Goal: Task Accomplishment & Management: Complete application form

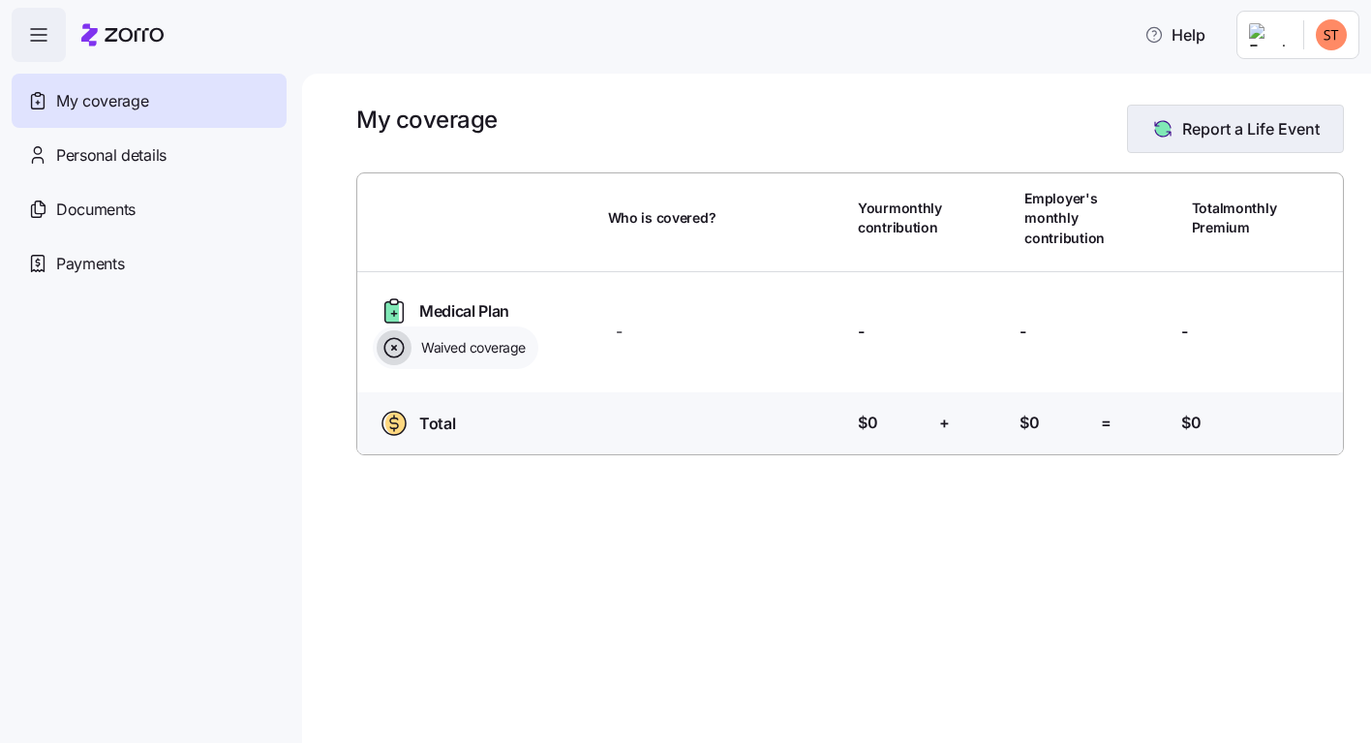
click at [1212, 132] on span "Report a Life Event" at bounding box center [1251, 128] width 138 height 23
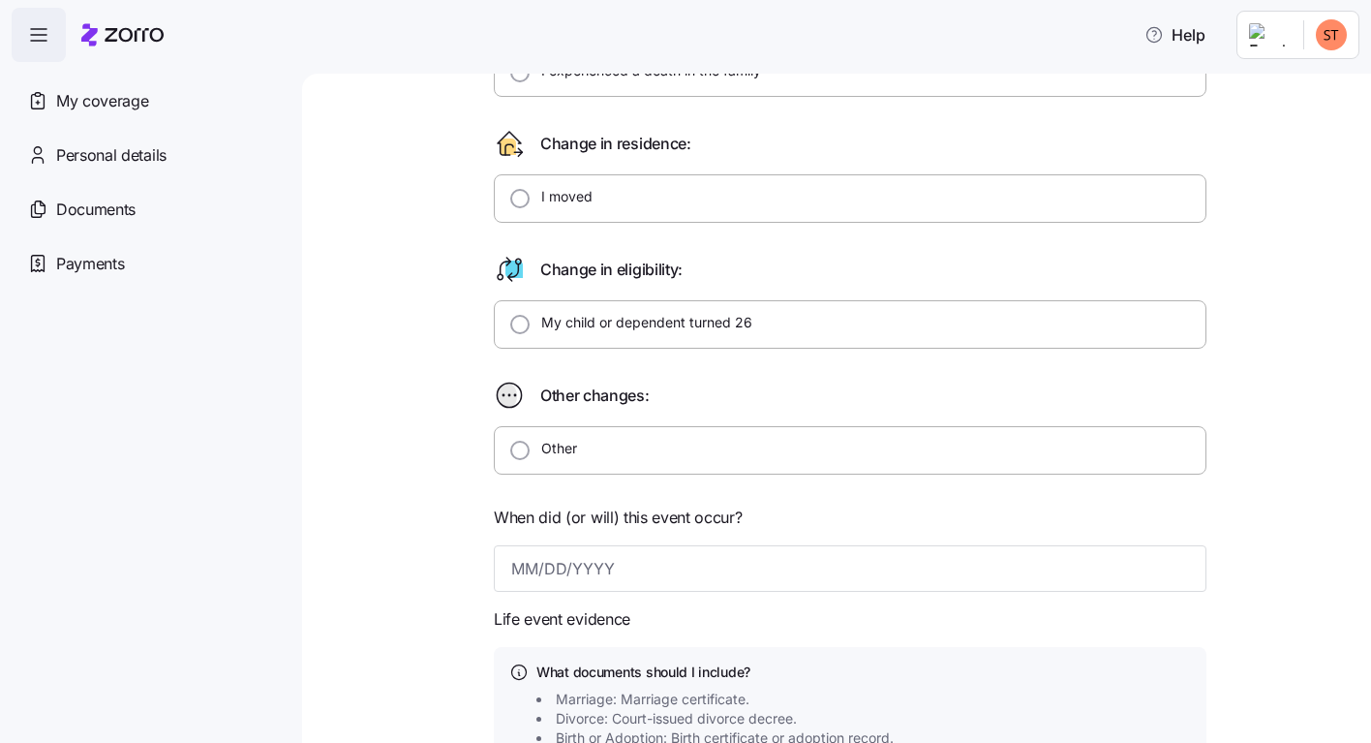
scroll to position [387, 0]
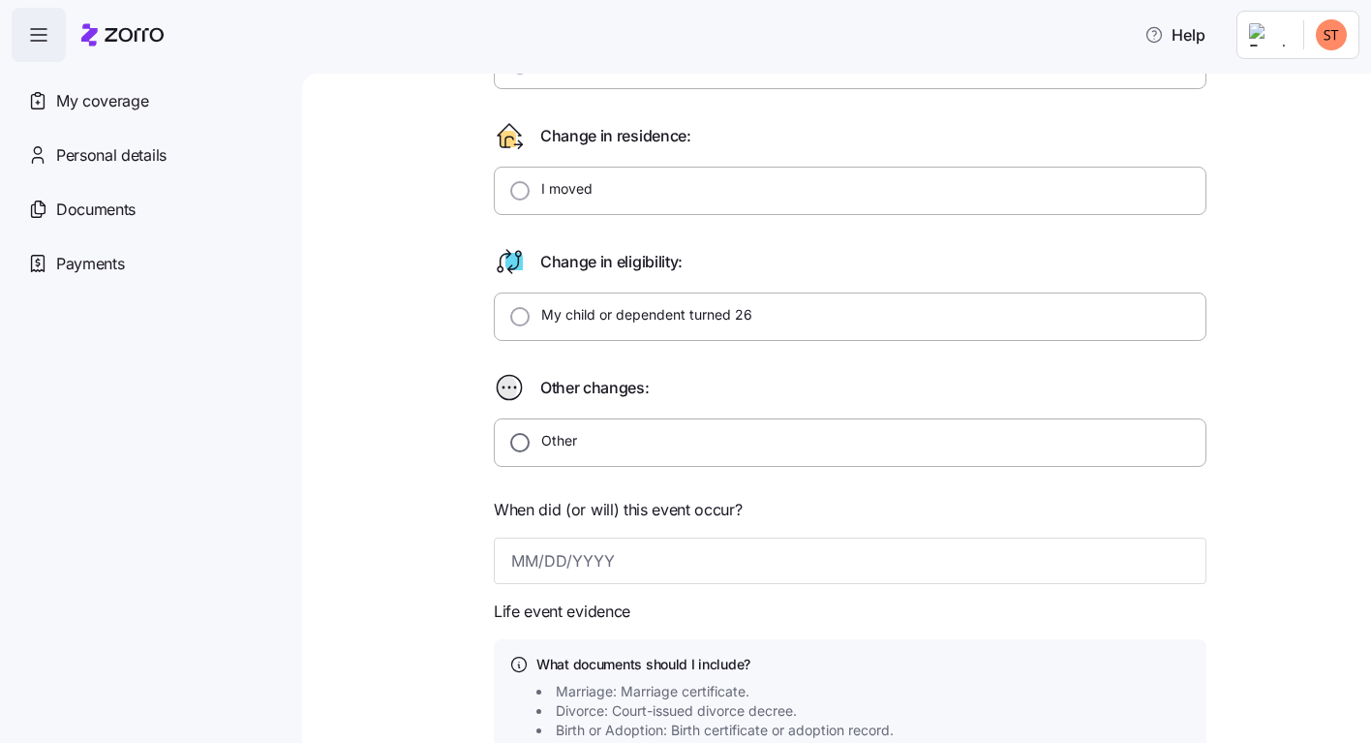
click at [514, 441] on input "Other" at bounding box center [519, 442] width 19 height 19
radio input "true"
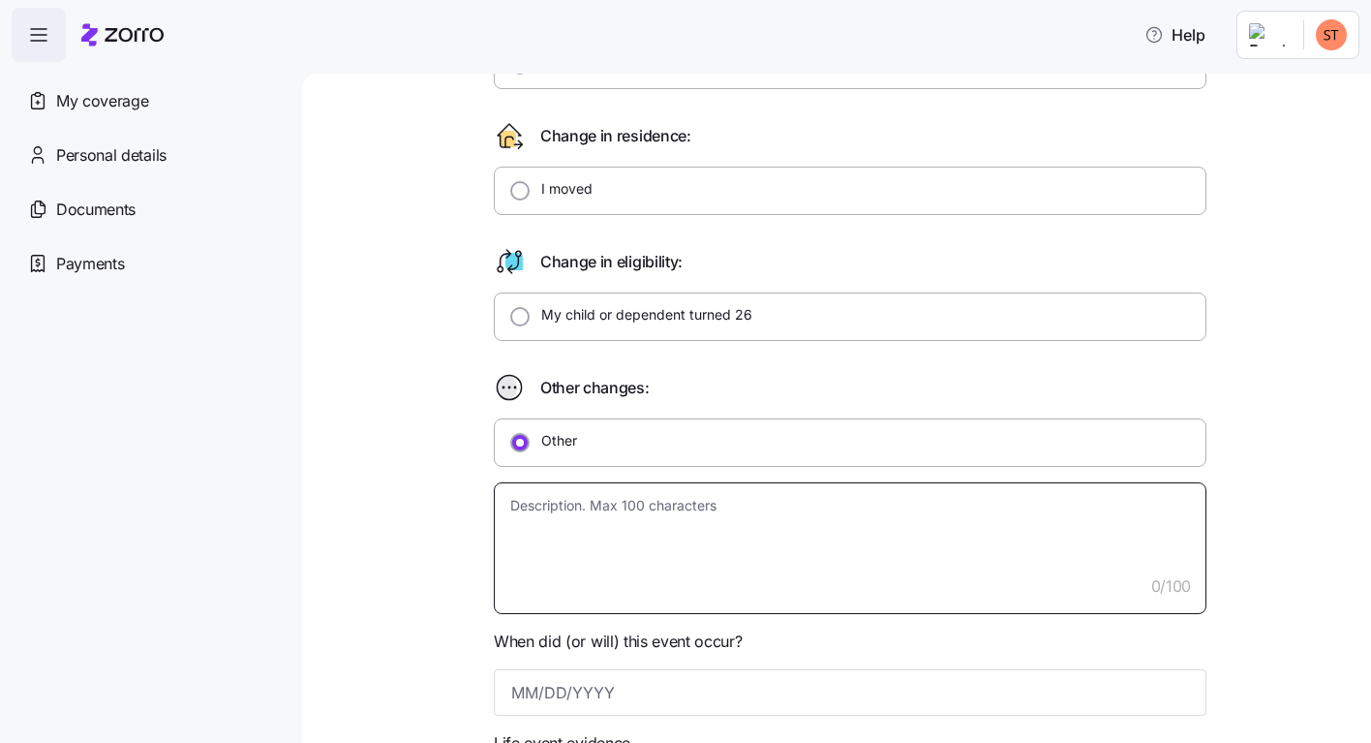
click at [515, 552] on textarea at bounding box center [850, 548] width 713 height 132
type textarea "x"
type textarea "n"
type textarea "x"
type textarea "no"
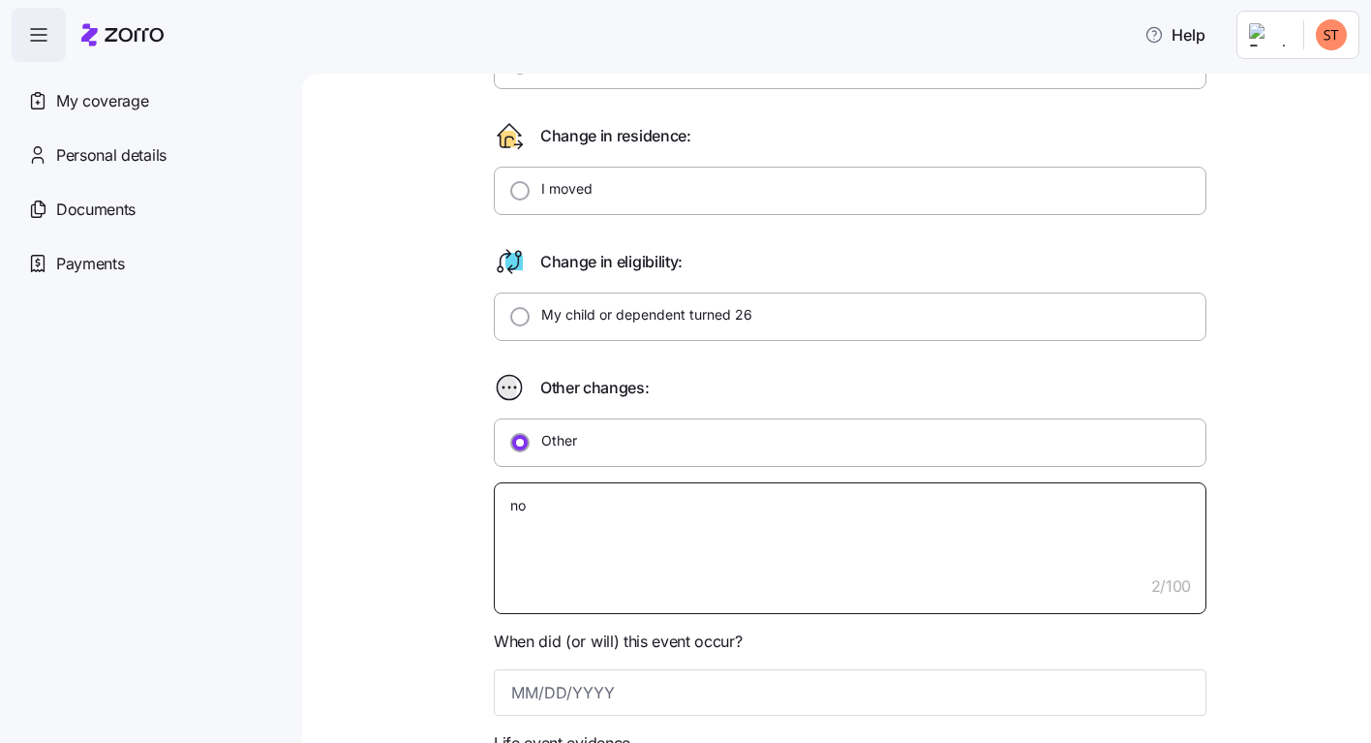
type textarea "x"
type textarea "no"
type textarea "x"
type textarea "no l"
type textarea "x"
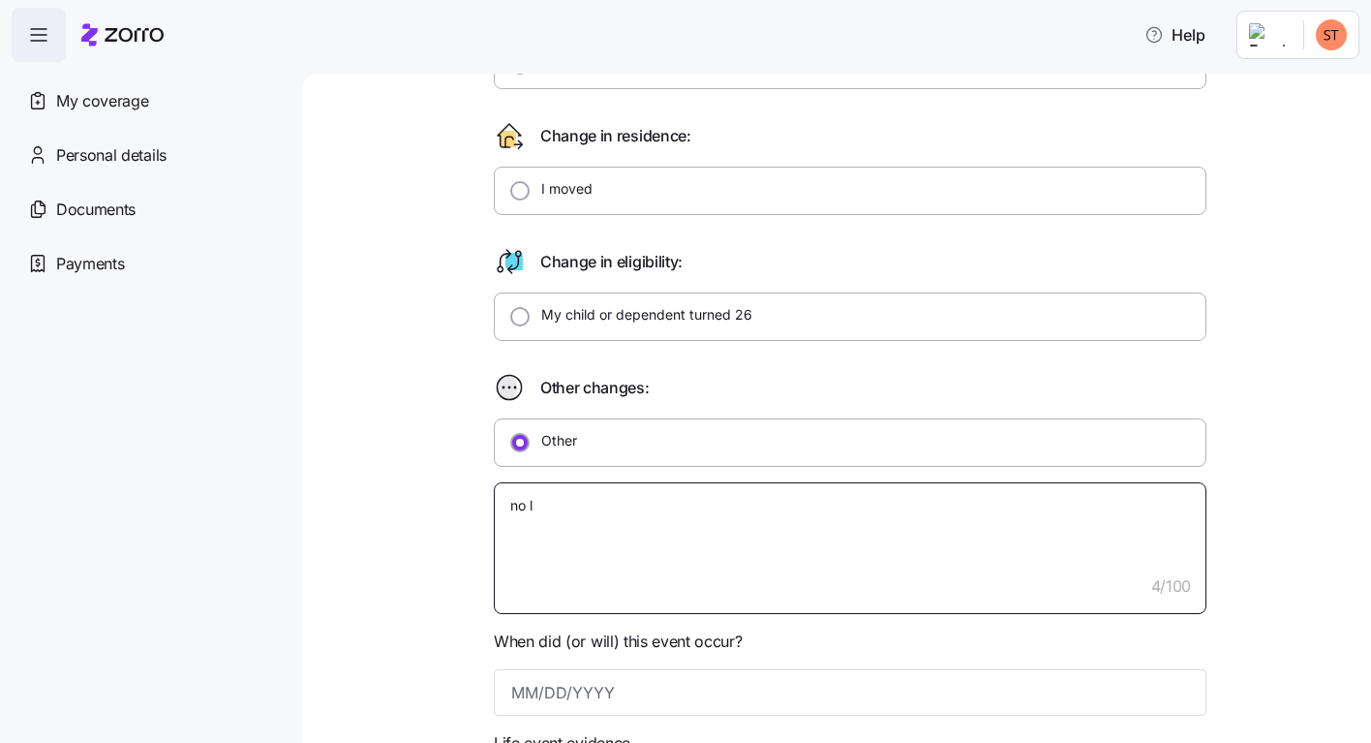
type textarea "no lo"
type textarea "x"
type textarea "no lon"
type textarea "x"
type textarea "no long"
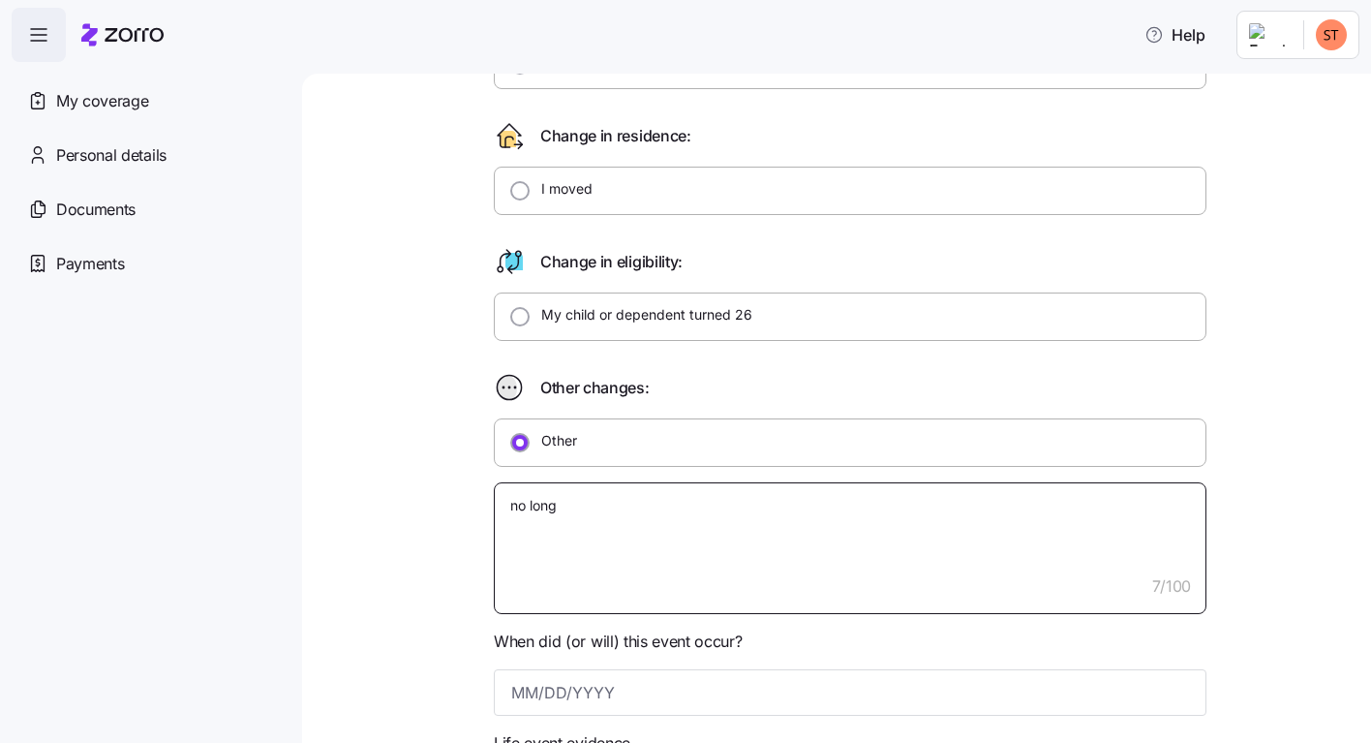
type textarea "x"
type textarea "no longe"
type textarea "x"
type textarea "no longer"
type textarea "x"
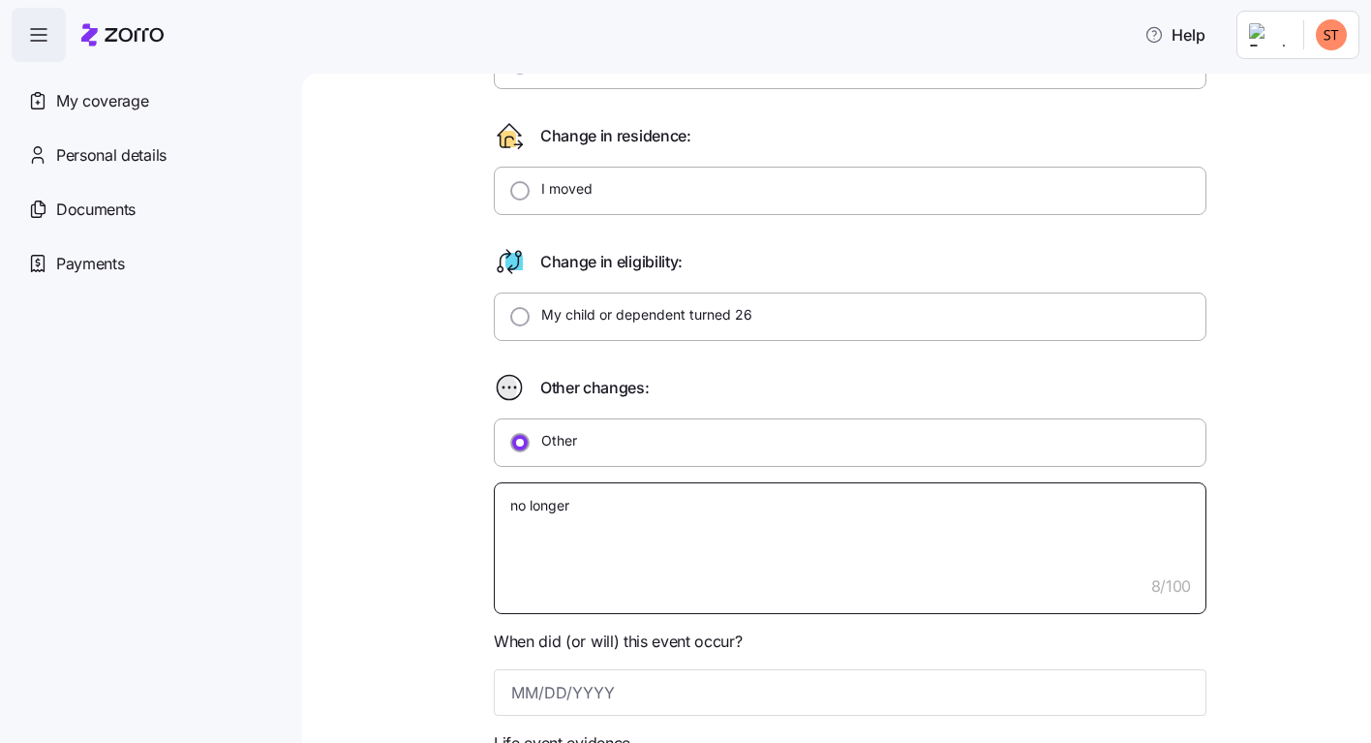
type textarea "no longer"
type textarea "x"
type textarea "no longer h"
type textarea "x"
type textarea "no longer ha"
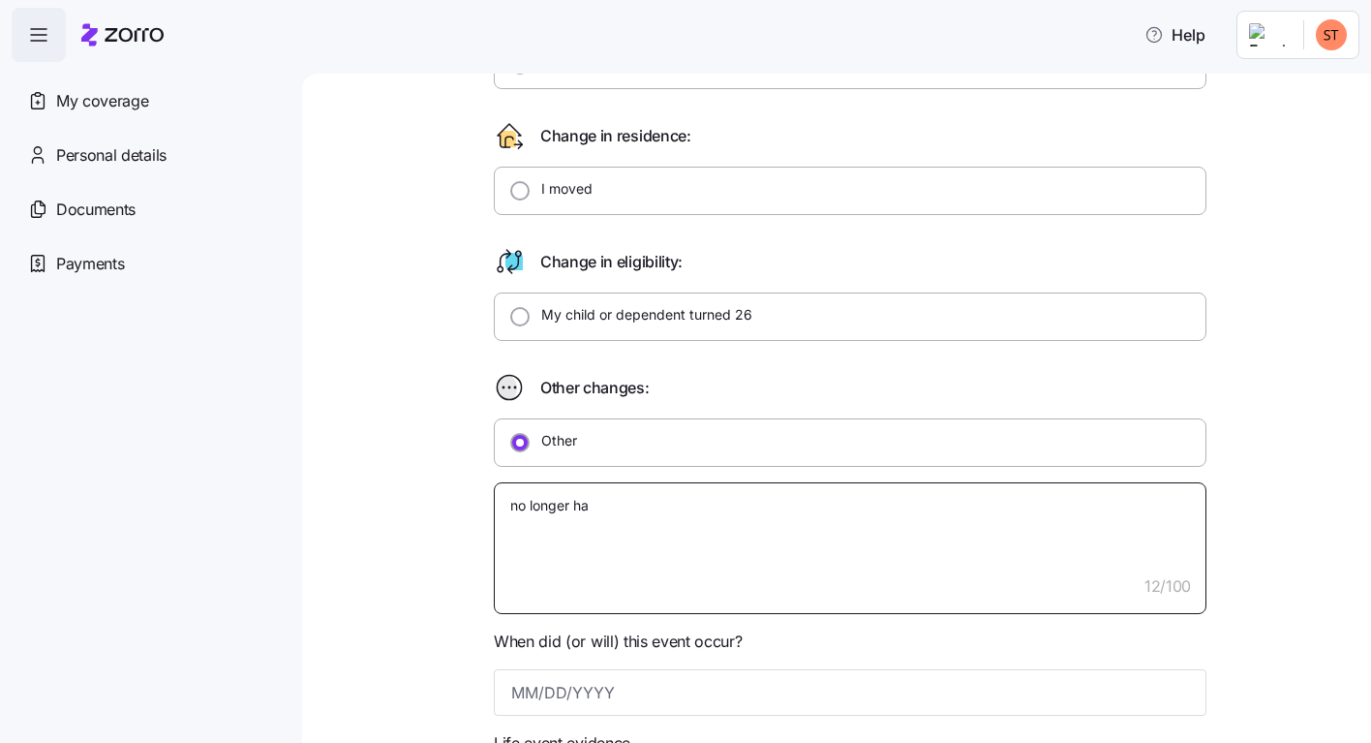
type textarea "x"
type textarea "no longer had"
type textarea "x"
type textarea "no longer had"
type textarea "x"
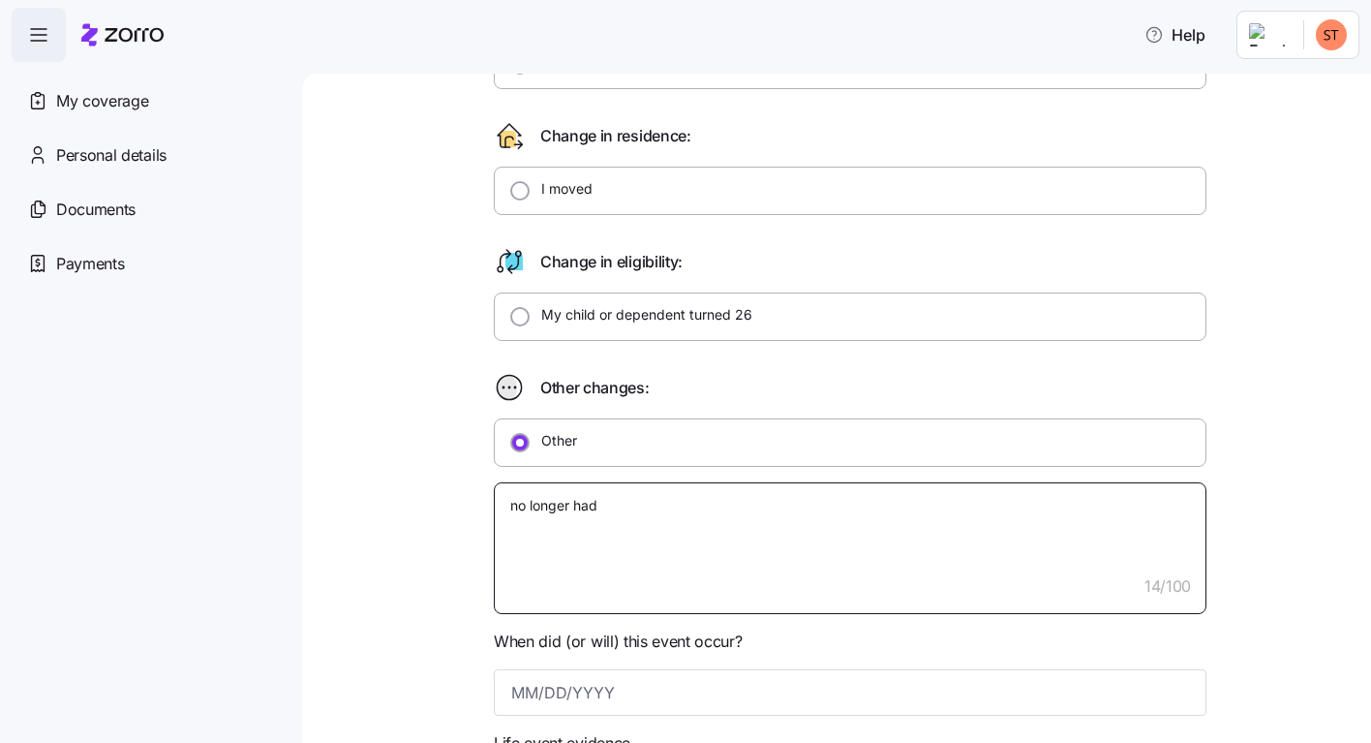
type textarea "no longer had g"
type textarea "x"
type textarea "no longer had gr"
type textarea "x"
type textarea "no longer had gro"
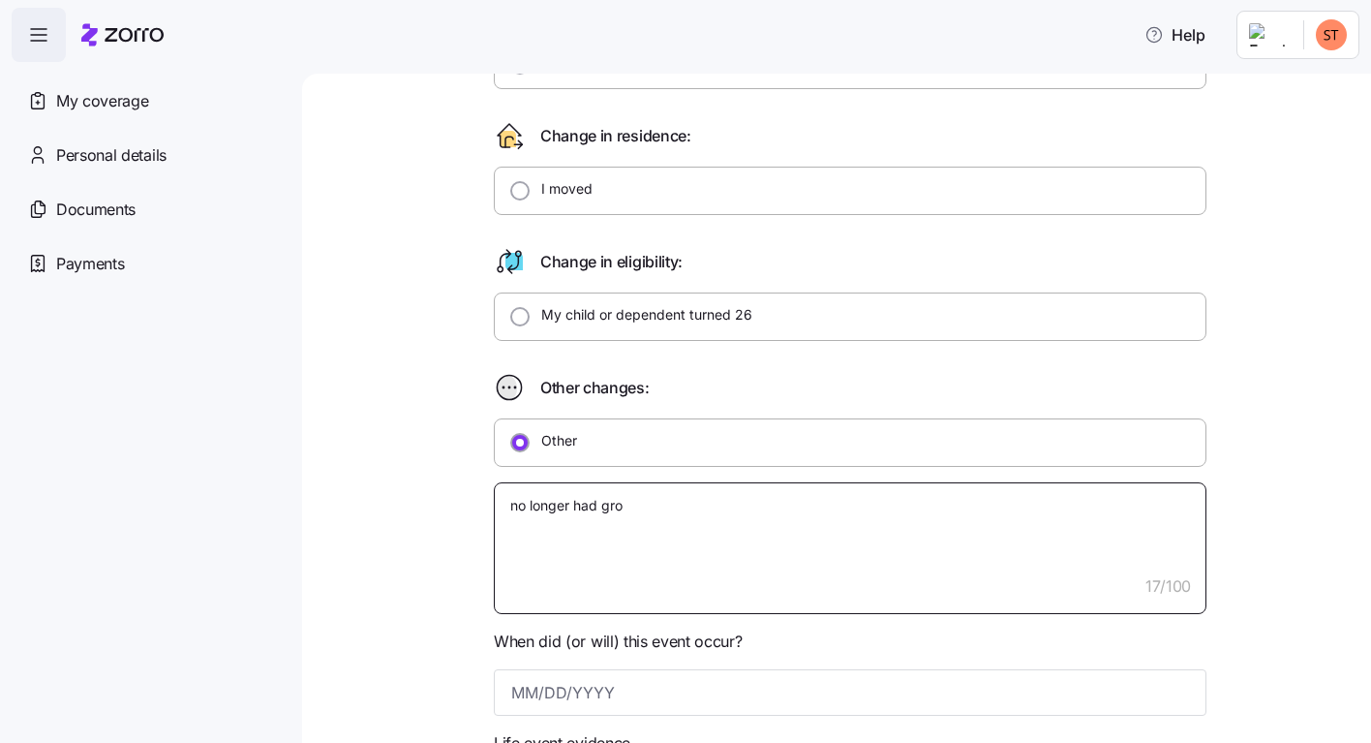
type textarea "x"
type textarea "no longer had grou"
type textarea "x"
type textarea "no longer had group"
type textarea "x"
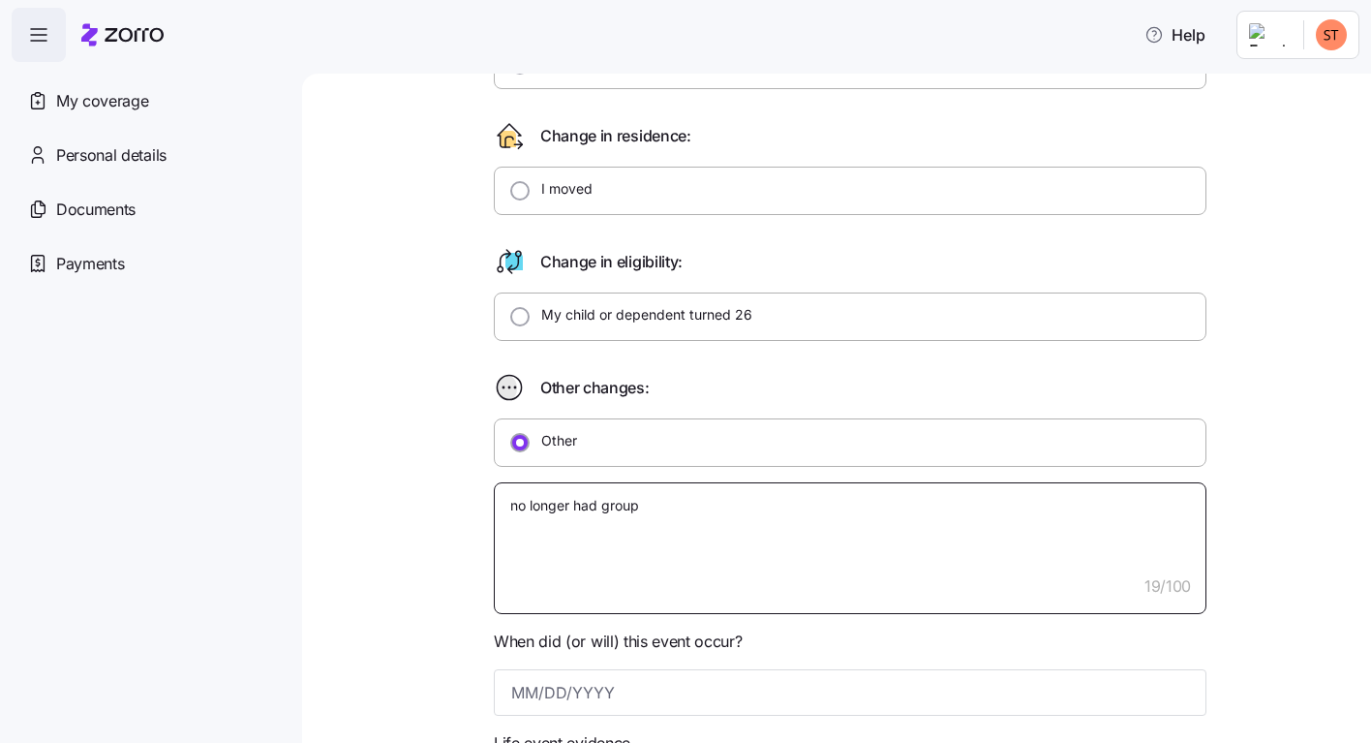
type textarea "no longer had group"
type textarea "x"
type textarea "no longer had group i"
type textarea "x"
type textarea "no longer had group in"
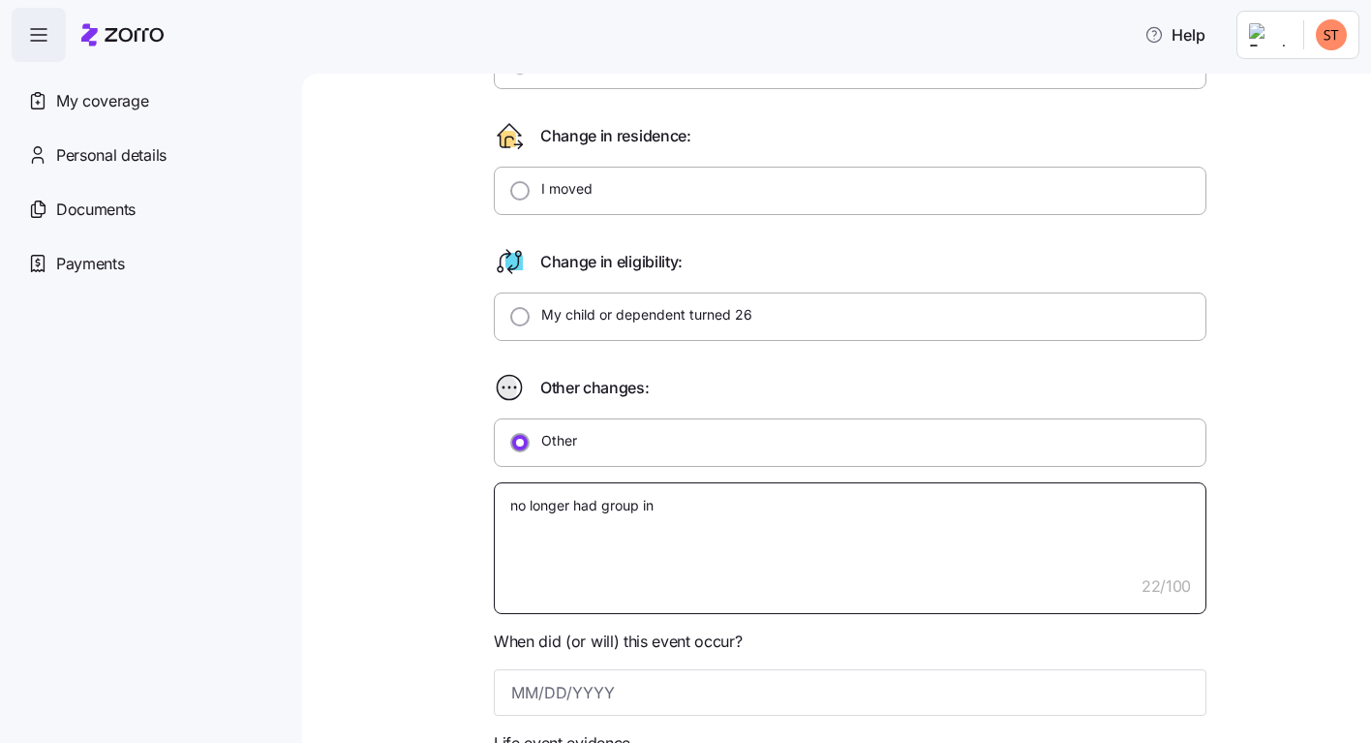
type textarea "x"
type textarea "no longer had group ins"
type textarea "x"
type textarea "no longer had group insu"
type textarea "x"
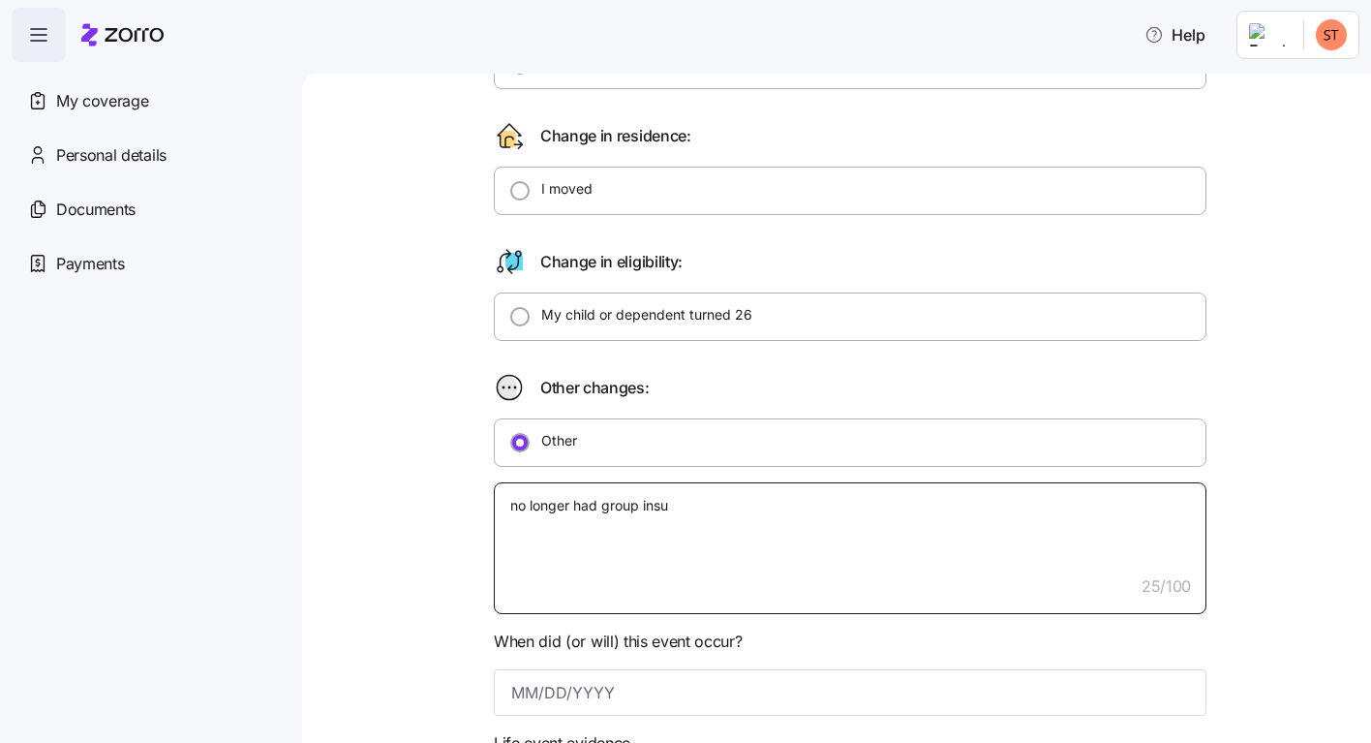
type textarea "no longer had egroup insu"
type textarea "x"
type textarea "no longer had emgroup insu"
type textarea "x"
type textarea "no longer had empgroup insu"
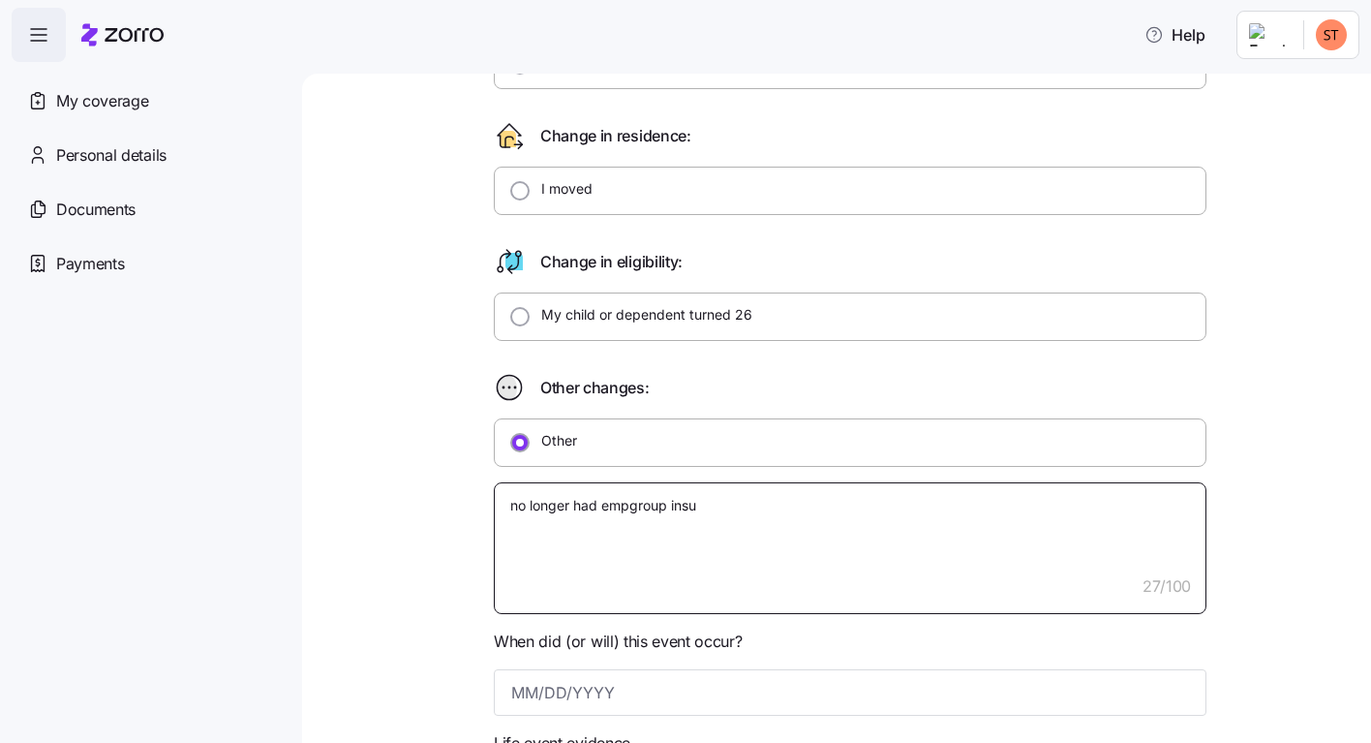
type textarea "x"
type textarea "no longer had emppgroup insu"
type textarea "x"
type textarea "no longer had empplgroup insu"
type textarea "x"
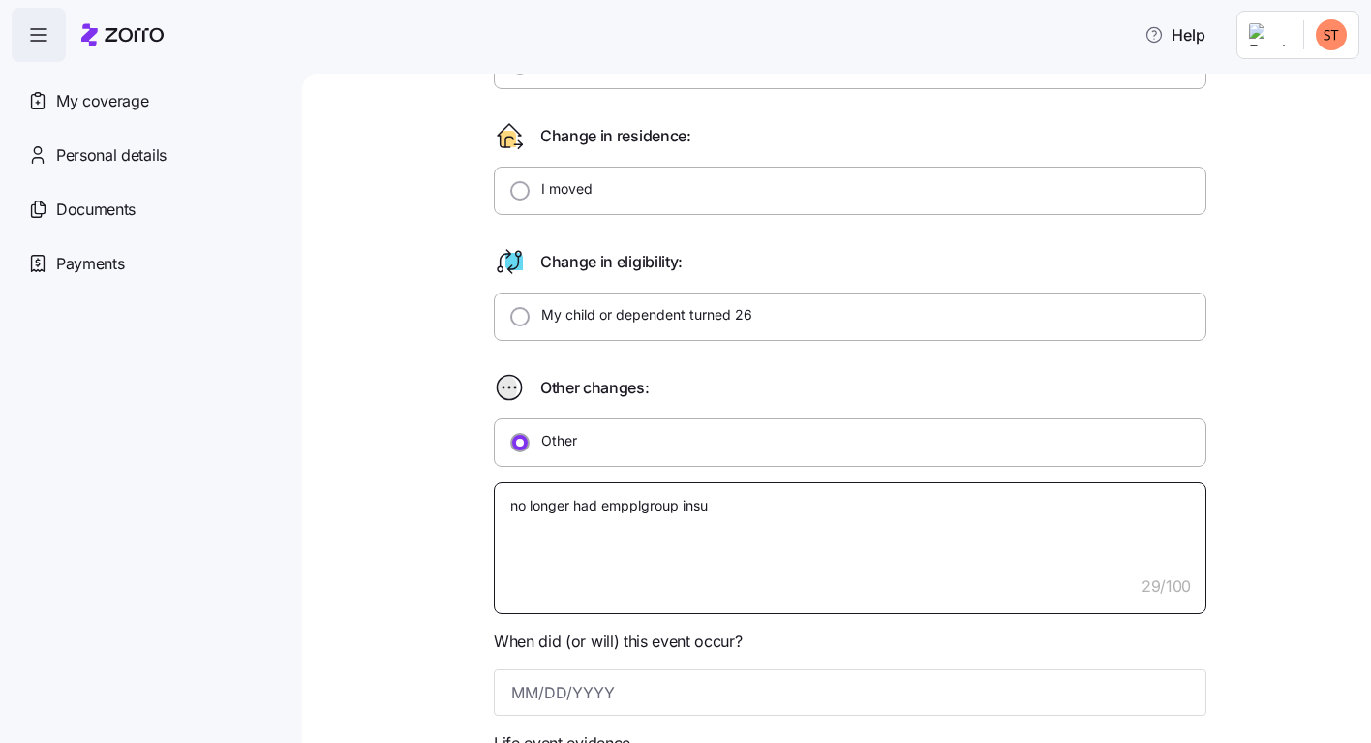
type textarea "no longer had empplogroup insu"
type textarea "x"
type textarea "no longer had empploygroup insu"
type textarea "x"
type textarea "no longer had empployegroup insu"
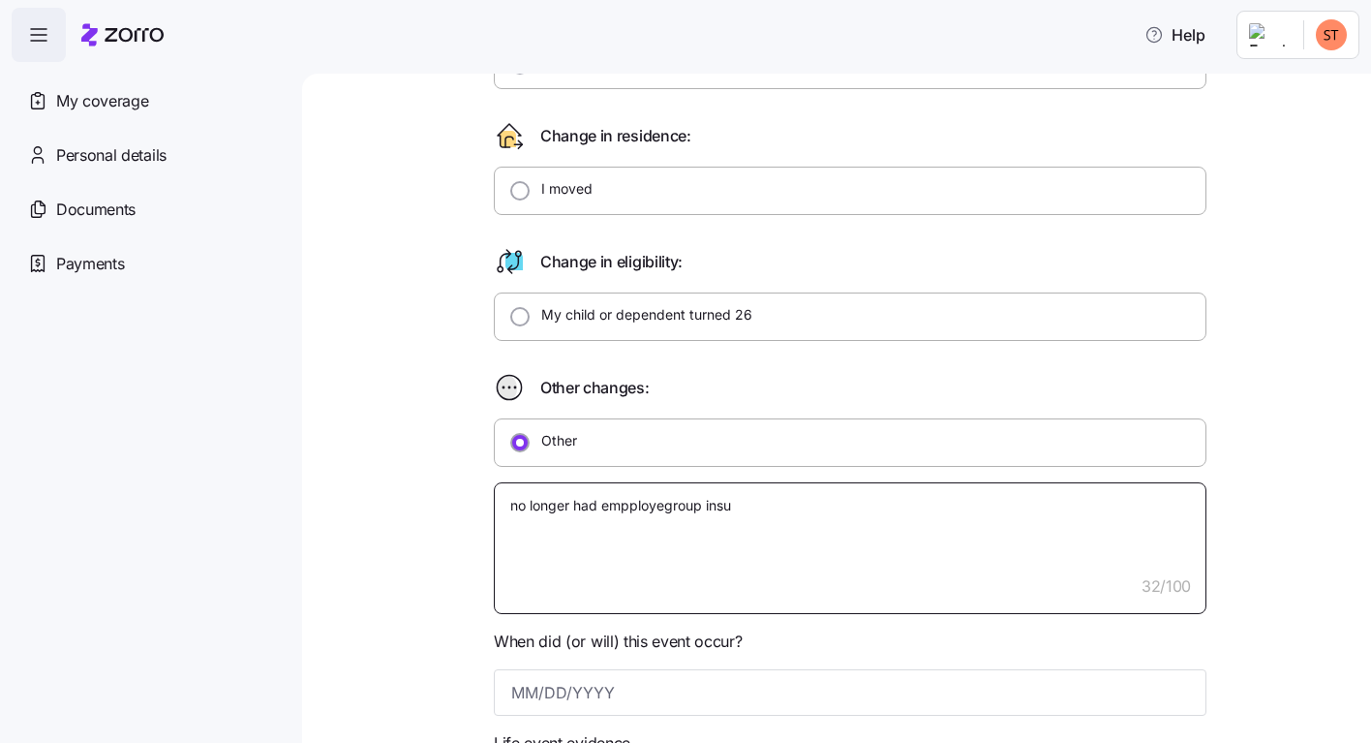
type textarea "x"
type textarea "no longer had empployergroup insu"
type textarea "x"
type textarea "no longer had empployer group insu"
type textarea "x"
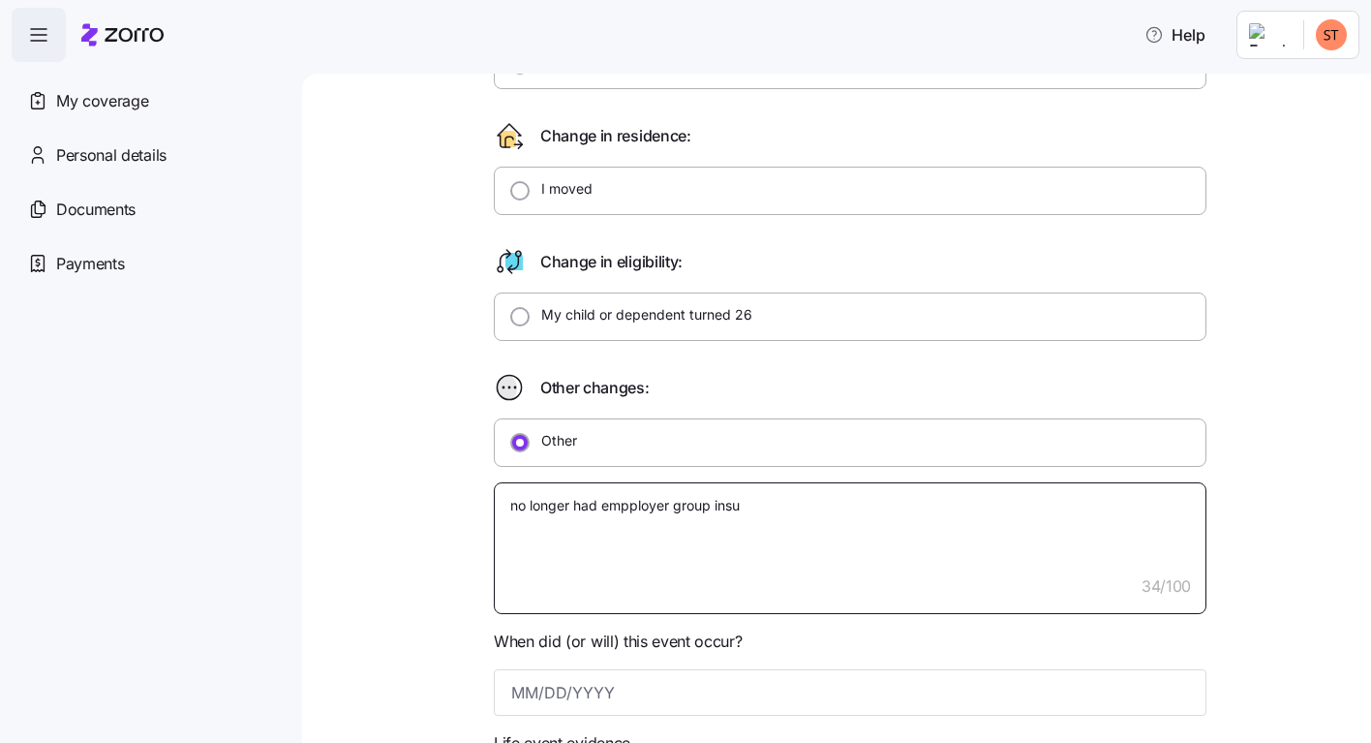
type textarea "no longer had employer group insu"
type textarea "x"
type textarea "no longer had employer group nsu"
type textarea "x"
type textarea "no longer had employer group su"
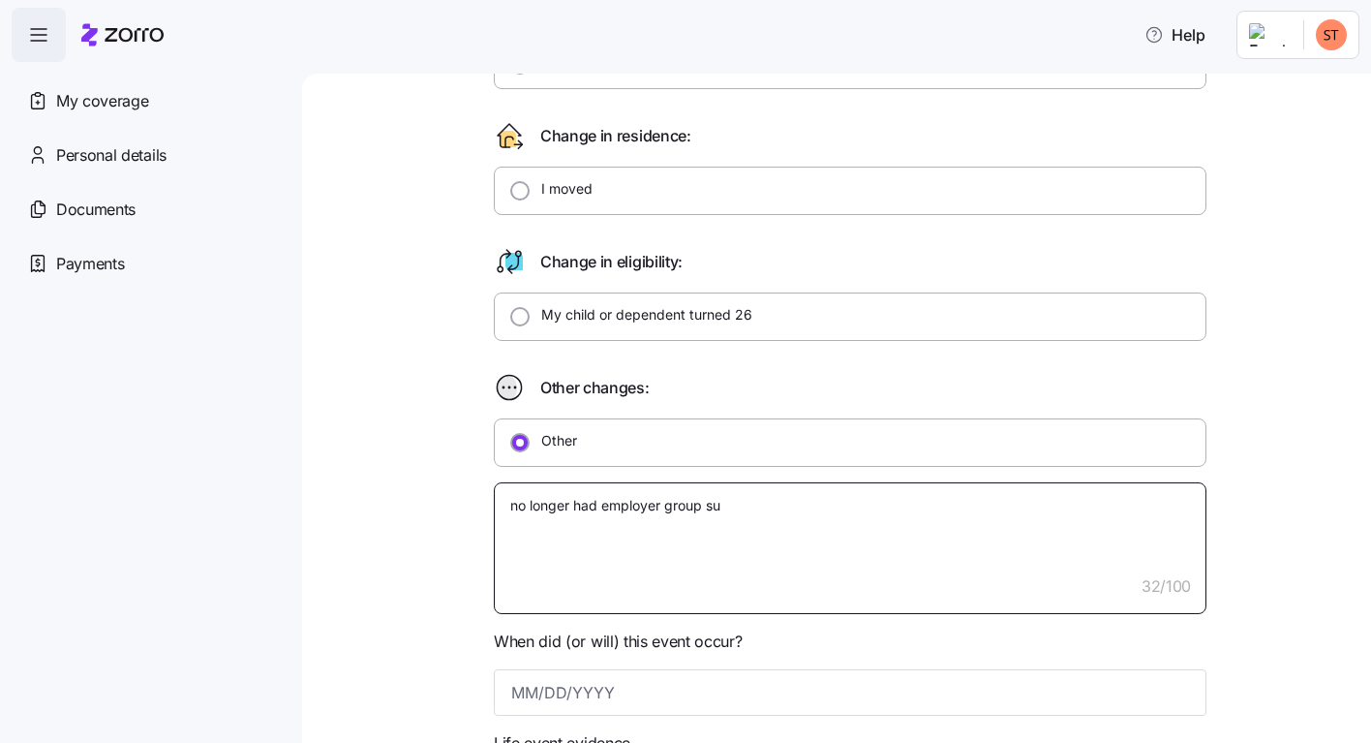
type textarea "x"
type textarea "no longer had employer group u"
type textarea "x"
type textarea "no longer had employer group"
type textarea "x"
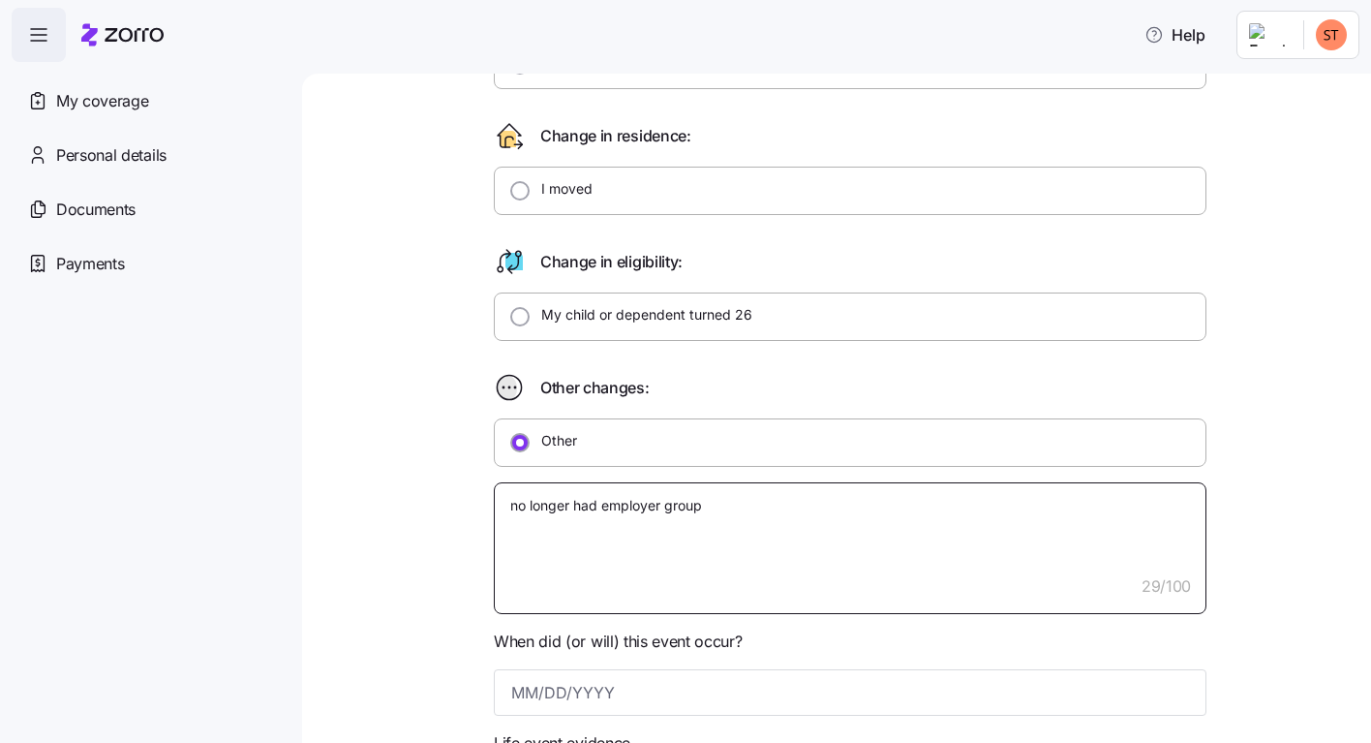
type textarea "no longer had employer group h"
type textarea "x"
type textarea "no longer had employer group he"
type textarea "x"
type textarea "no longer had employer group hea"
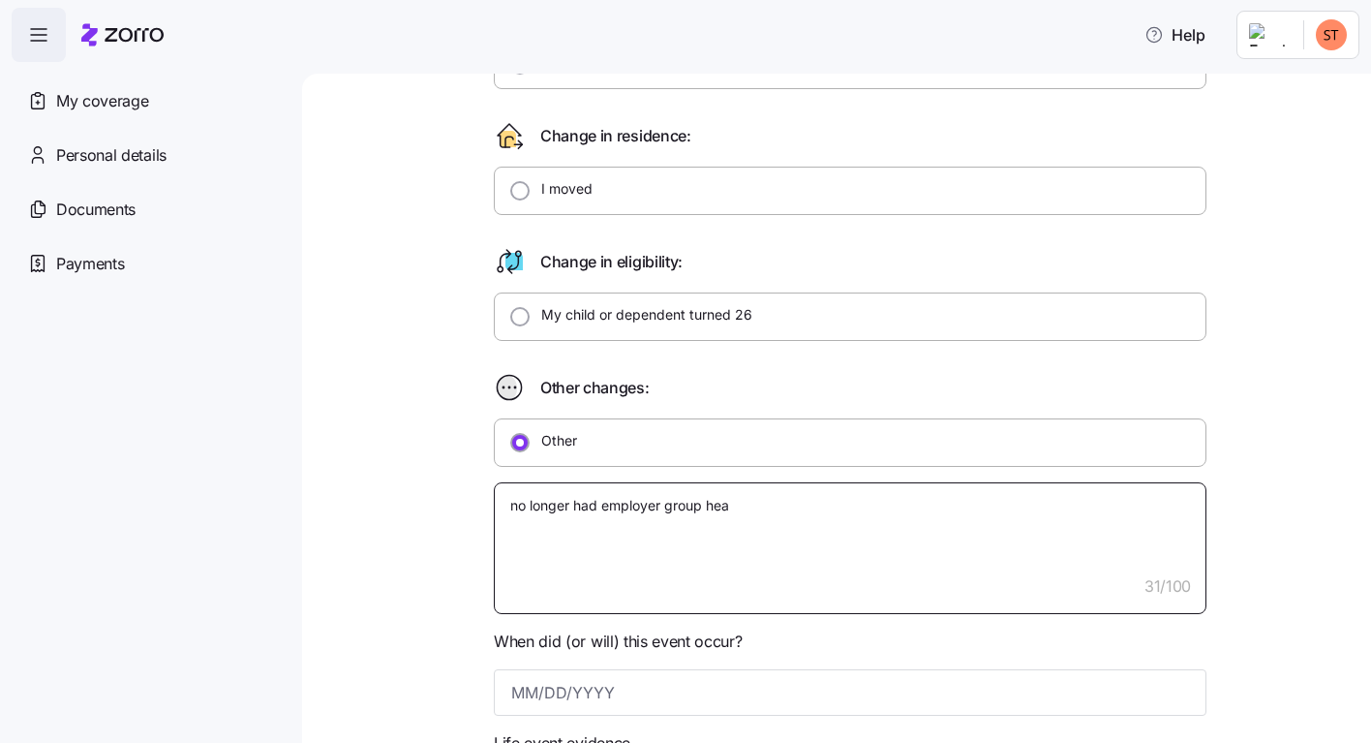
type textarea "x"
type textarea "no longer had employer group heal"
type textarea "x"
type textarea "no longer had employer group healt"
type textarea "x"
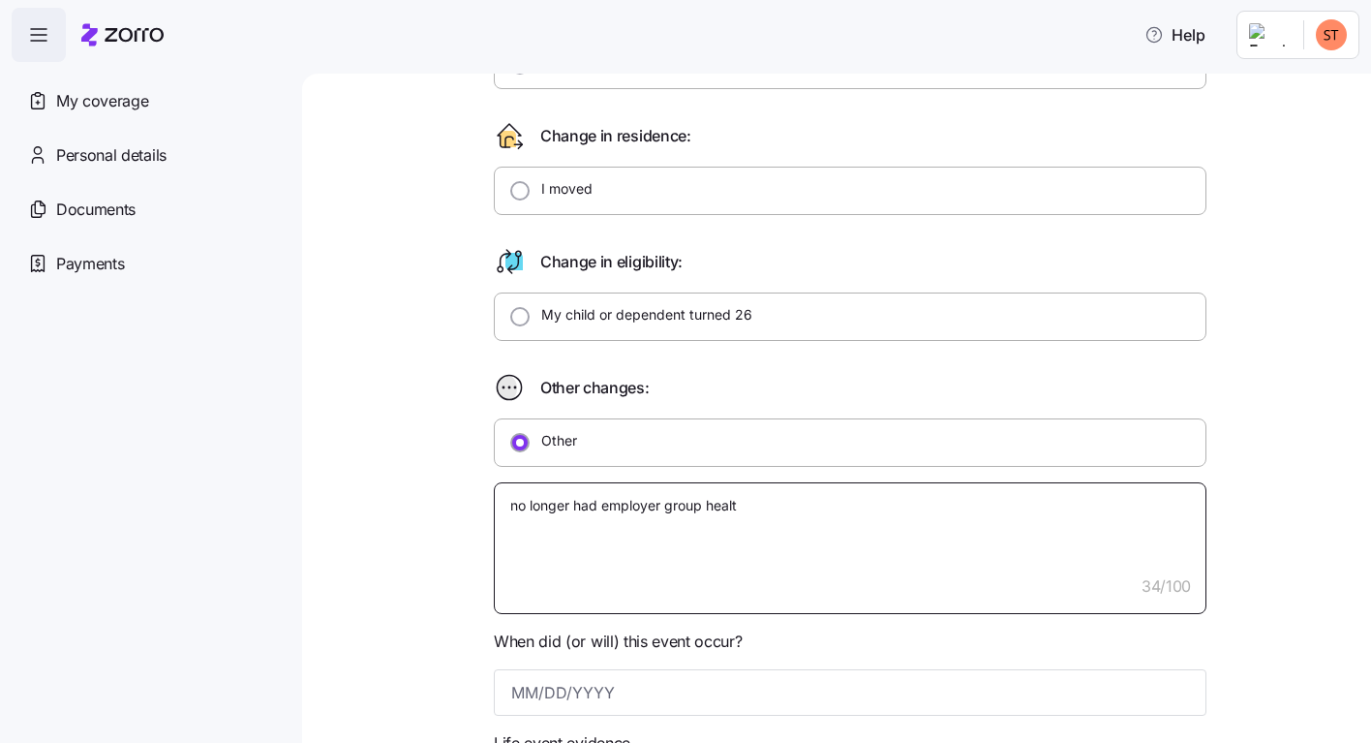
type textarea "no longer had employer group health"
type textarea "x"
type textarea "no longer had employer group health"
type textarea "x"
type textarea "no longer had employer group health i"
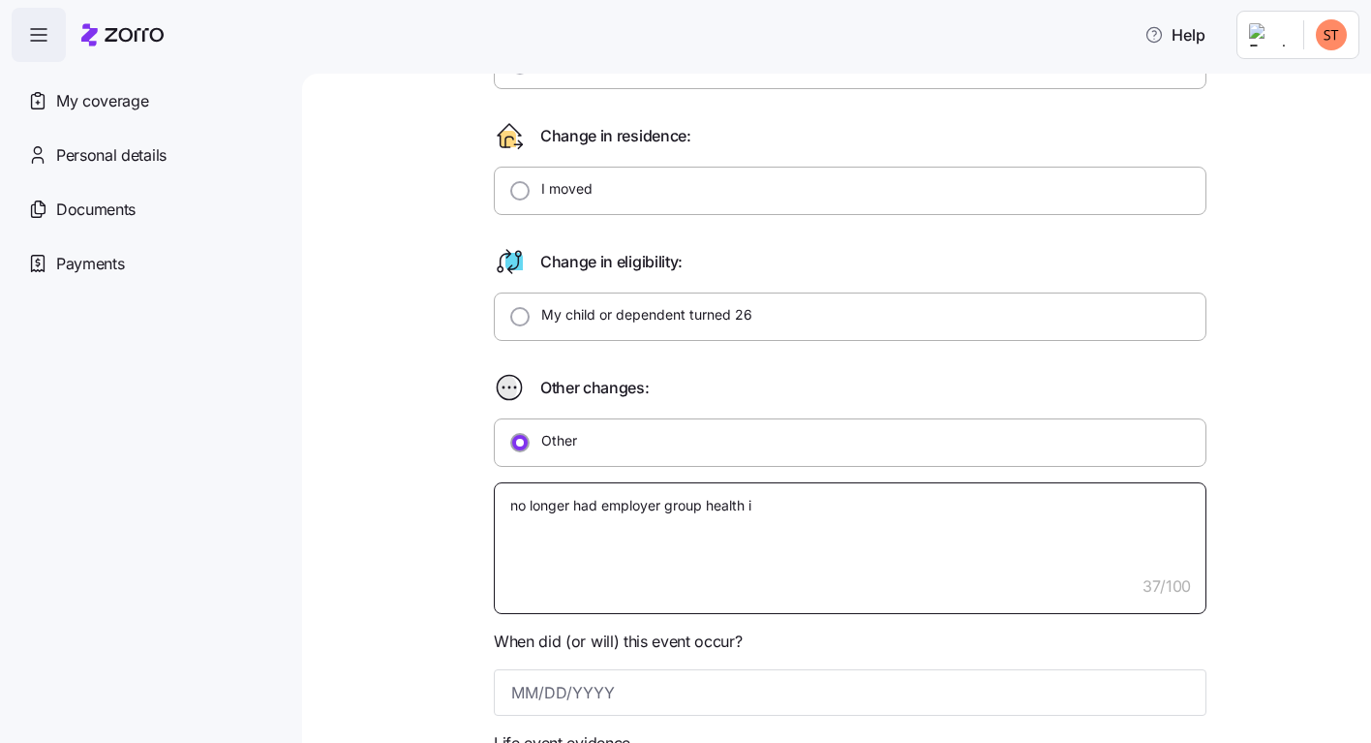
type textarea "x"
type textarea "no longer had employer group health in"
type textarea "x"
type textarea "no longer had employer group health ins"
type textarea "x"
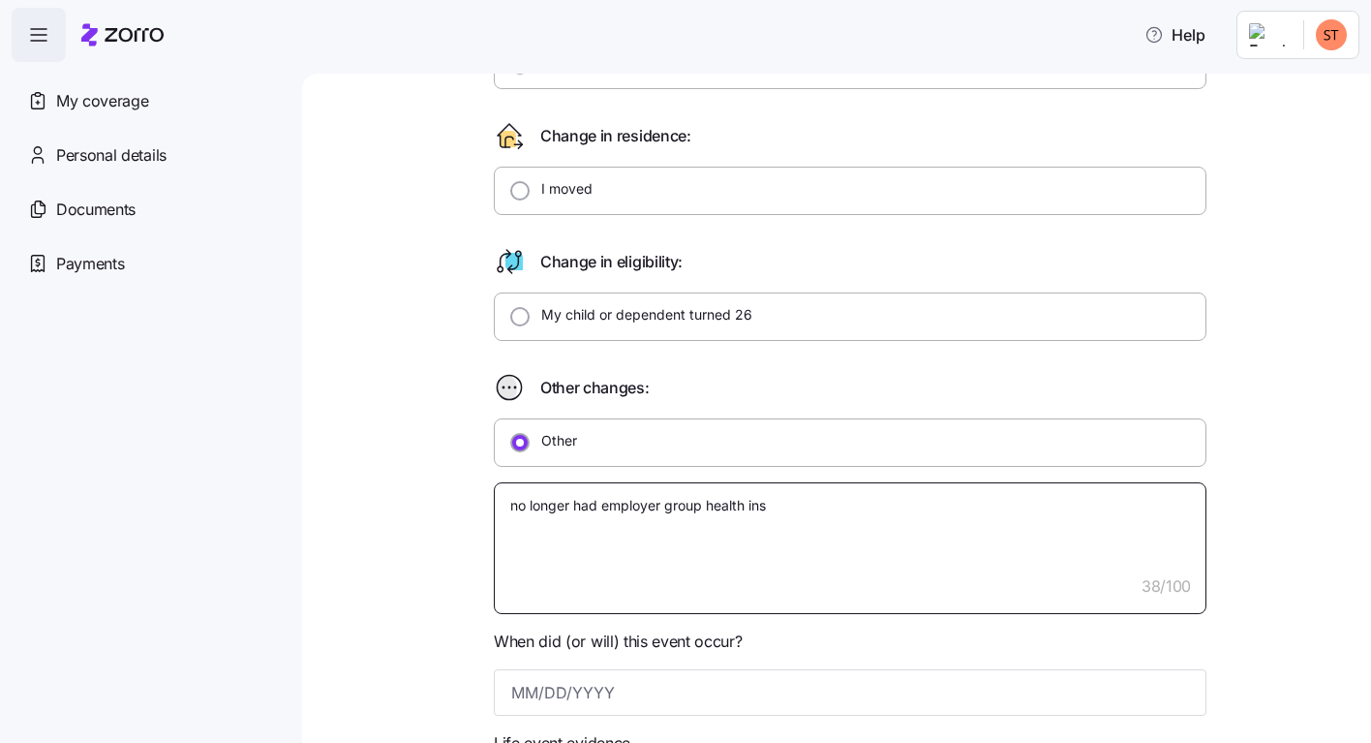
type textarea "no longer had employer group health insu"
type textarea "x"
type textarea "no longer had employer group health insur"
type textarea "x"
type textarea "no longer had employer group health insura"
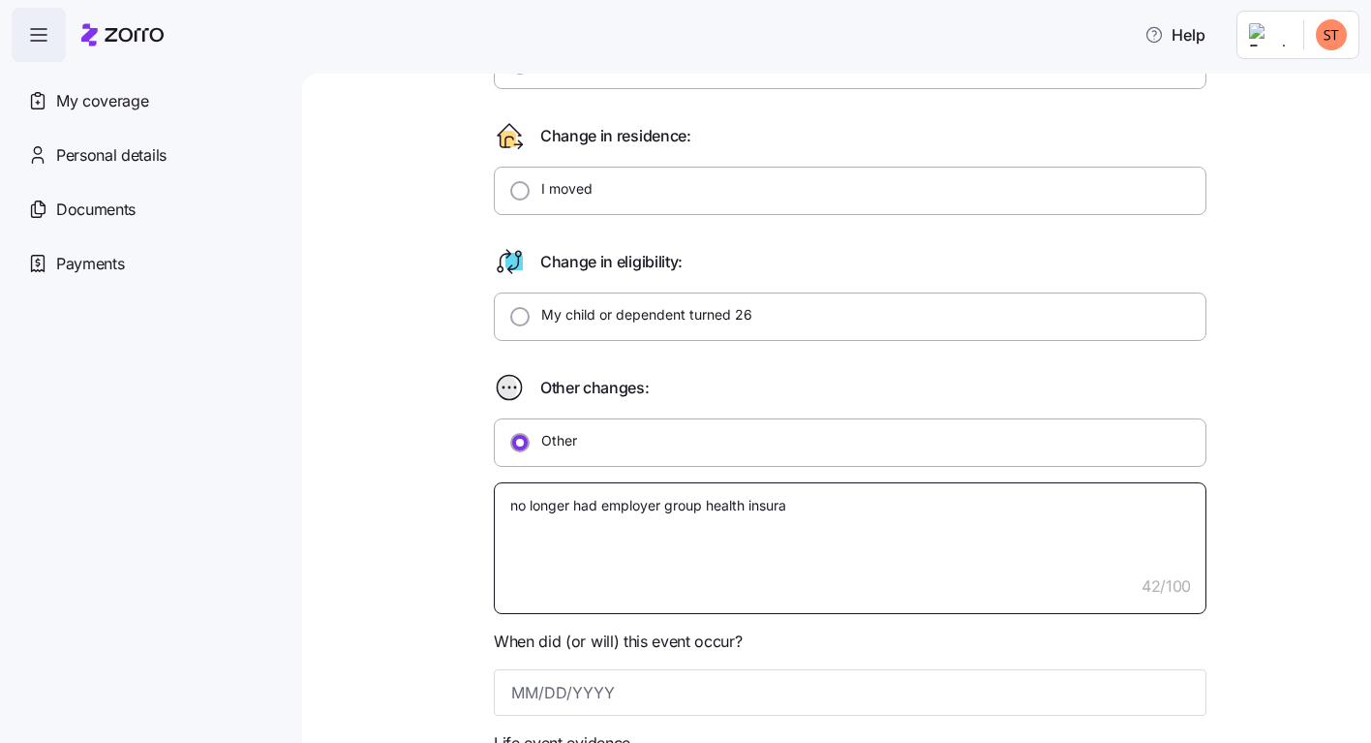
type textarea "x"
type textarea "no longer had employer group health insuran"
type textarea "x"
type textarea "no longer had employer group health insuranc"
type textarea "x"
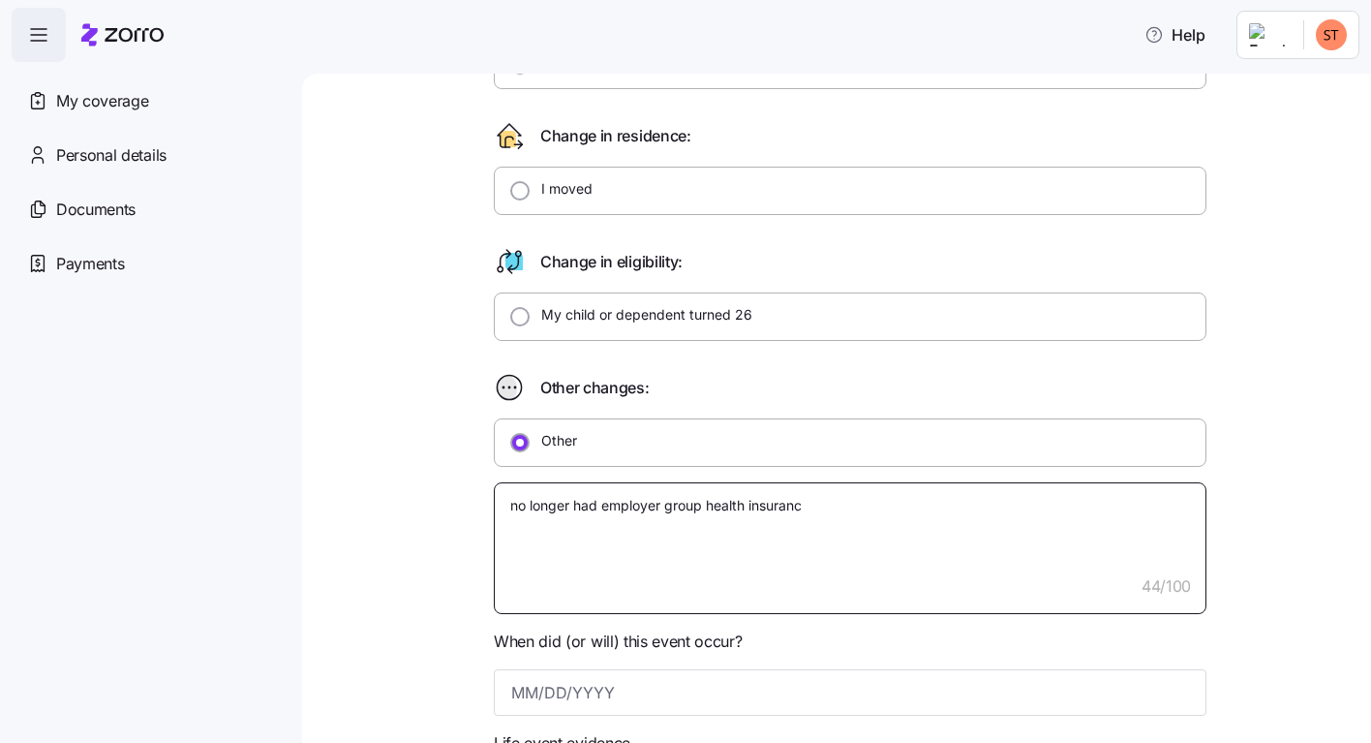
type textarea "no longer had employer group health insurance"
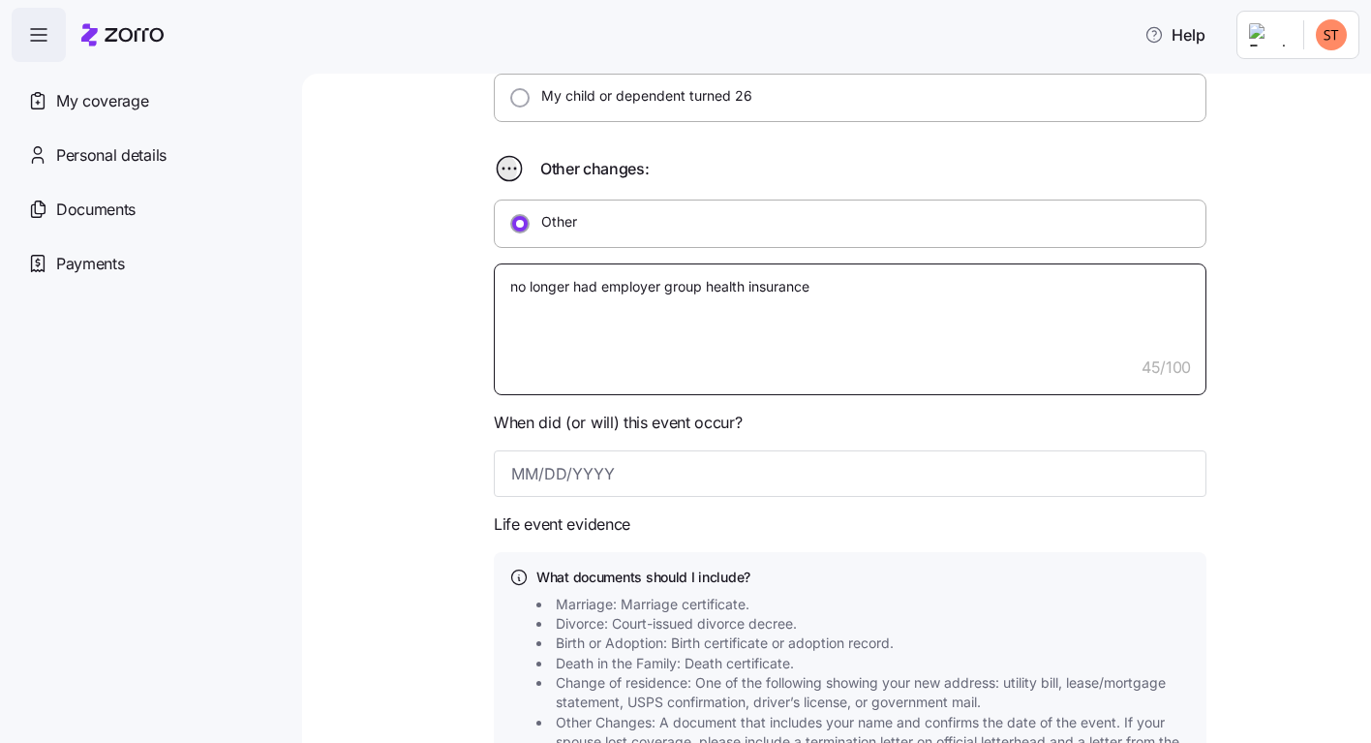
scroll to position [621, 0]
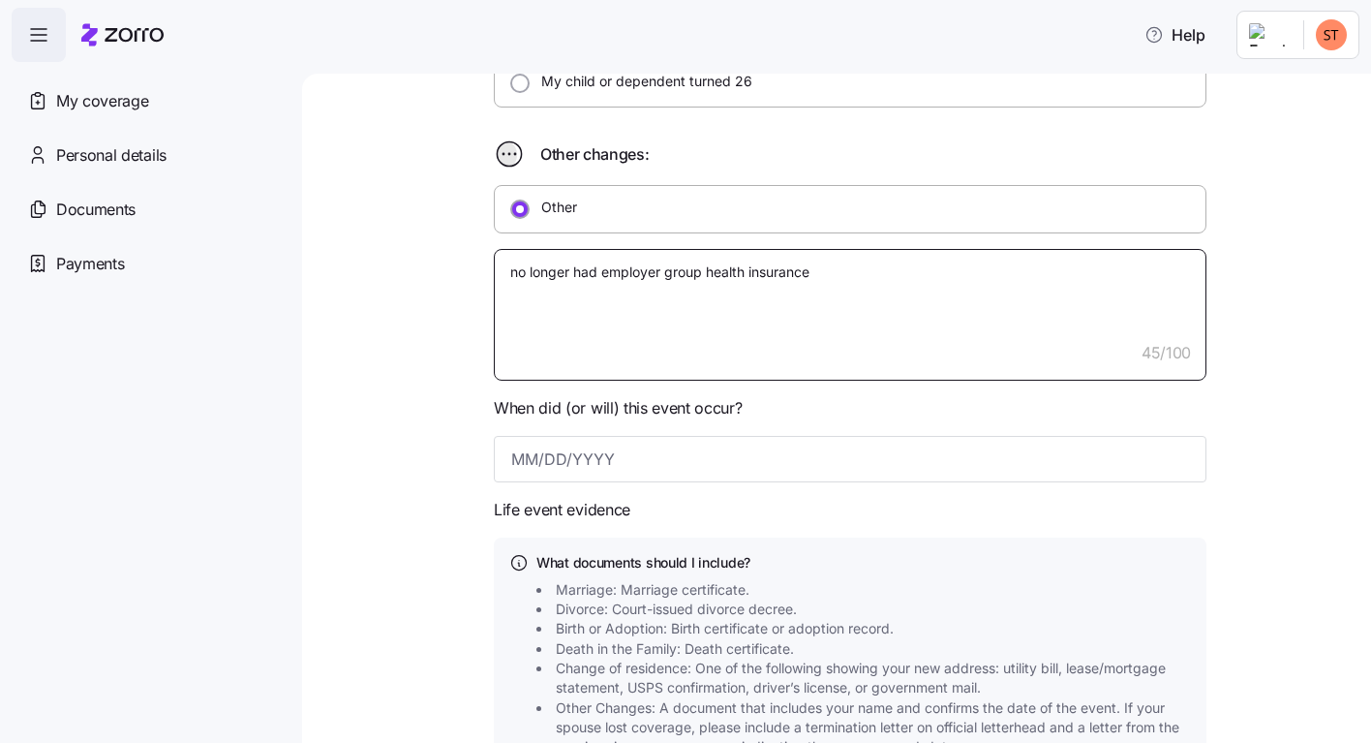
type textarea "x"
type textarea "no longer had employer group health insurance0"
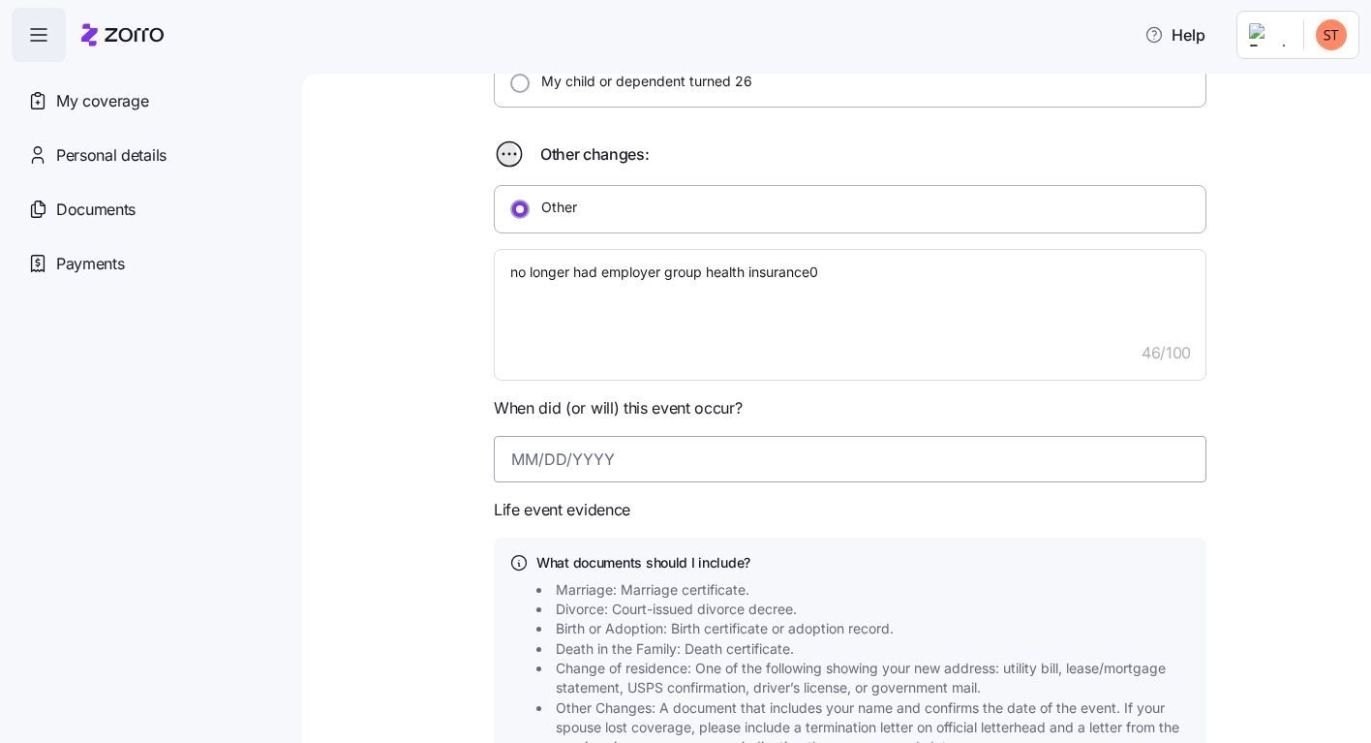
click at [504, 464] on input at bounding box center [850, 459] width 713 height 46
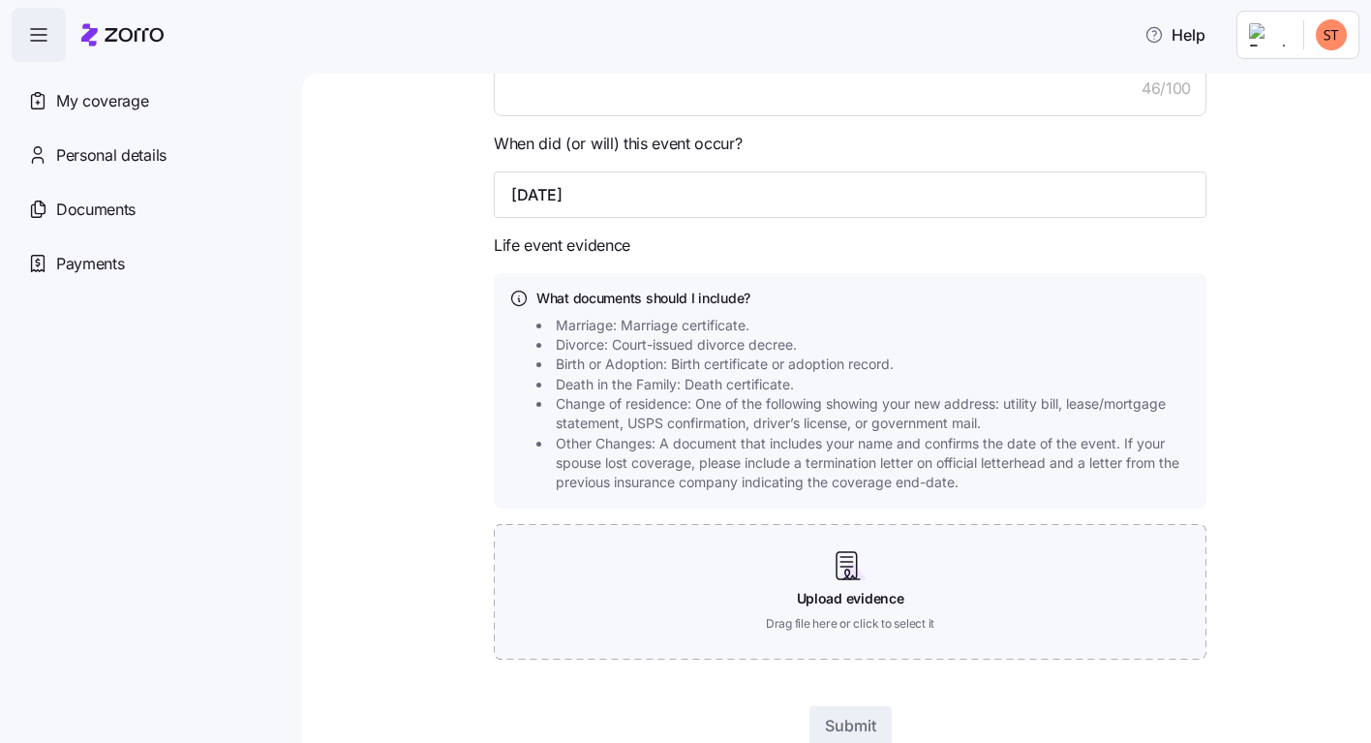
scroll to position [957, 0]
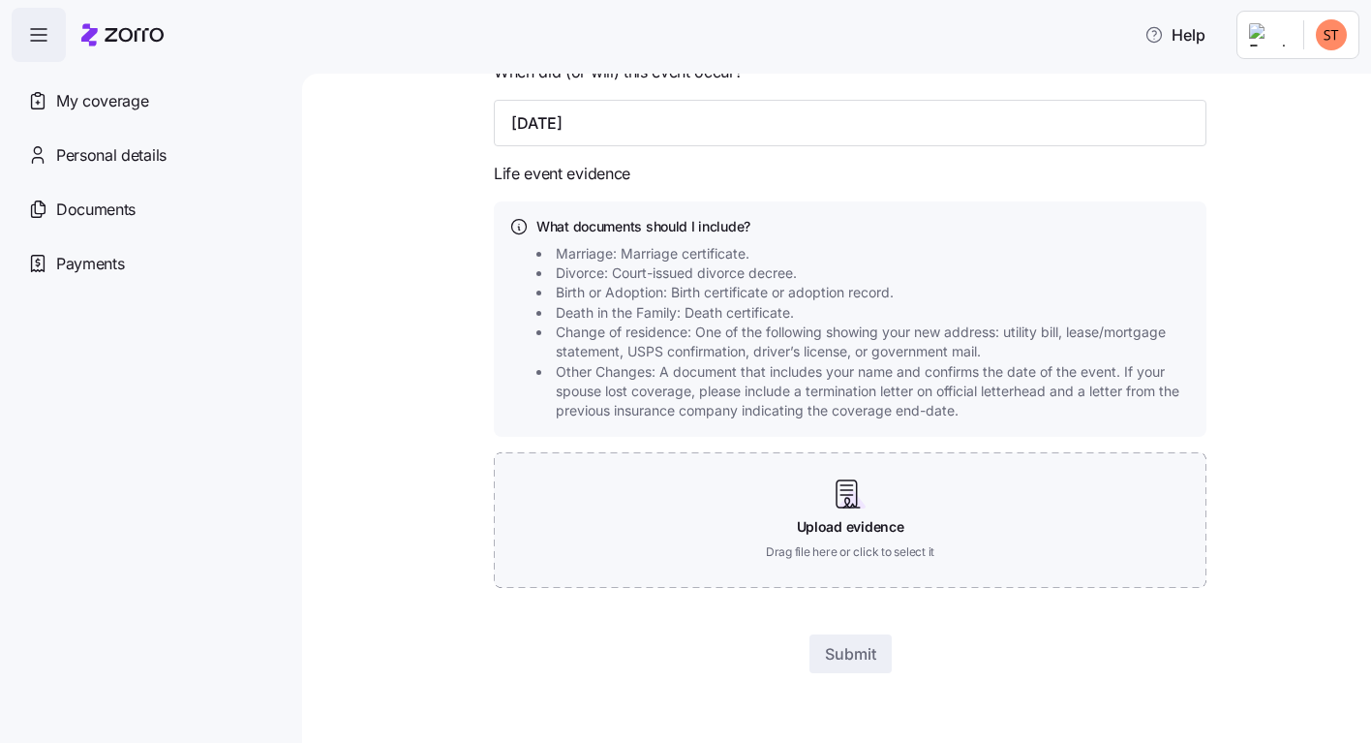
type input "09/30/2025"
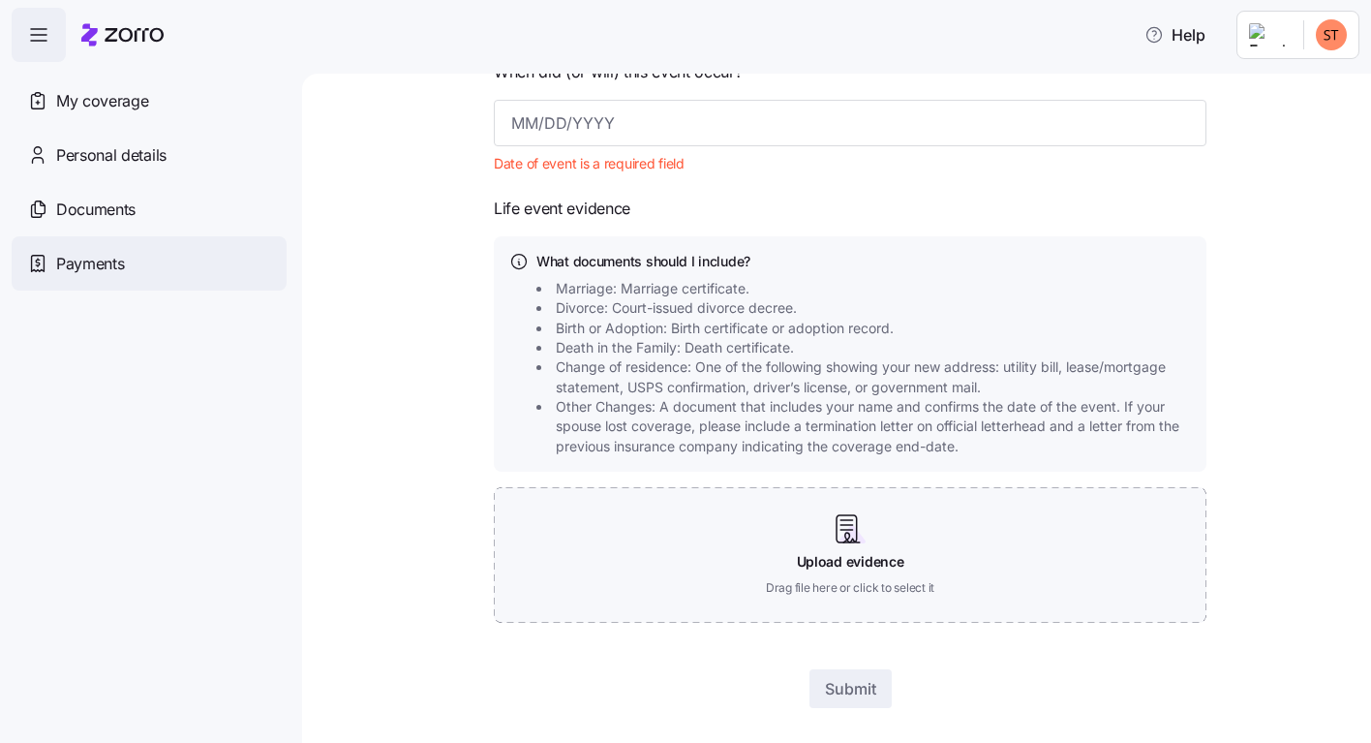
click at [109, 246] on div "Payments" at bounding box center [149, 263] width 275 height 54
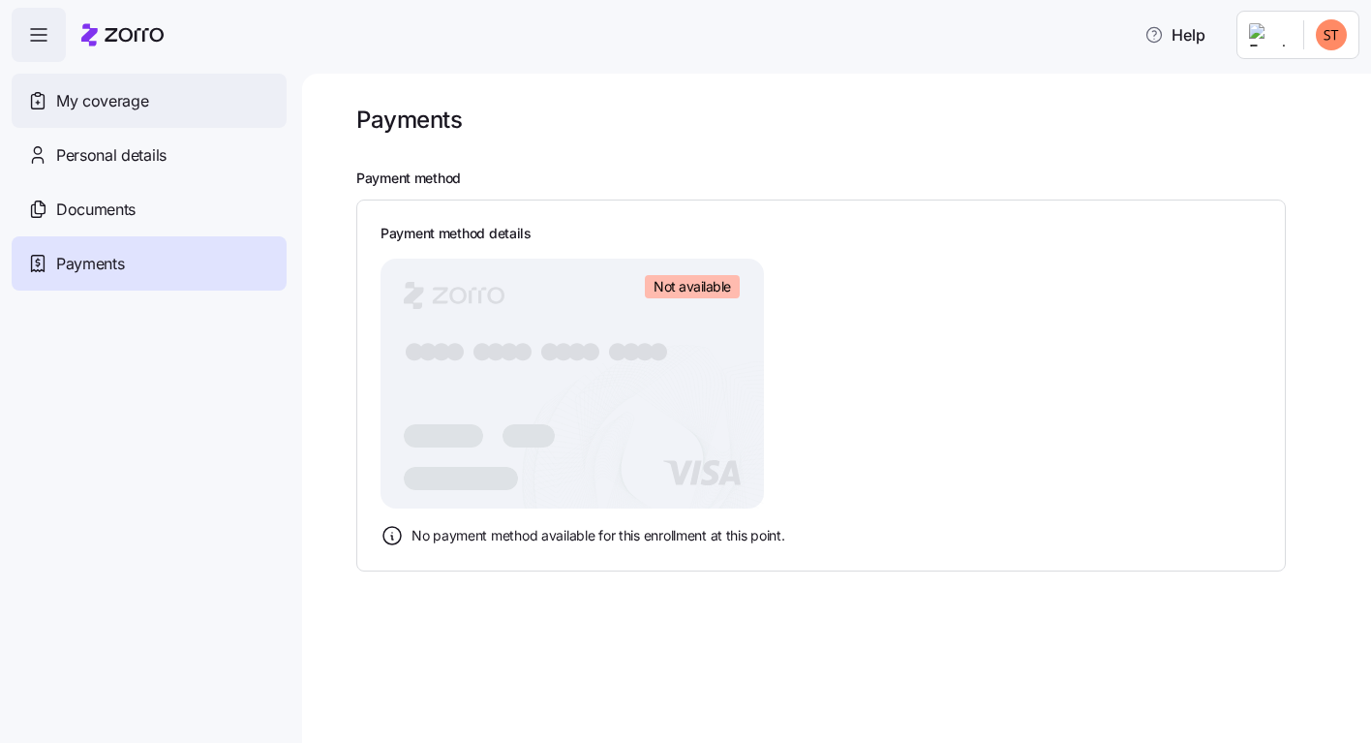
click at [103, 102] on span "My coverage" at bounding box center [102, 101] width 92 height 24
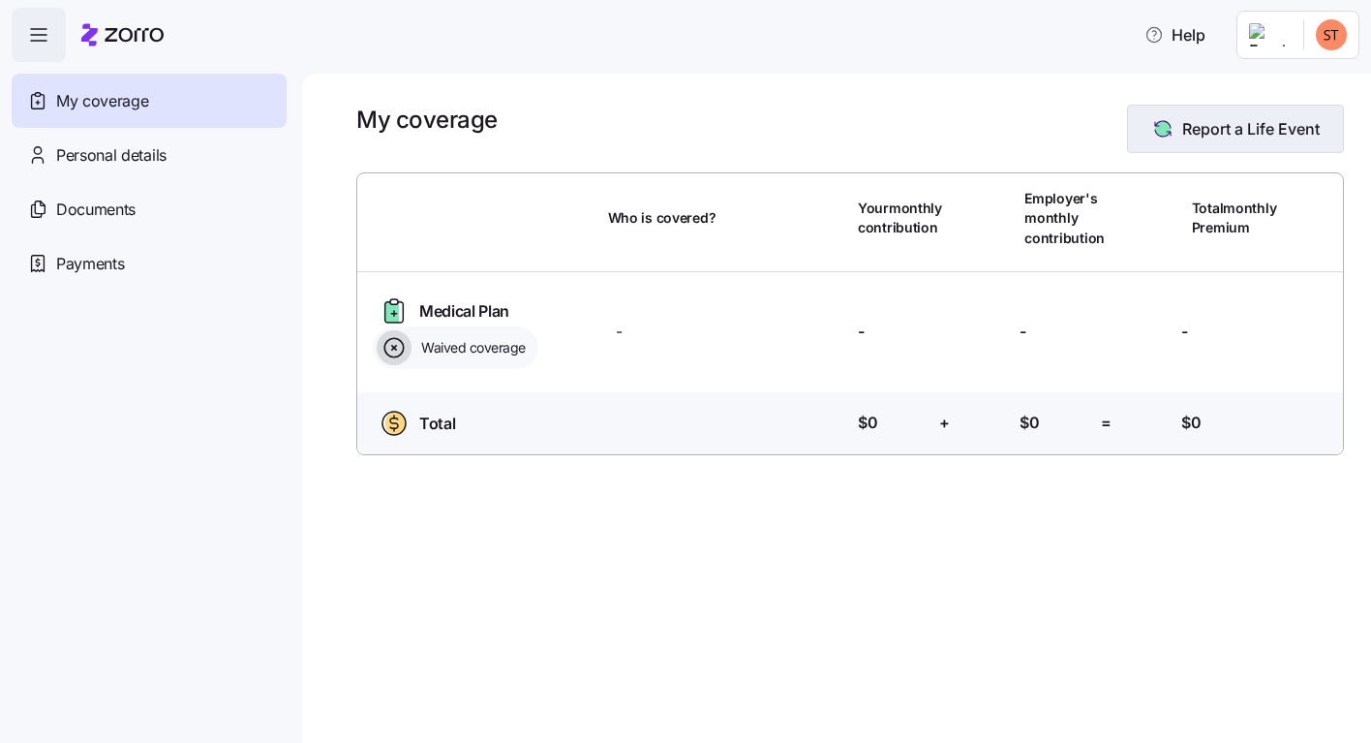
click at [1222, 129] on span "Report a Life Event" at bounding box center [1251, 128] width 138 height 23
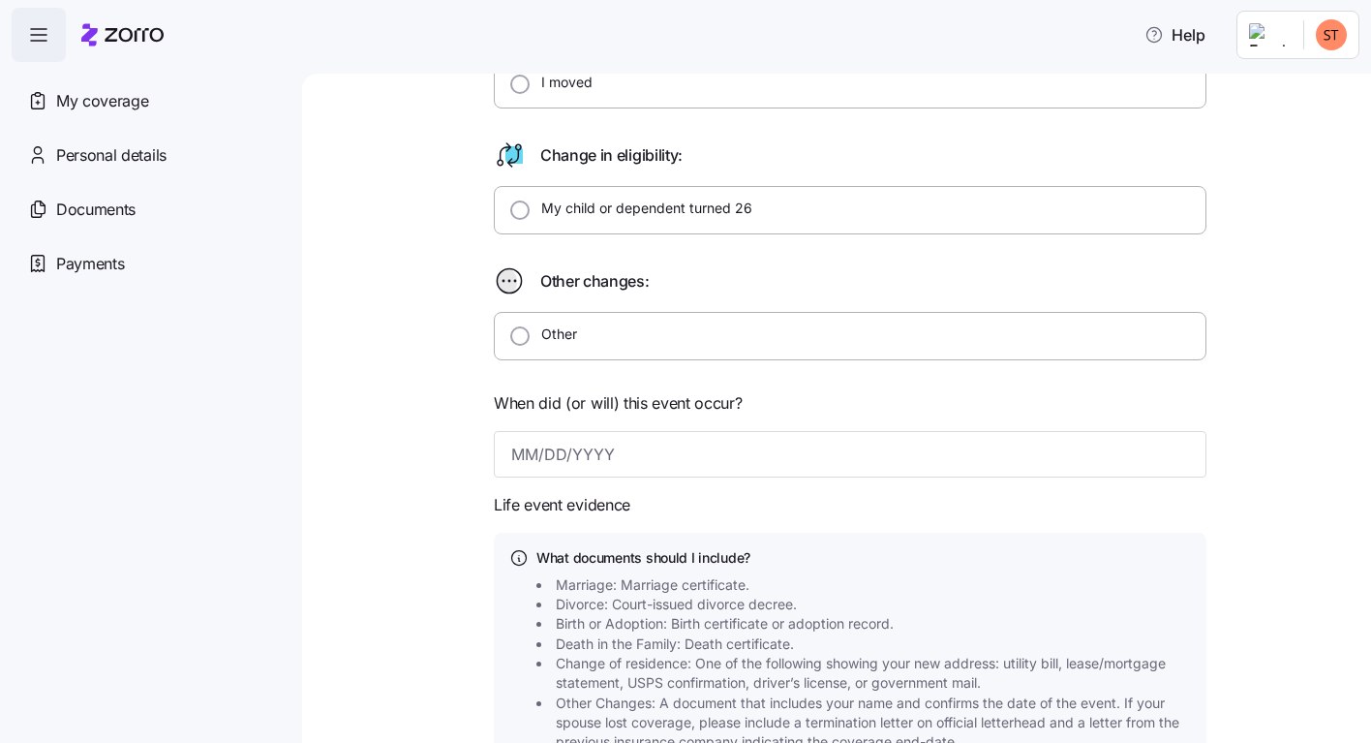
scroll to position [559, 0]
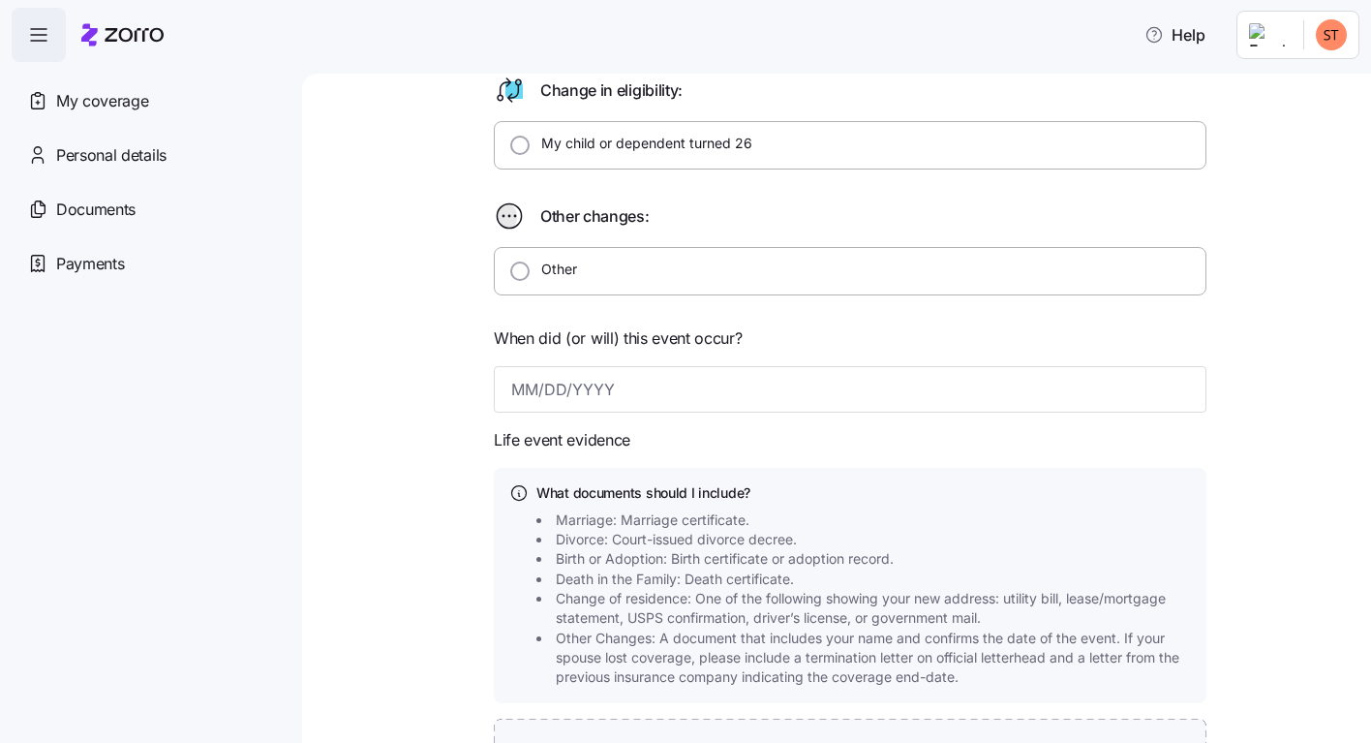
click at [540, 266] on label "Other" at bounding box center [553, 269] width 47 height 19
click at [530, 266] on input "Other" at bounding box center [519, 270] width 19 height 19
type textarea "x"
radio input "true"
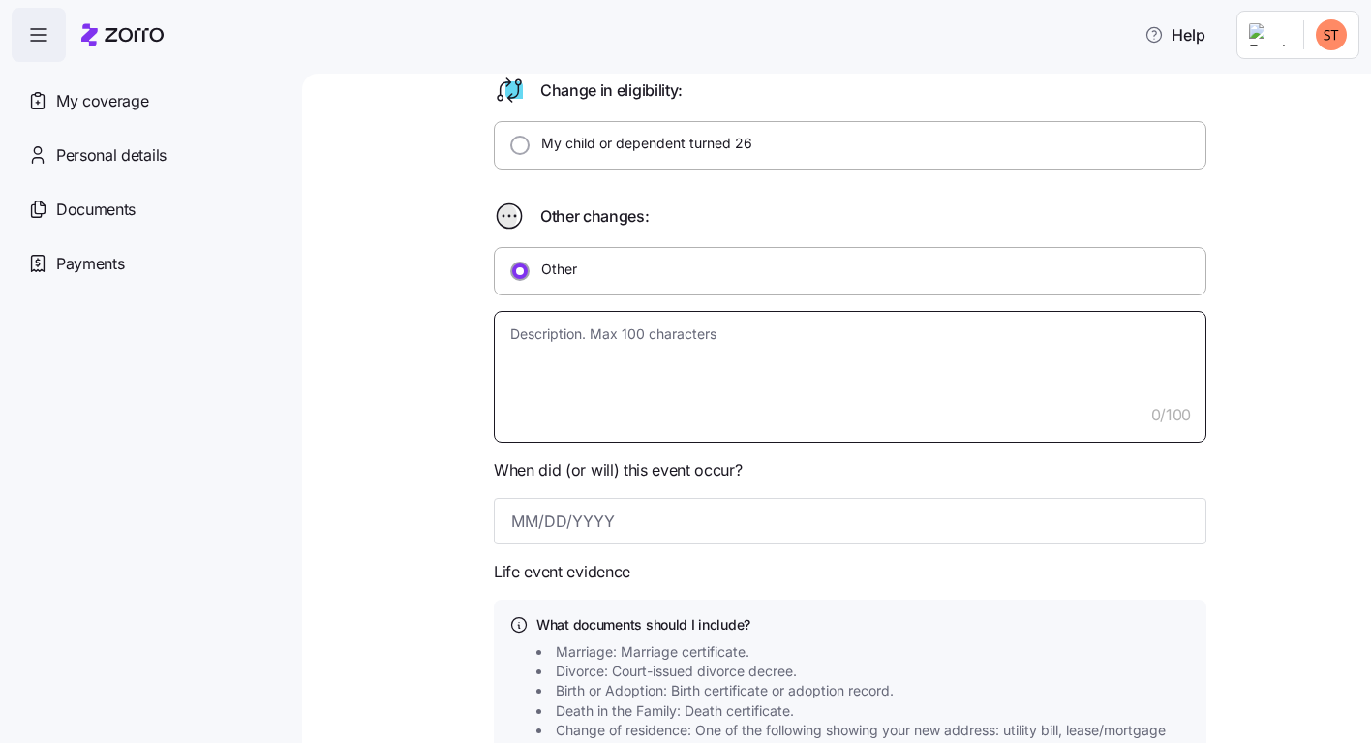
click at [513, 384] on textarea at bounding box center [850, 377] width 713 height 132
type textarea "x"
type textarea "n"
type textarea "x"
type textarea "no"
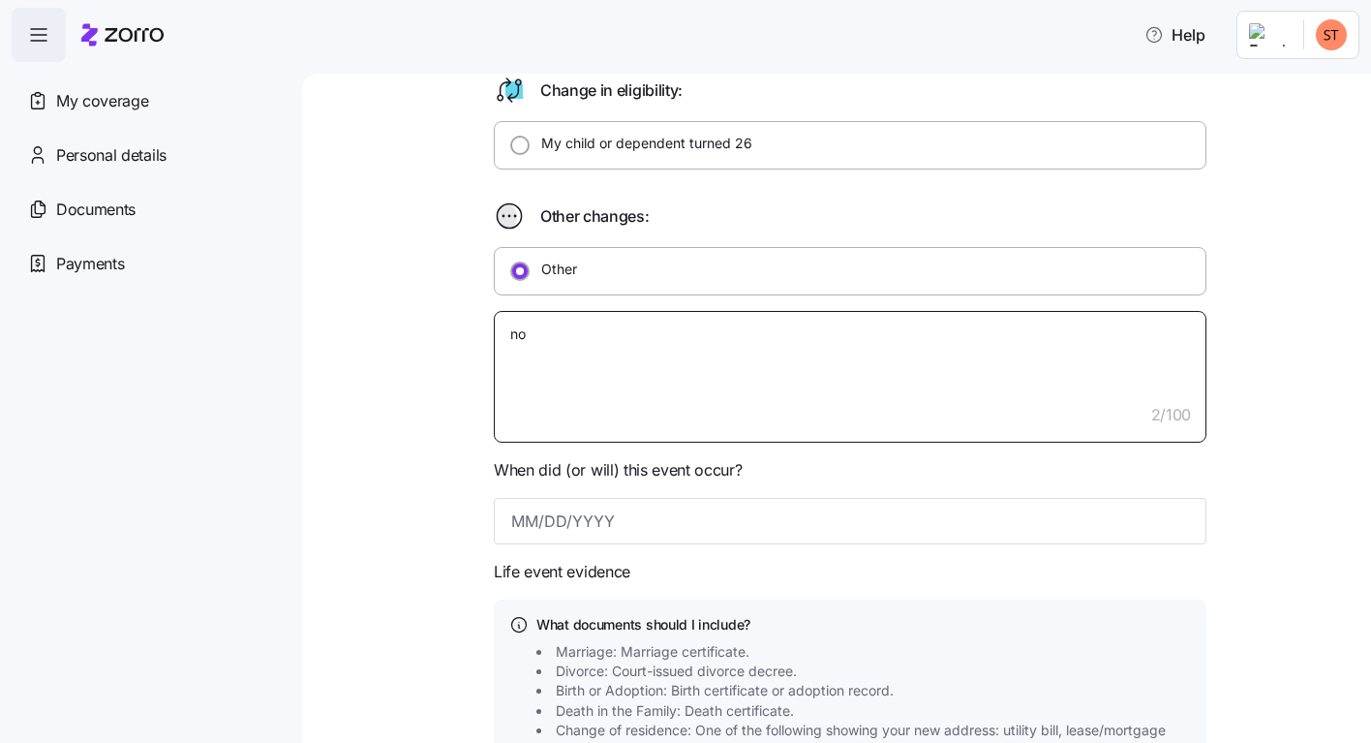
type textarea "x"
type textarea "no"
type textarea "x"
type textarea "no l"
type textarea "x"
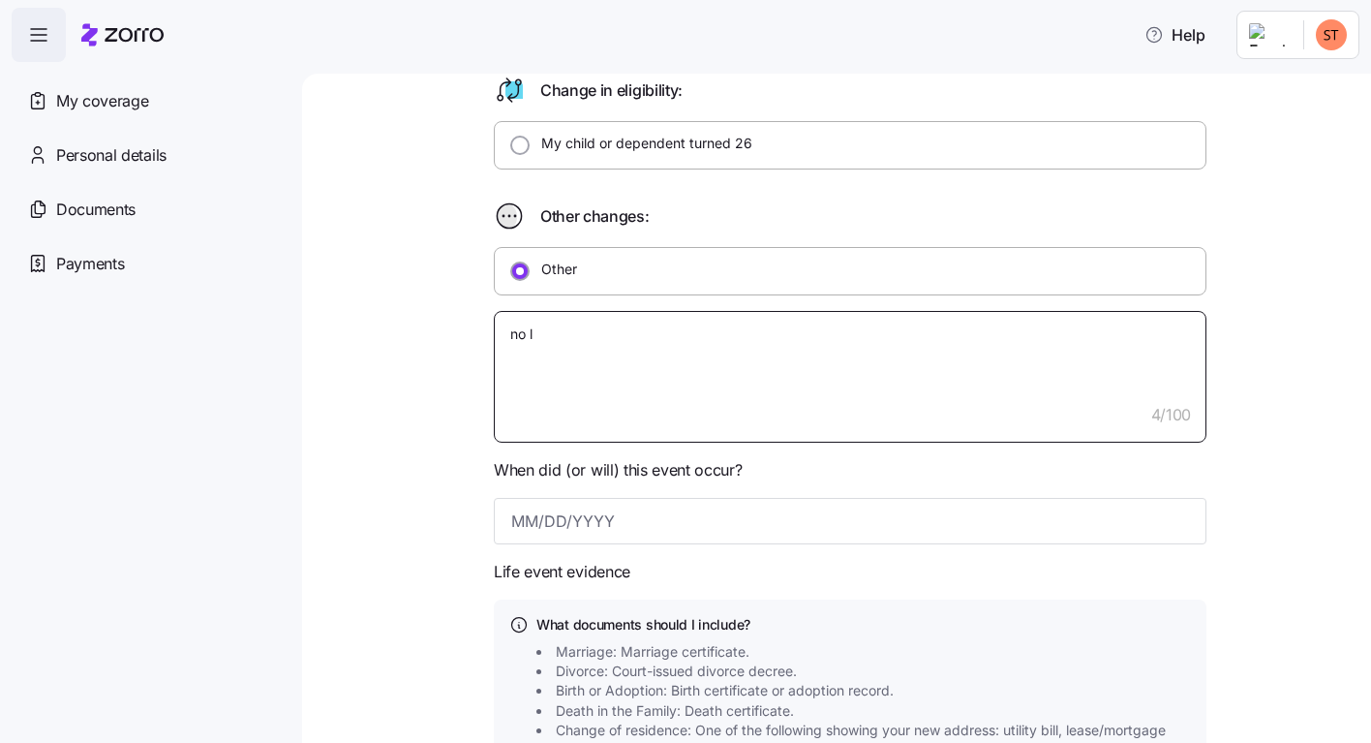
type textarea "no lo"
type textarea "x"
type textarea "no lon"
type textarea "x"
type textarea "no long"
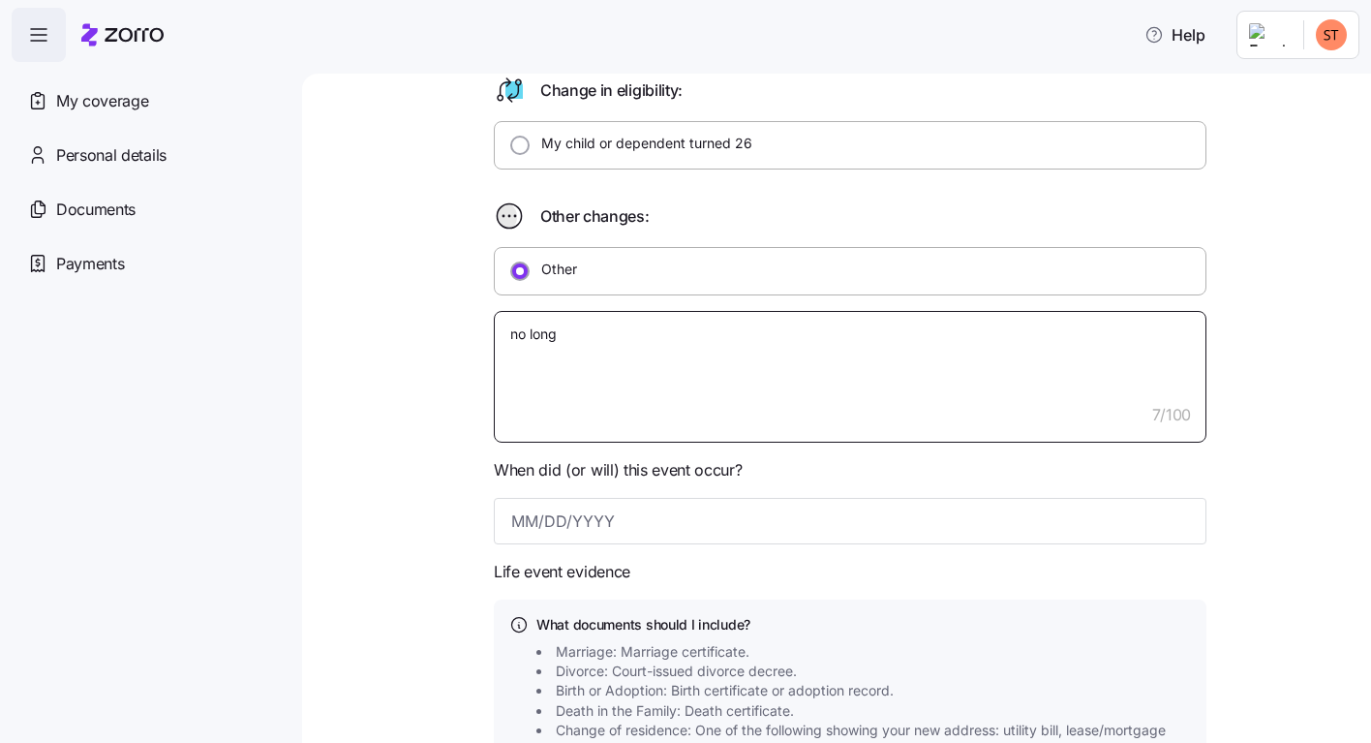
type textarea "x"
type textarea "no longe"
type textarea "x"
type textarea "no longer"
type textarea "x"
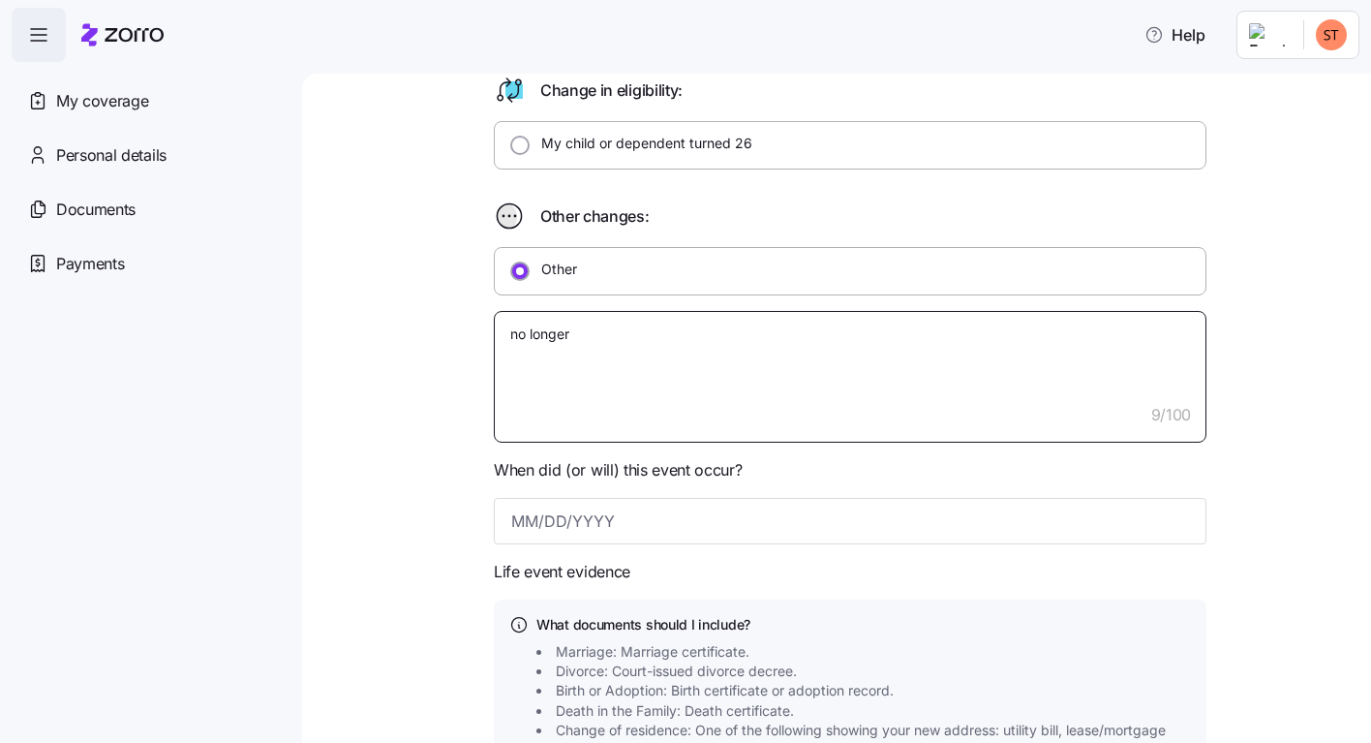
type textarea "no longer"
type textarea "x"
type textarea "no longer h"
type textarea "x"
type textarea "no longer ha"
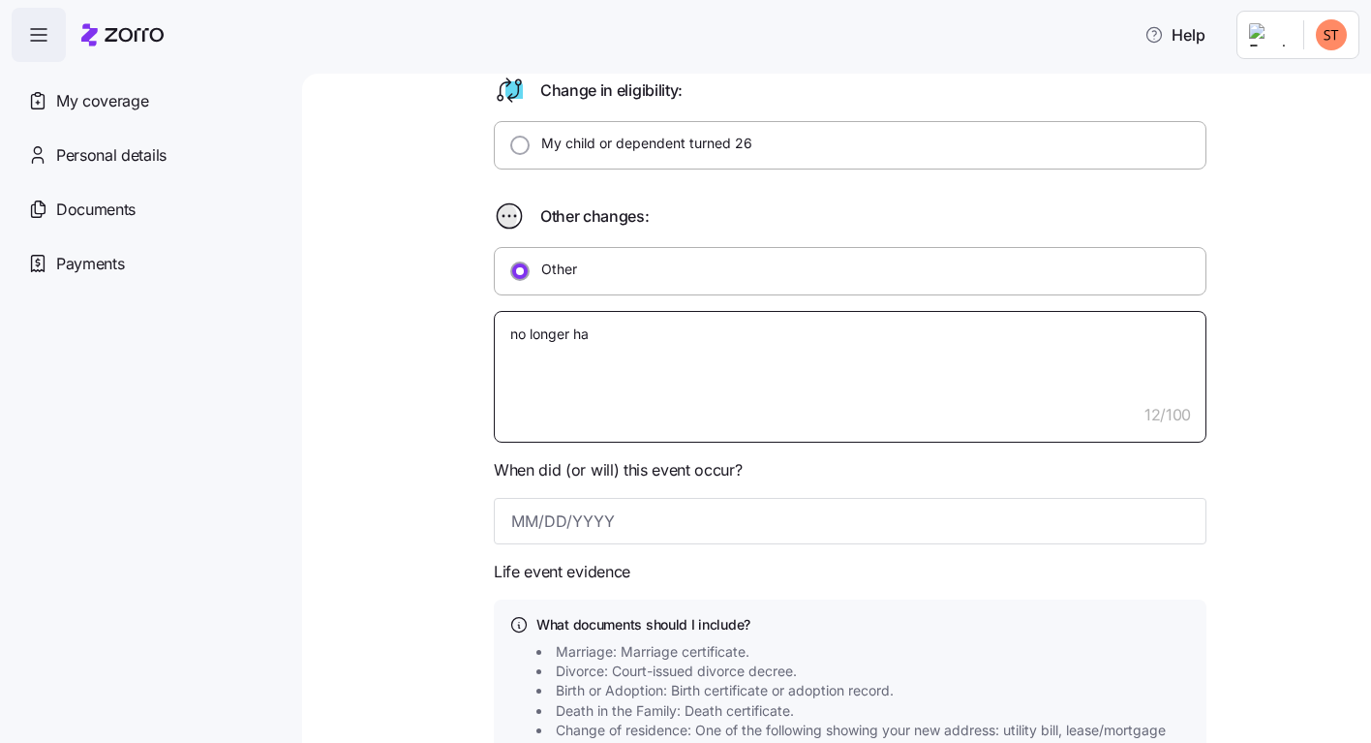
type textarea "x"
type textarea "no longer hav"
type textarea "x"
type textarea "no longer have"
type textarea "x"
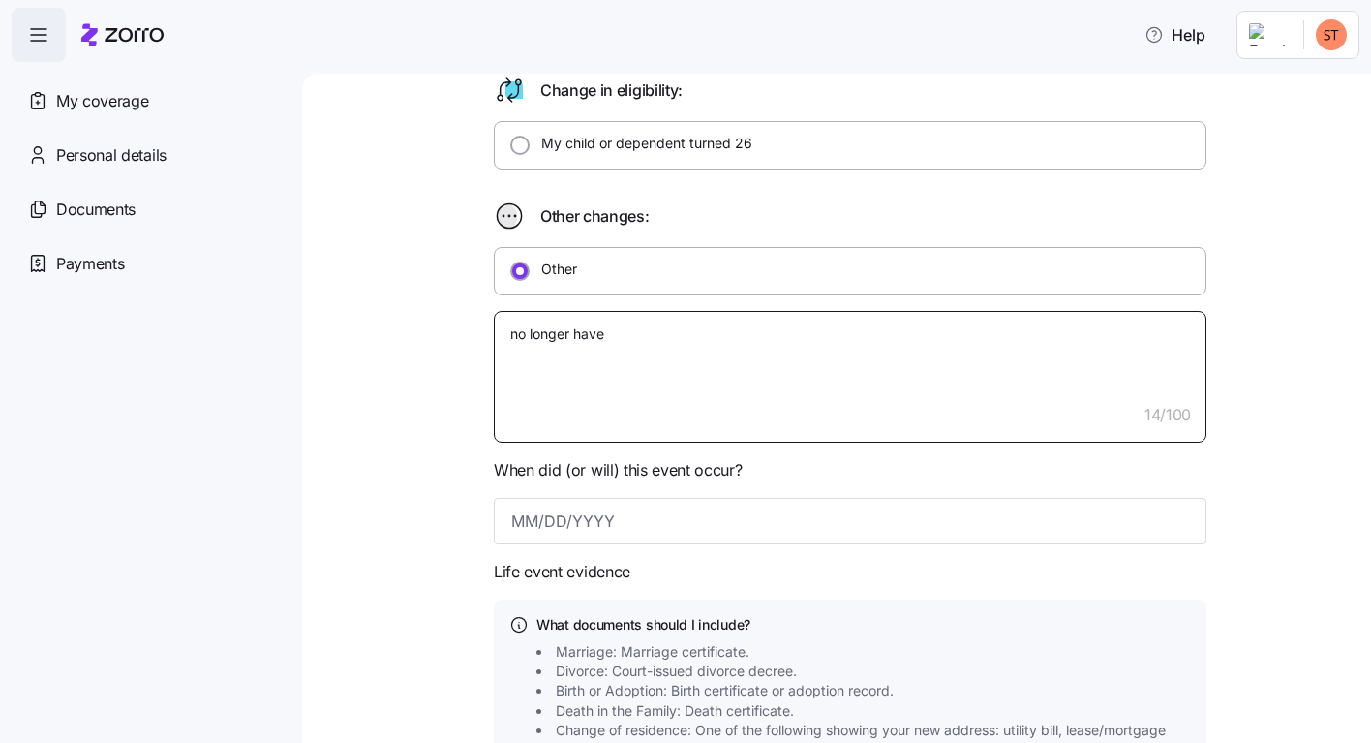
type textarea "no longer have"
type textarea "x"
type textarea "no longer have a"
type textarea "x"
type textarea "no longer have ac"
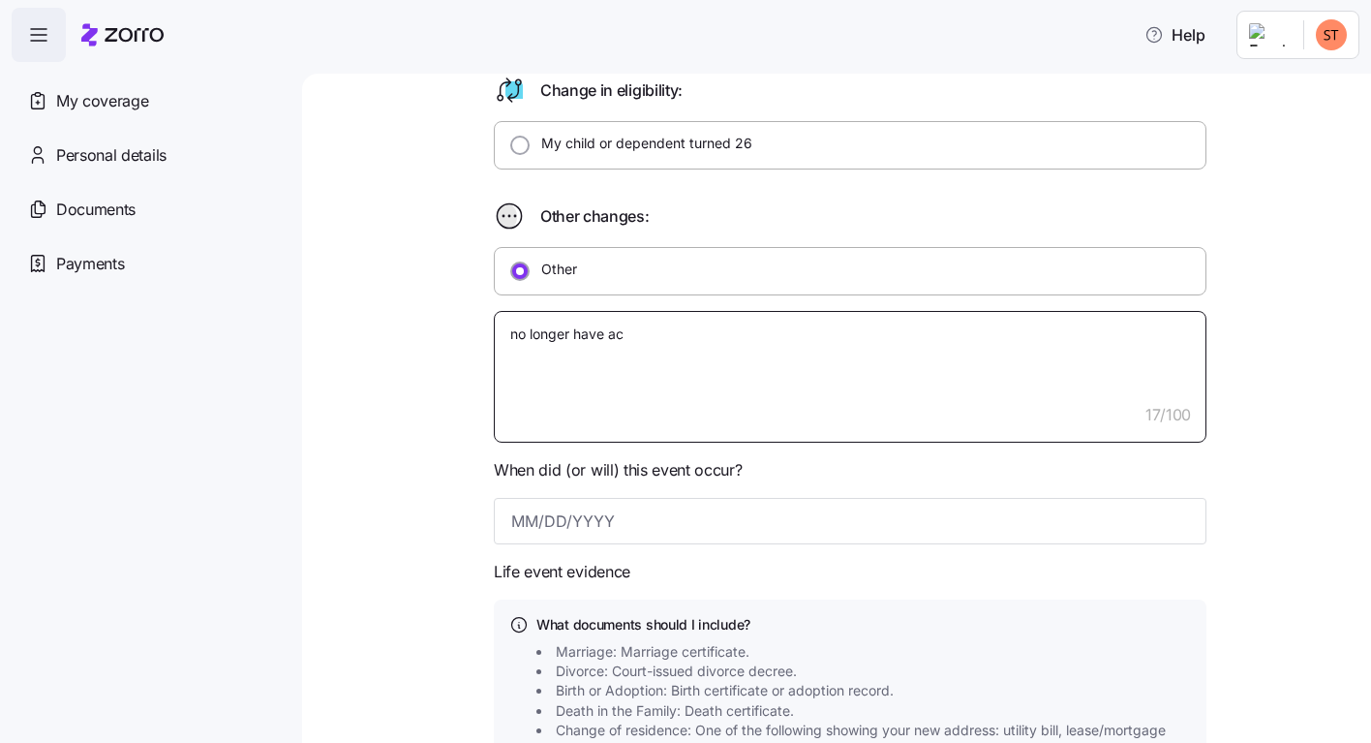
type textarea "x"
type textarea "no longer have acc"
type textarea "x"
type textarea "no longer have acce"
type textarea "x"
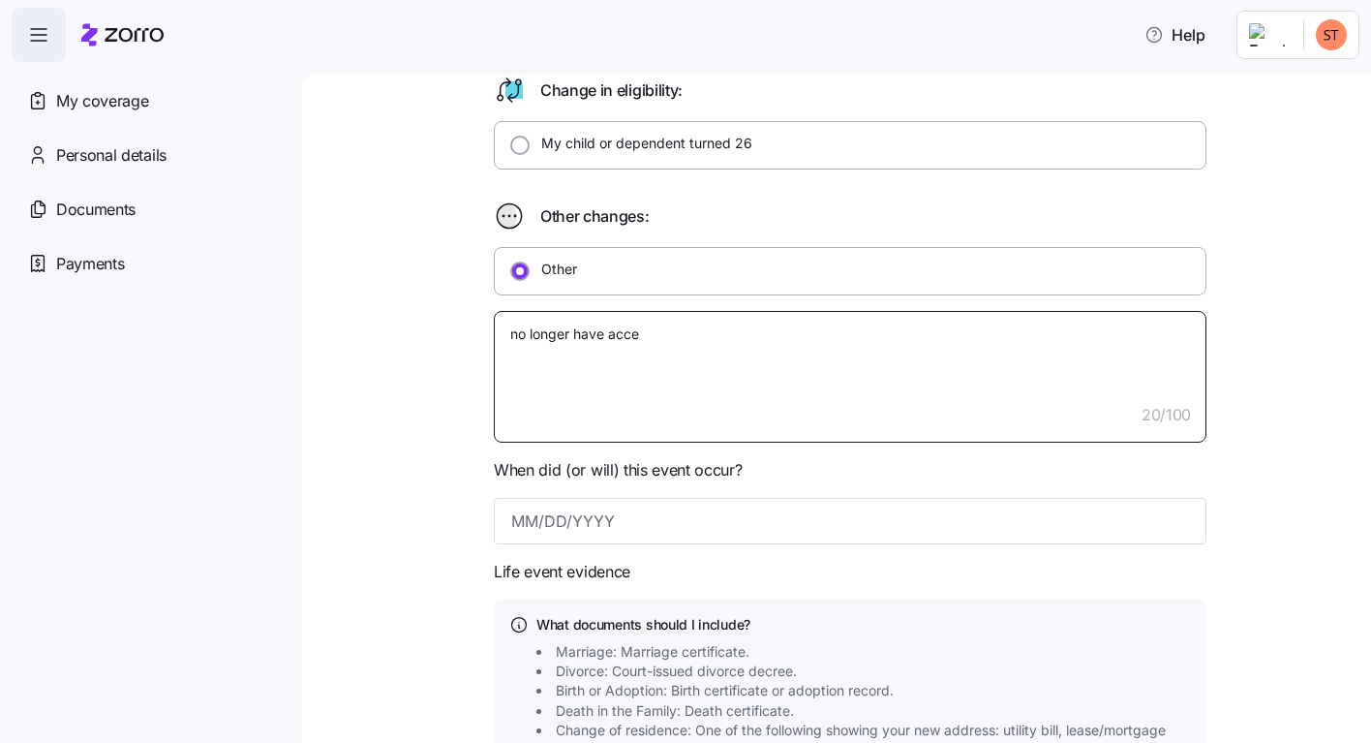
type textarea "no longer have acces"
type textarea "x"
type textarea "no longer have access"
type textarea "x"
type textarea "no longer have access"
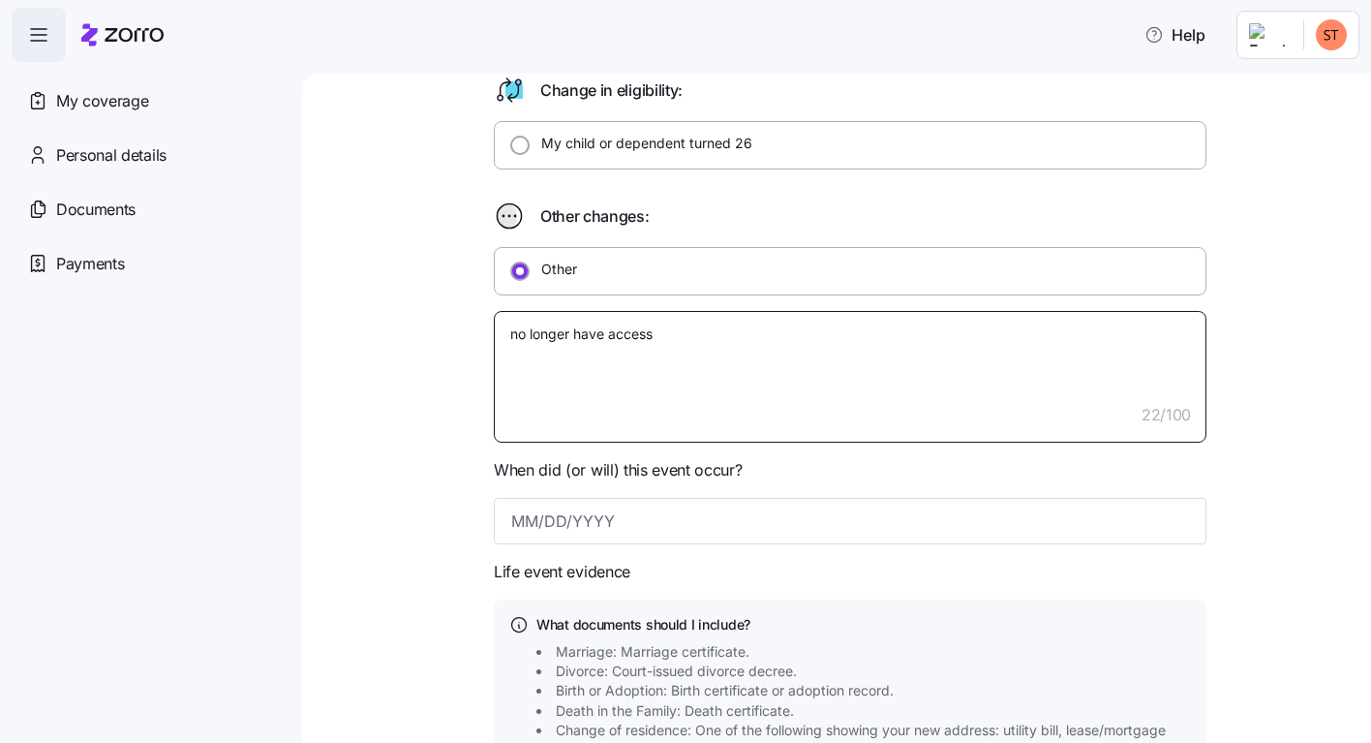
type textarea "x"
type textarea "no longer have access t"
type textarea "x"
type textarea "no longer have access to"
type textarea "x"
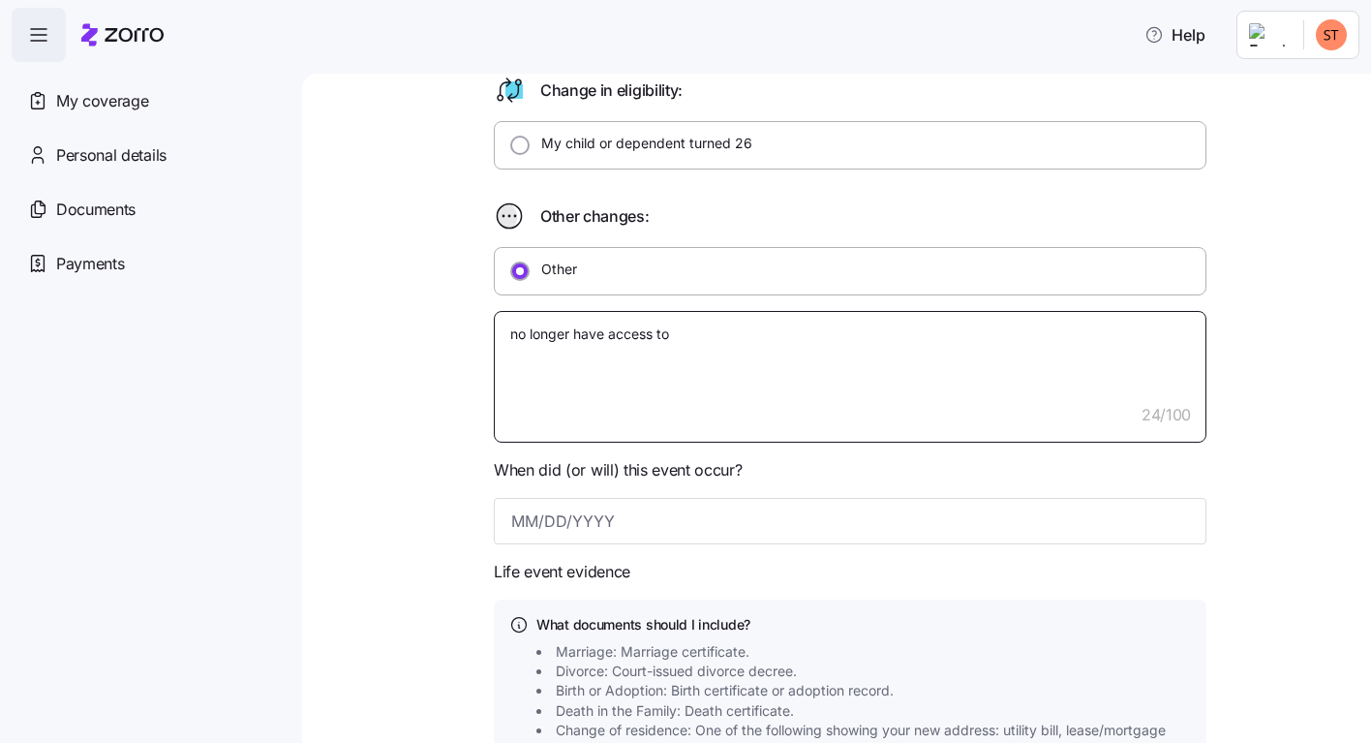
type textarea "no longer have access to"
type textarea "x"
type textarea "no longer have access to g"
type textarea "x"
type textarea "no longer have access to gr"
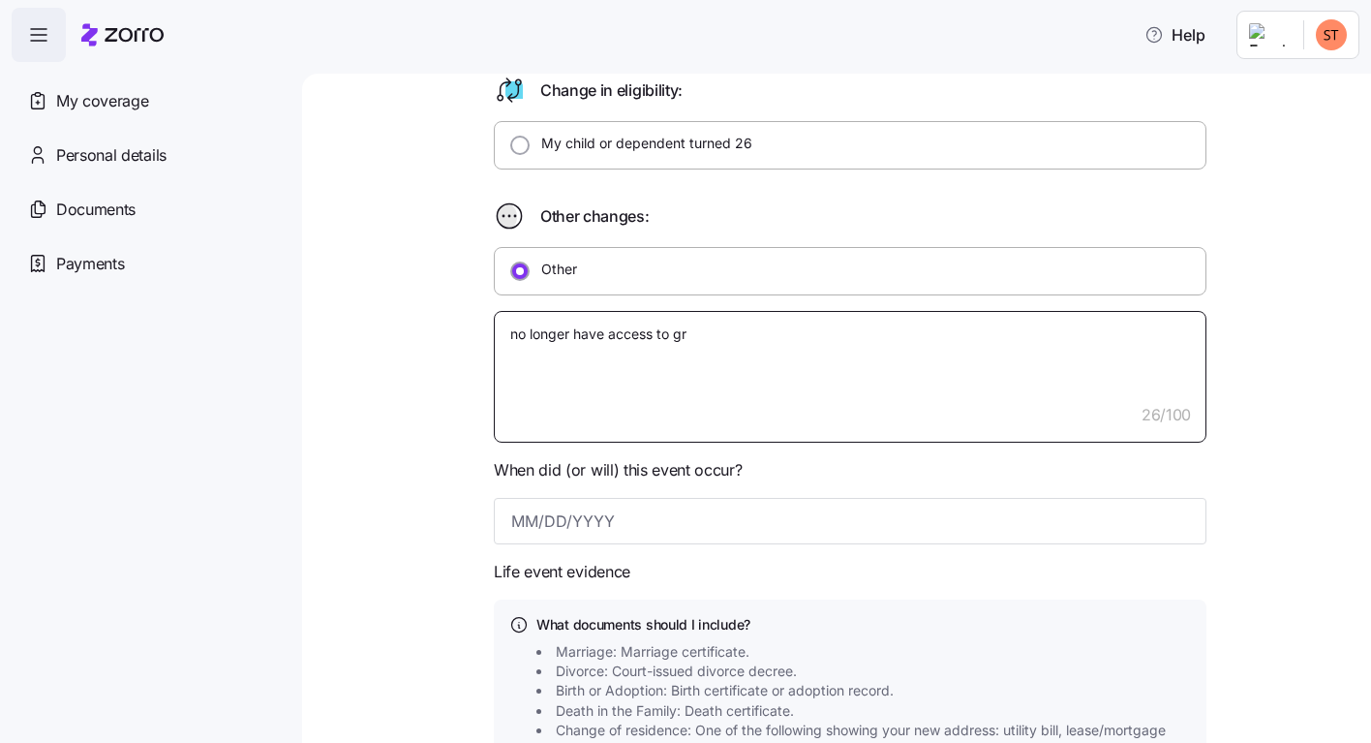
type textarea "x"
type textarea "no longer have access to gro"
type textarea "x"
type textarea "no longer have access to grou"
type textarea "x"
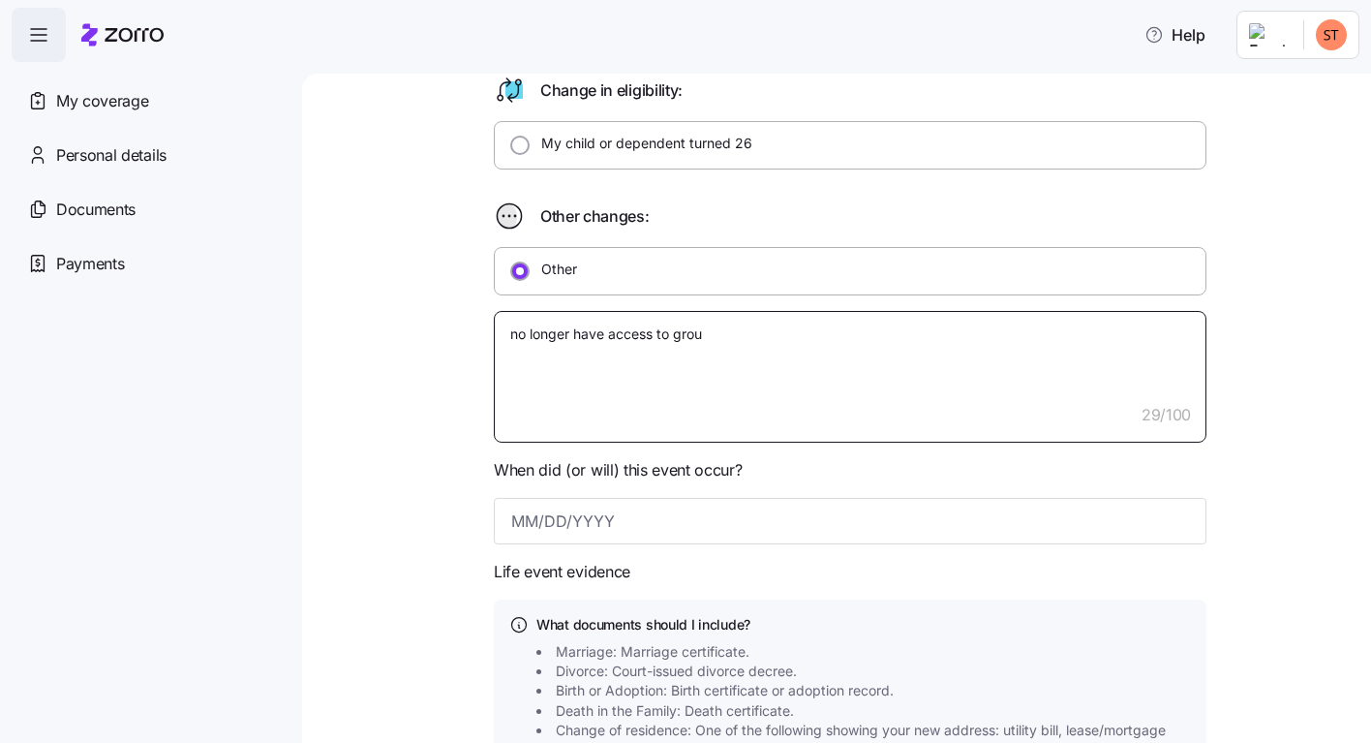
type textarea "no longer have access to group"
type textarea "x"
type textarea "no longer have access to group"
type textarea "x"
type textarea "no longer have access to group h"
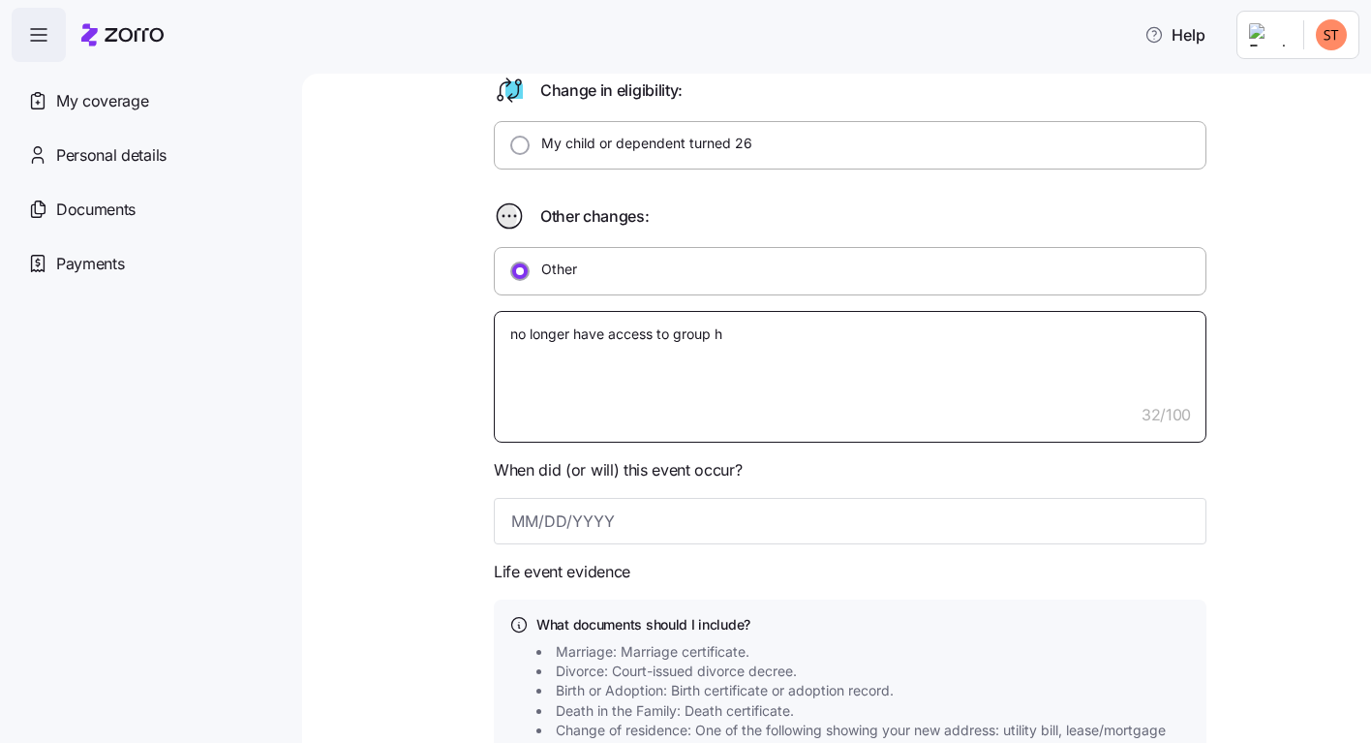
type textarea "x"
type textarea "no longer have access to group he"
type textarea "x"
type textarea "no longer have access to group hea"
type textarea "x"
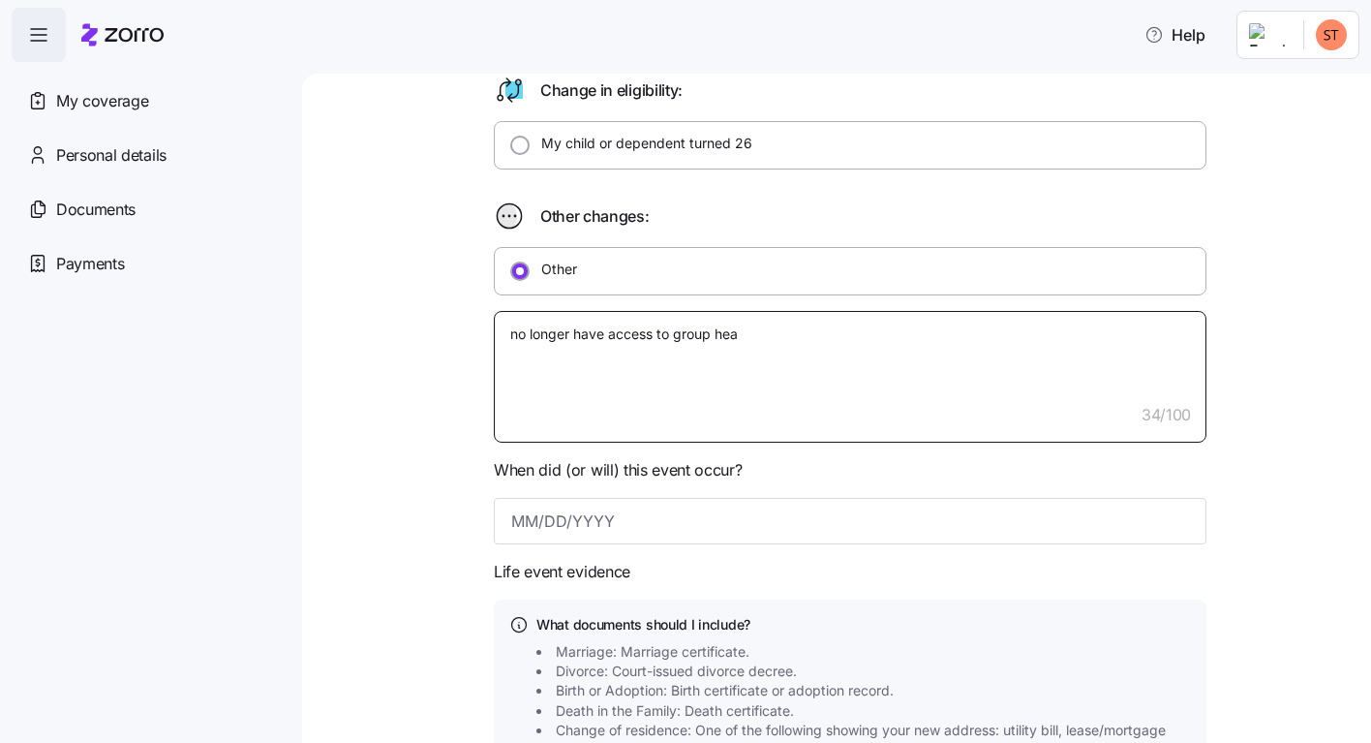
type textarea "no longer have access to group heal"
type textarea "x"
type textarea "no longer have access to group healt"
type textarea "x"
type textarea "no longer have access to group health"
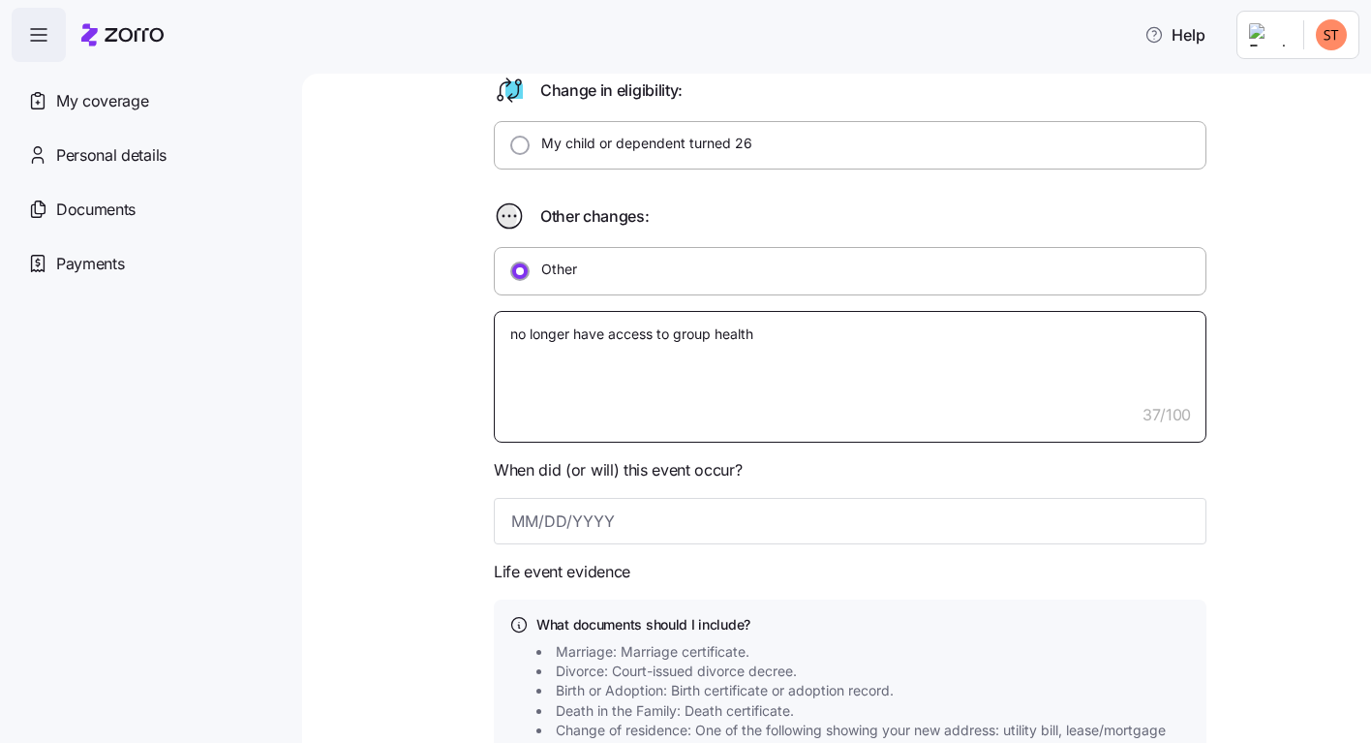
type textarea "x"
type textarea "no longer have access to group health"
type textarea "x"
type textarea "no longer have access to group health f"
type textarea "x"
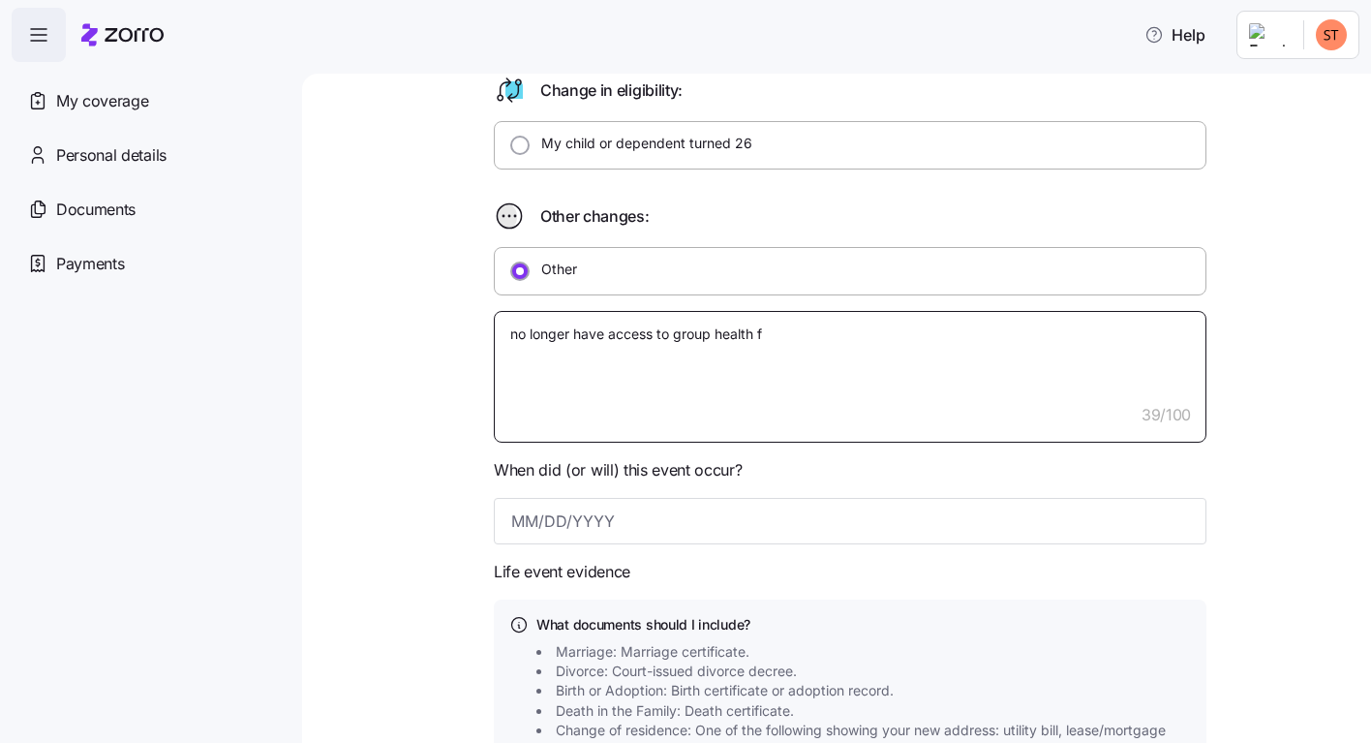
type textarea "no longer have access to group health fr"
type textarea "x"
type textarea "no longer have access to group health fro"
type textarea "x"
click at [505, 519] on input at bounding box center [850, 521] width 713 height 46
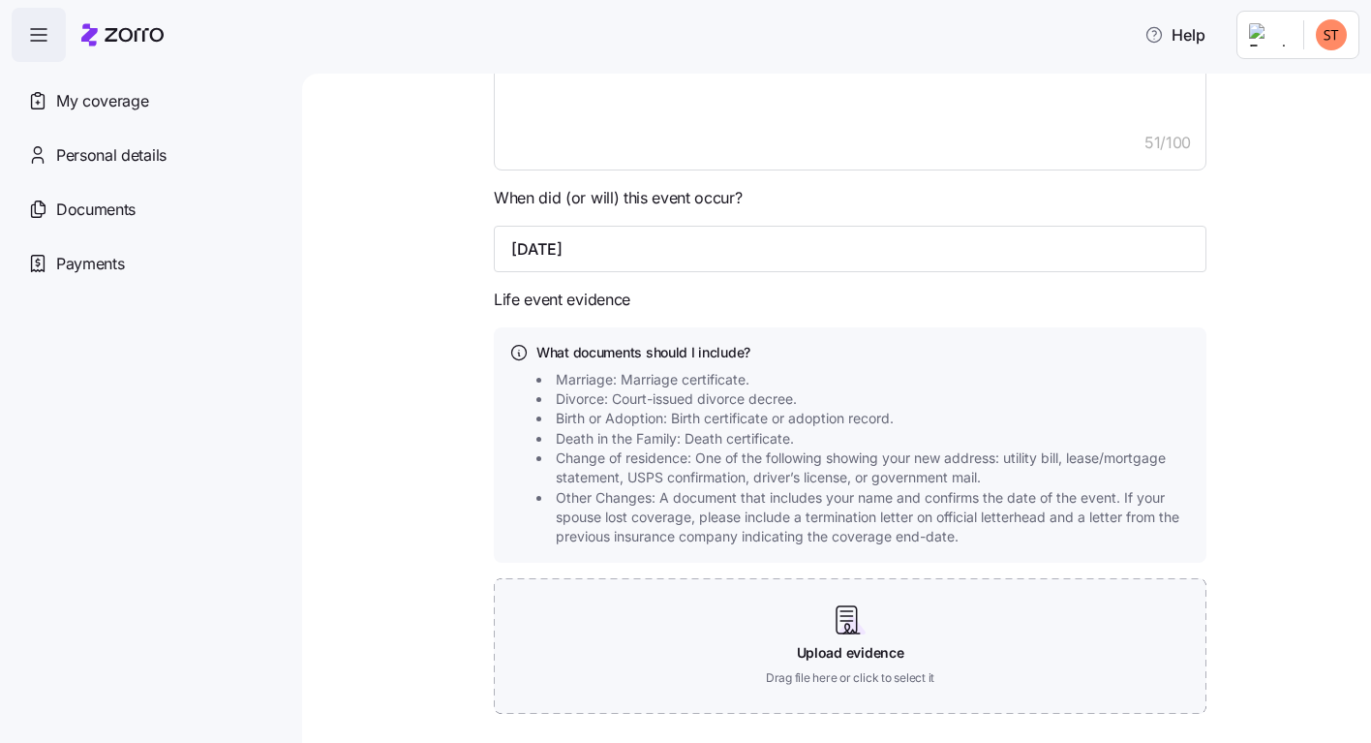
scroll to position [844, 0]
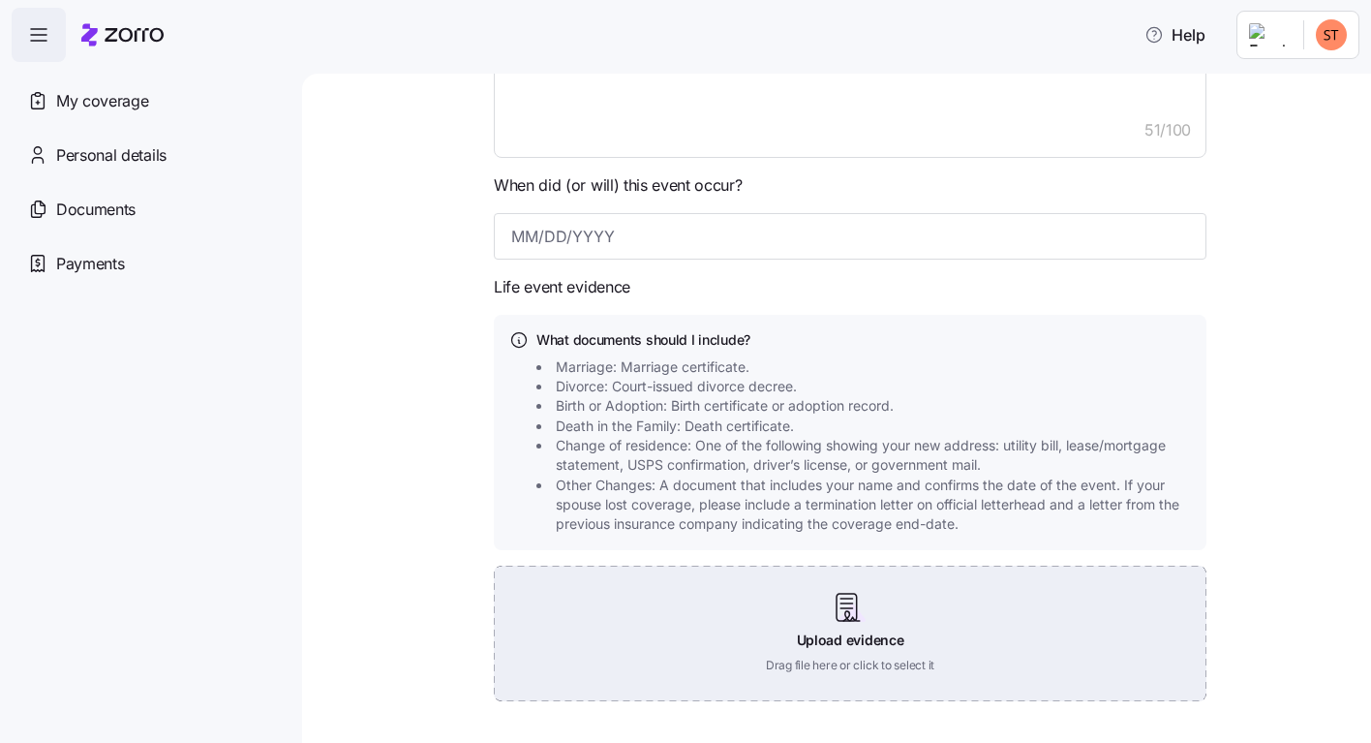
click at [836, 610] on div "Upload evidence Drag file here or click to select it" at bounding box center [850, 634] width 713 height 136
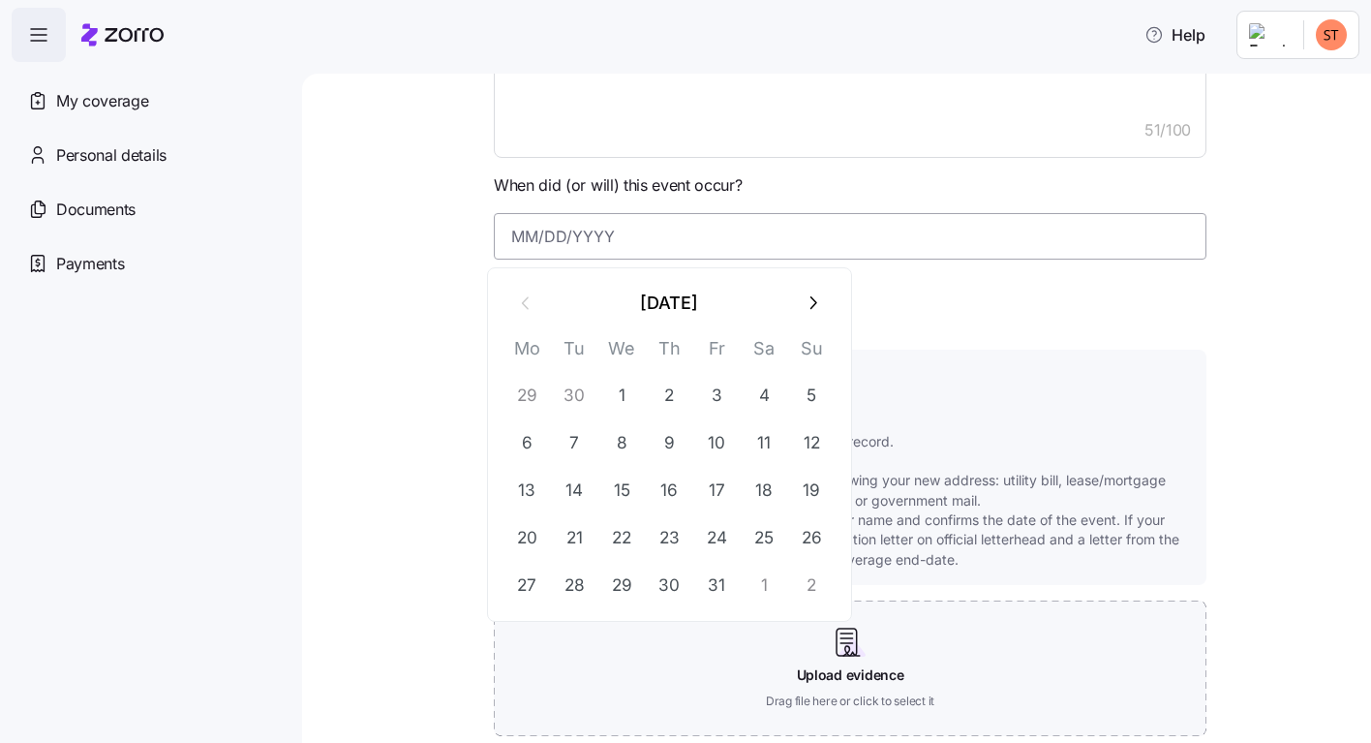
click at [506, 239] on input at bounding box center [850, 236] width 713 height 46
click at [621, 393] on button "1" at bounding box center [622, 395] width 46 height 46
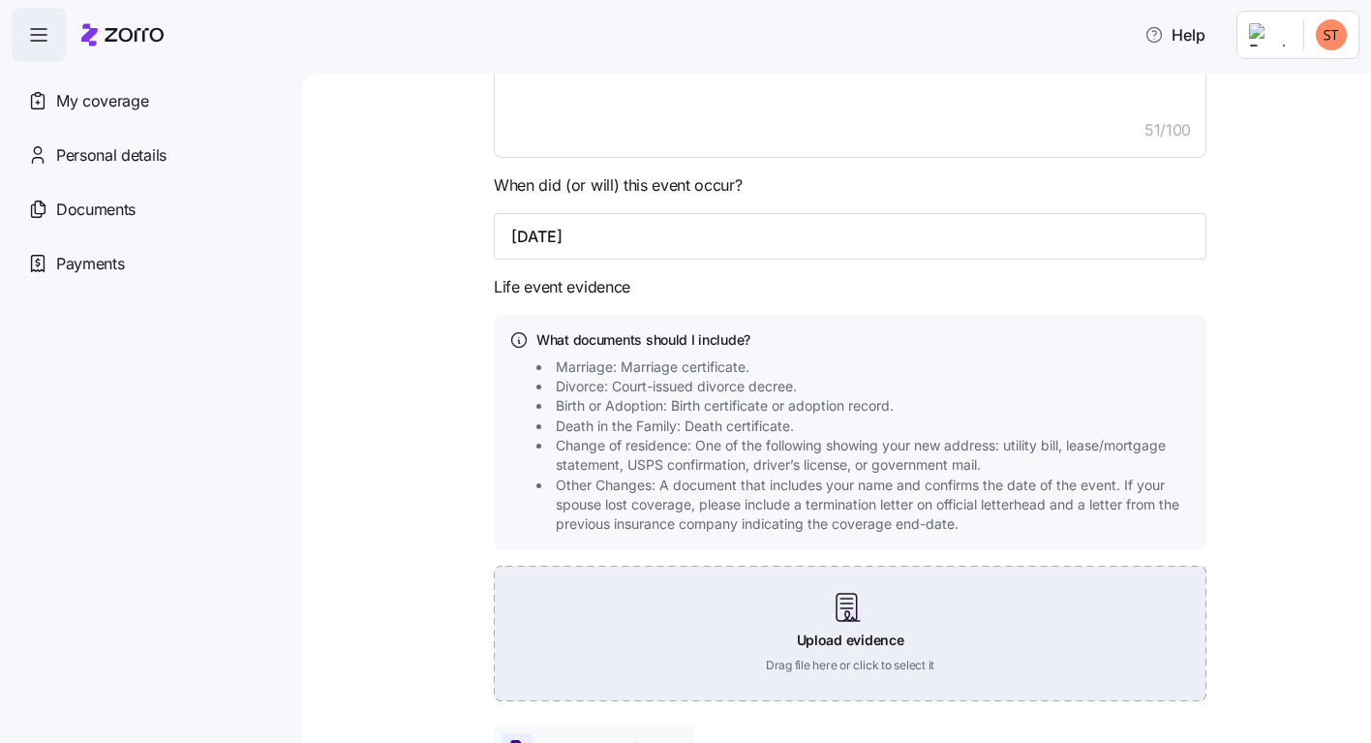
click at [836, 611] on div "Upload evidence Drag file here or click to select it" at bounding box center [850, 634] width 713 height 136
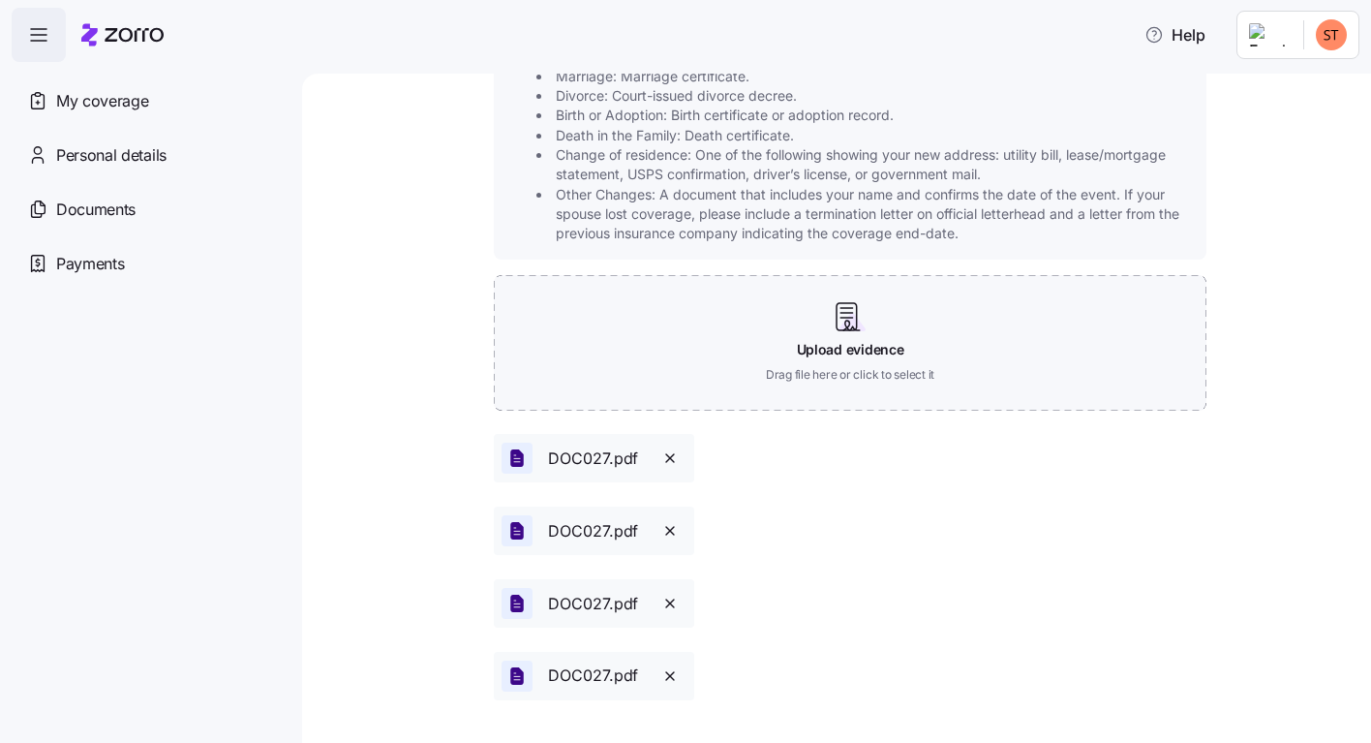
scroll to position [1231, 0]
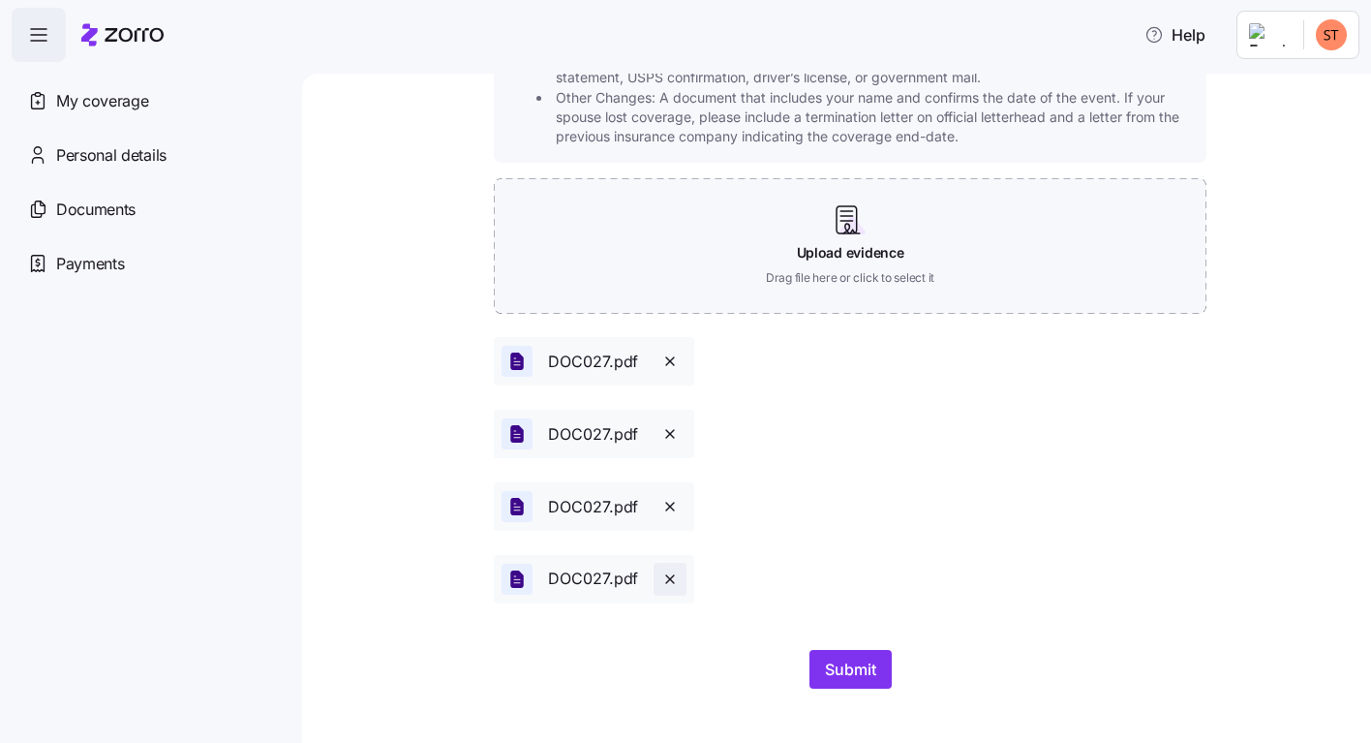
click at [666, 581] on icon "button" at bounding box center [670, 579] width 8 height 8
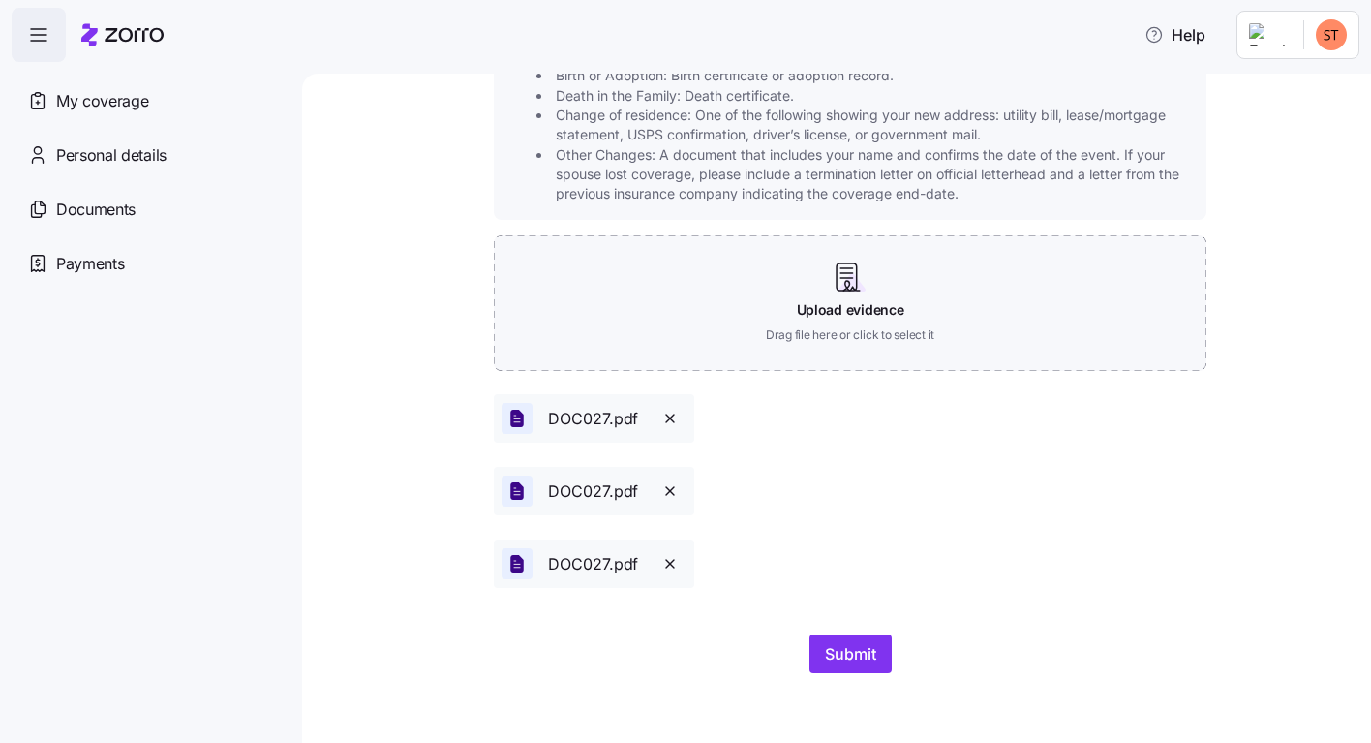
scroll to position [1174, 0]
click at [657, 554] on button "button" at bounding box center [670, 563] width 33 height 33
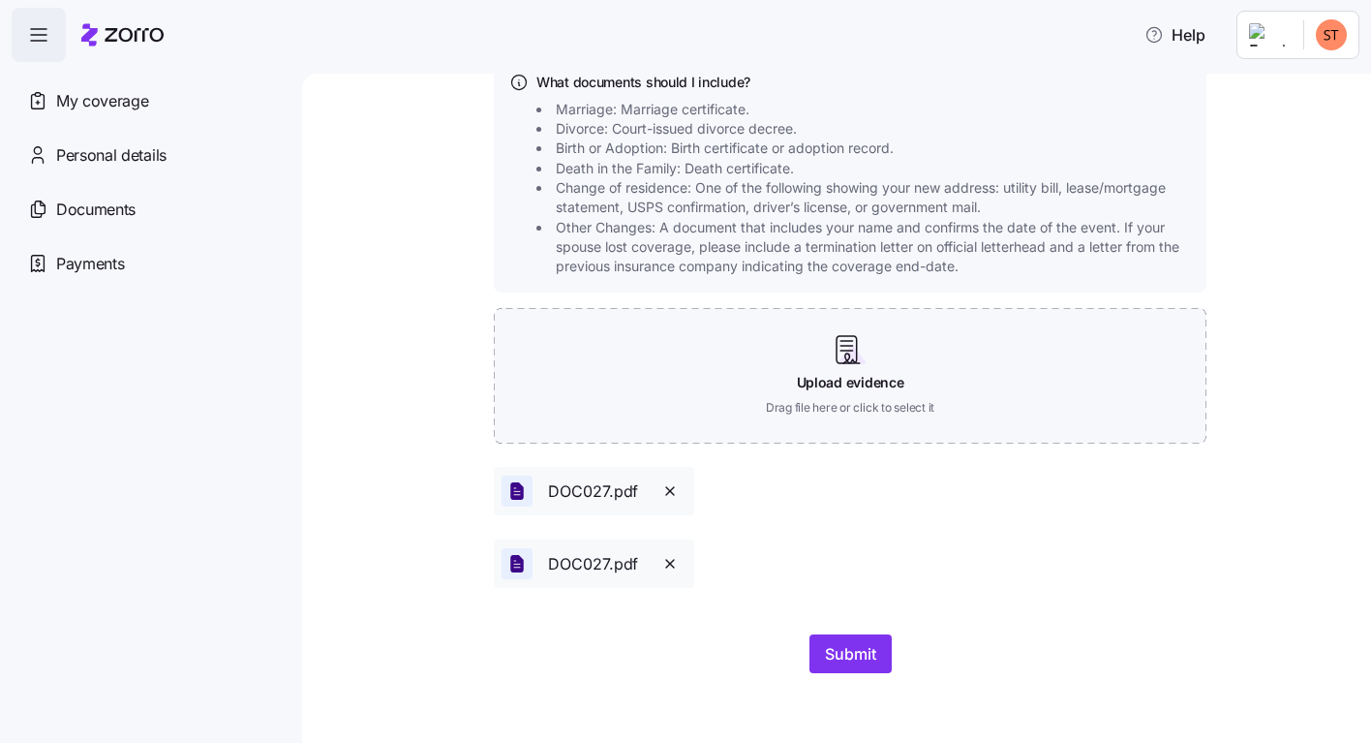
scroll to position [1101, 0]
click at [662, 489] on icon "button" at bounding box center [669, 490] width 15 height 15
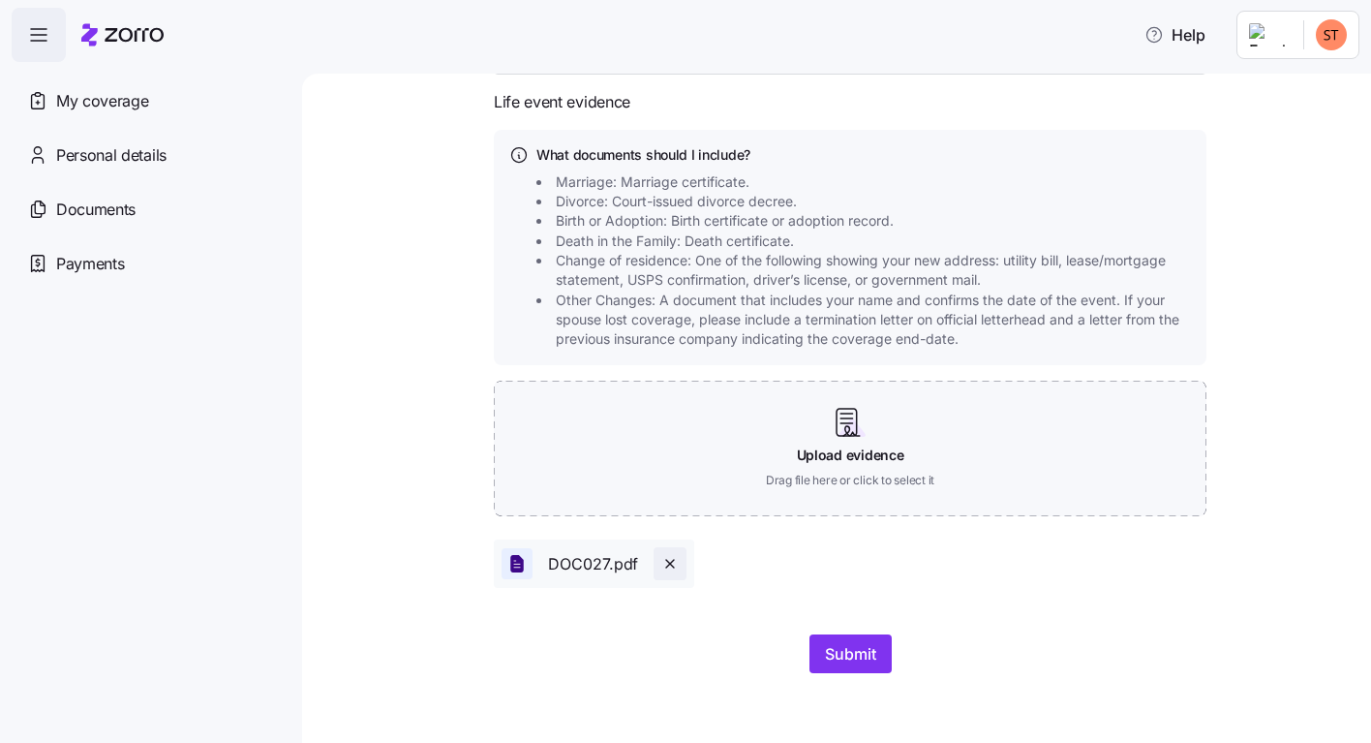
scroll to position [1029, 0]
click at [839, 644] on span "Submit" at bounding box center [850, 653] width 51 height 23
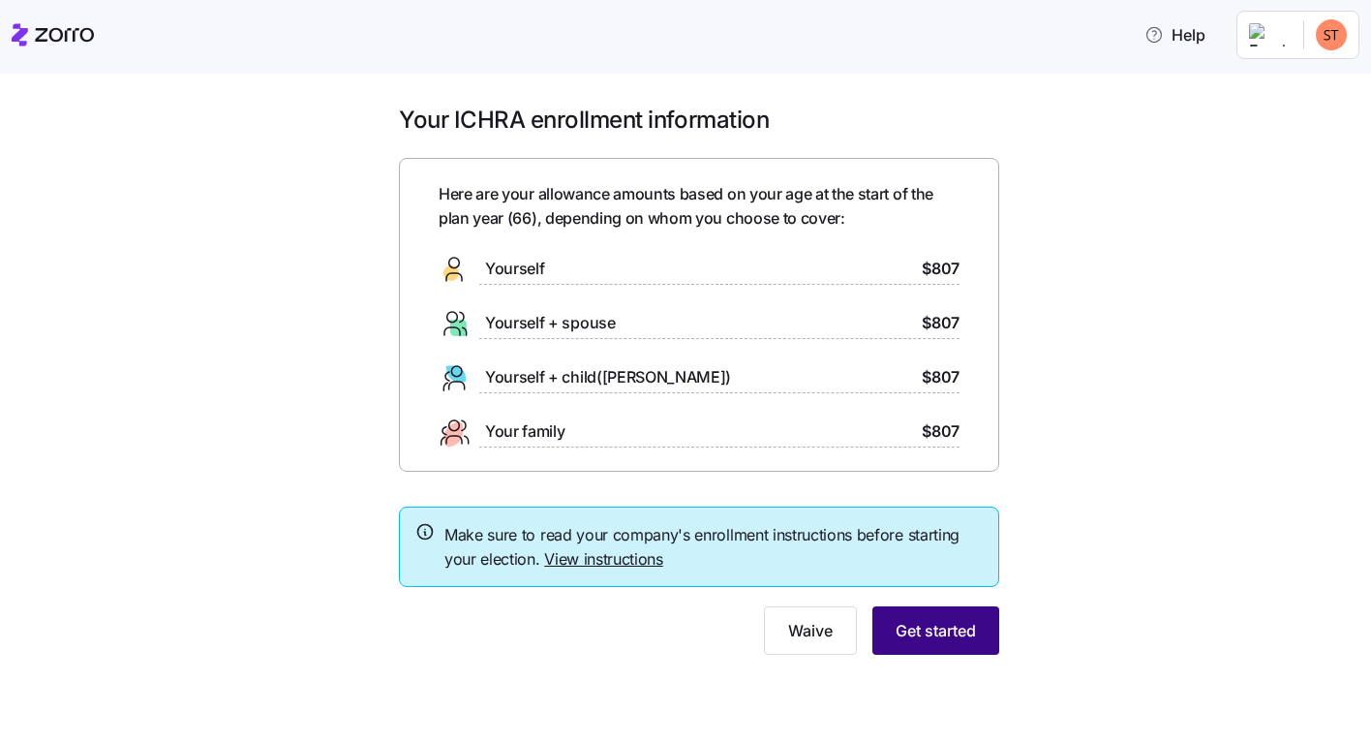
click at [928, 630] on span "Get started" at bounding box center [936, 630] width 80 height 23
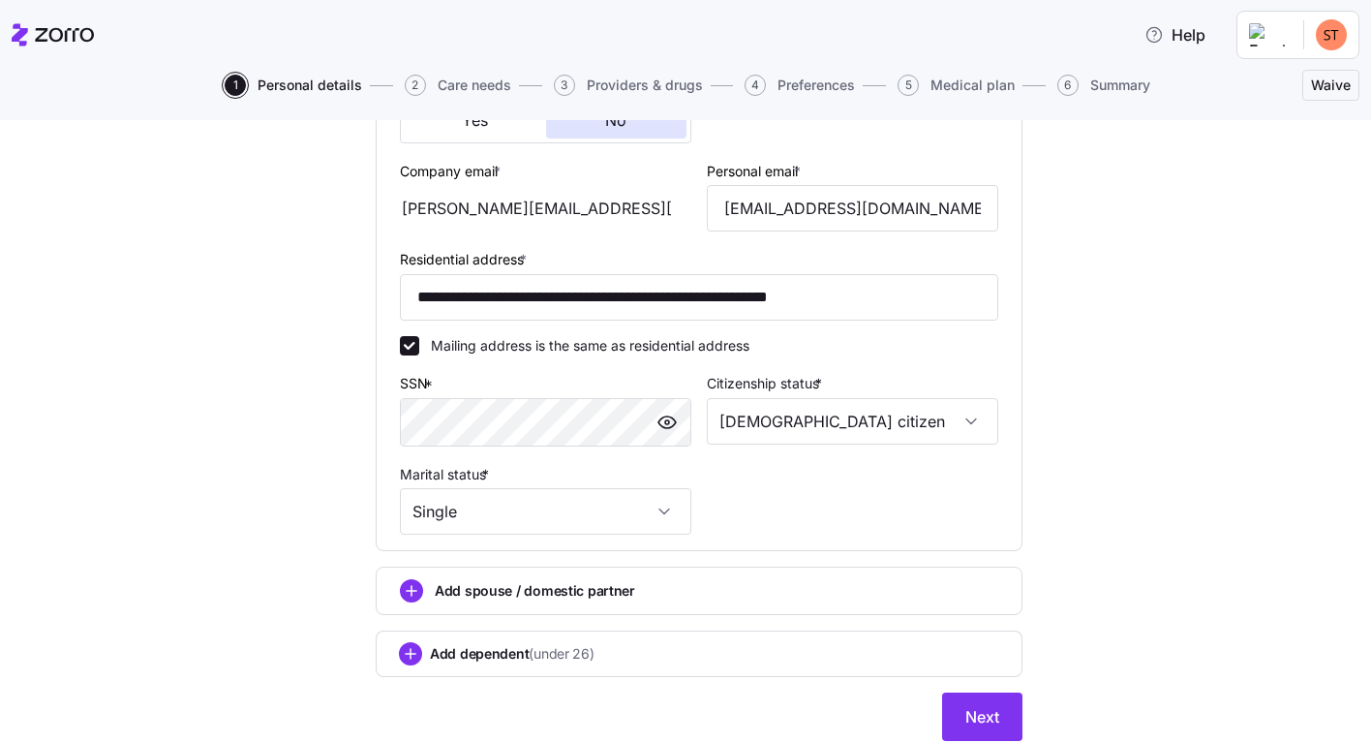
scroll to position [538, 0]
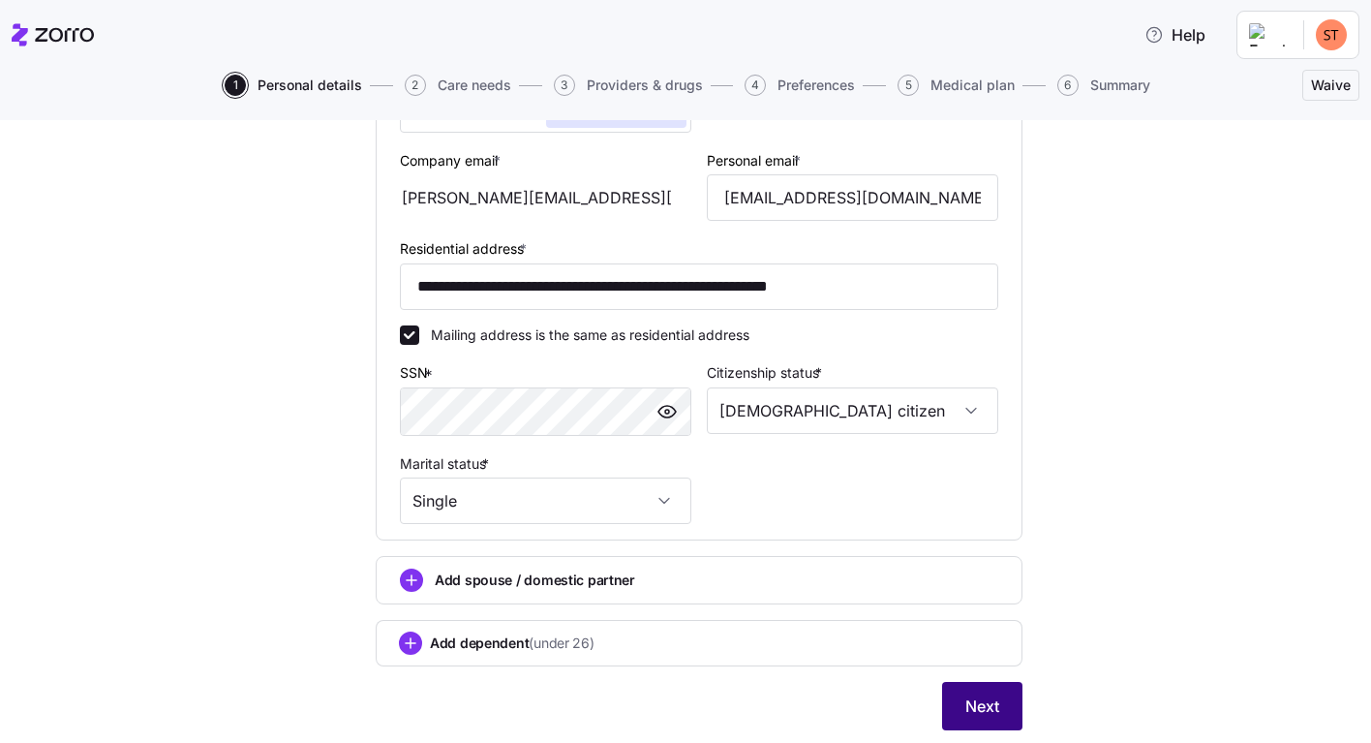
click at [968, 700] on span "Next" at bounding box center [983, 705] width 34 height 23
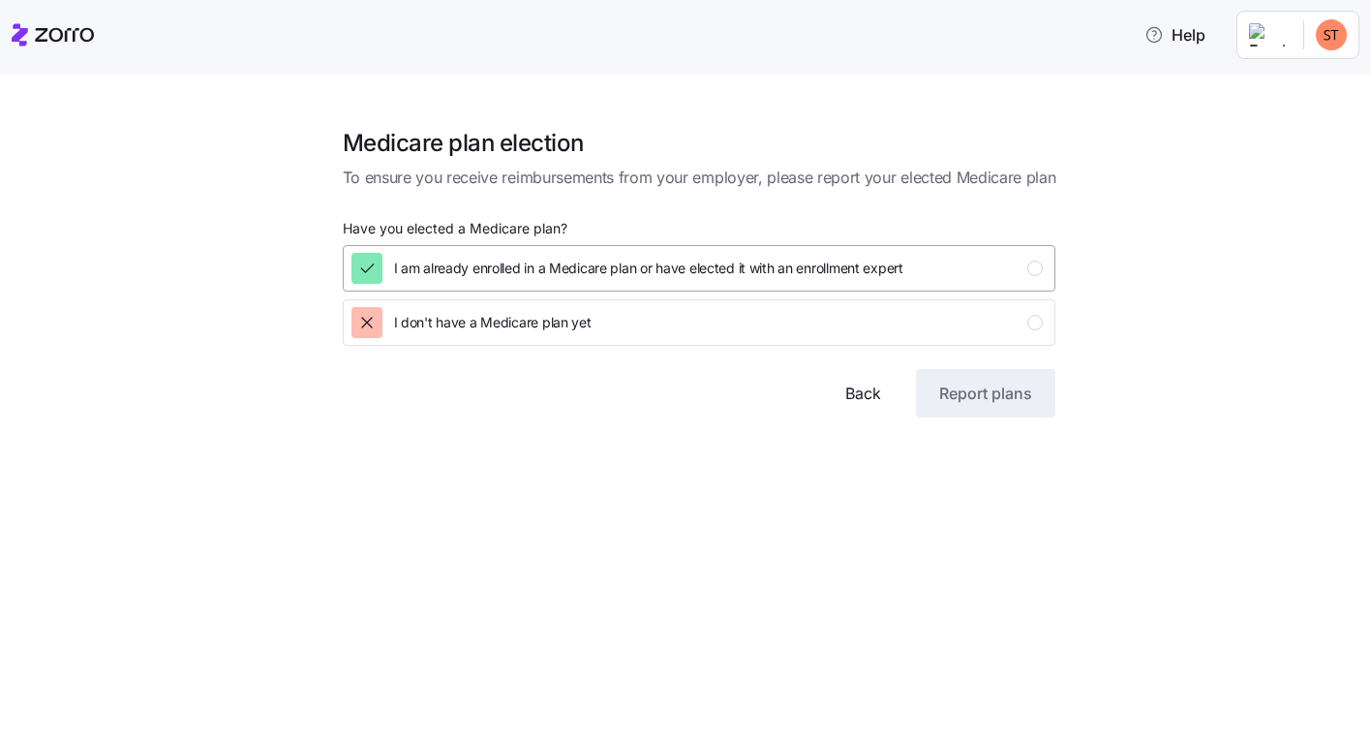
click at [366, 271] on icon "button" at bounding box center [367, 268] width 13 height 8
click at [968, 396] on span "Report plans" at bounding box center [985, 393] width 93 height 23
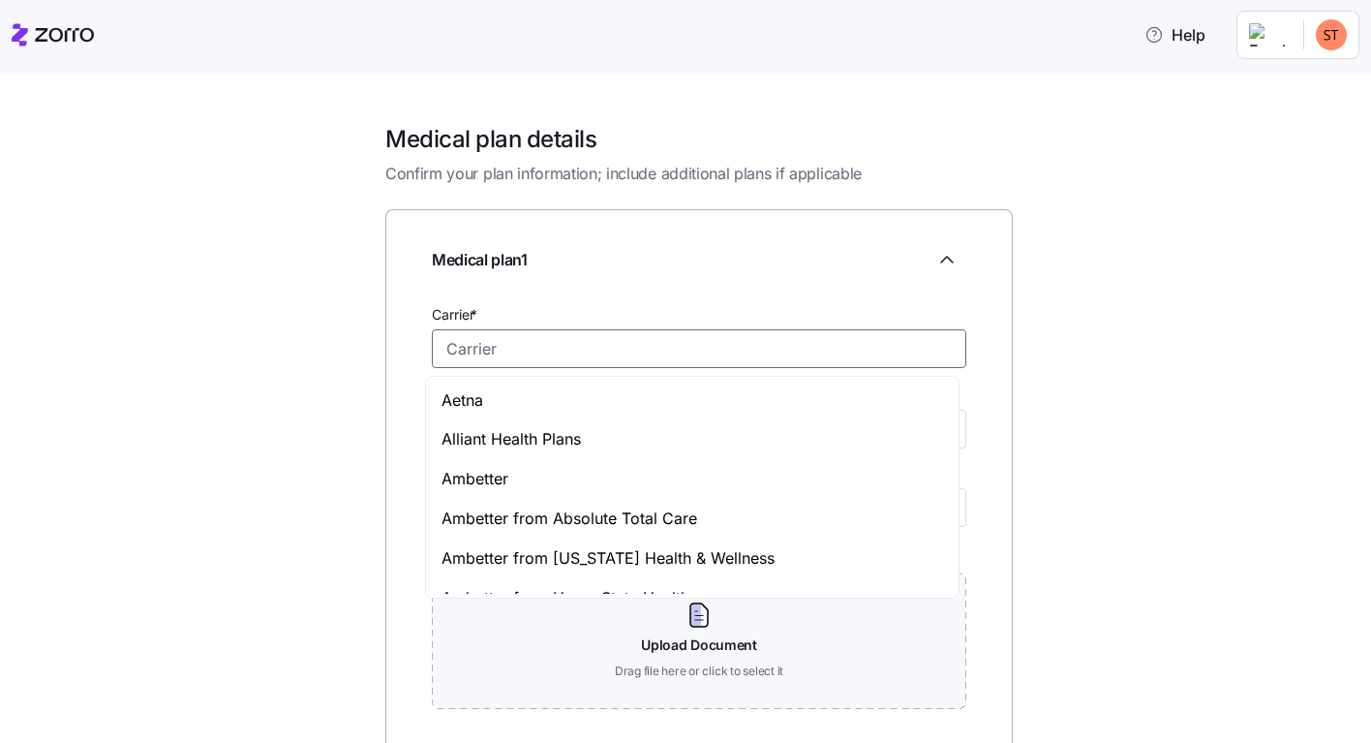
click at [434, 340] on input "Carrier *" at bounding box center [699, 348] width 535 height 39
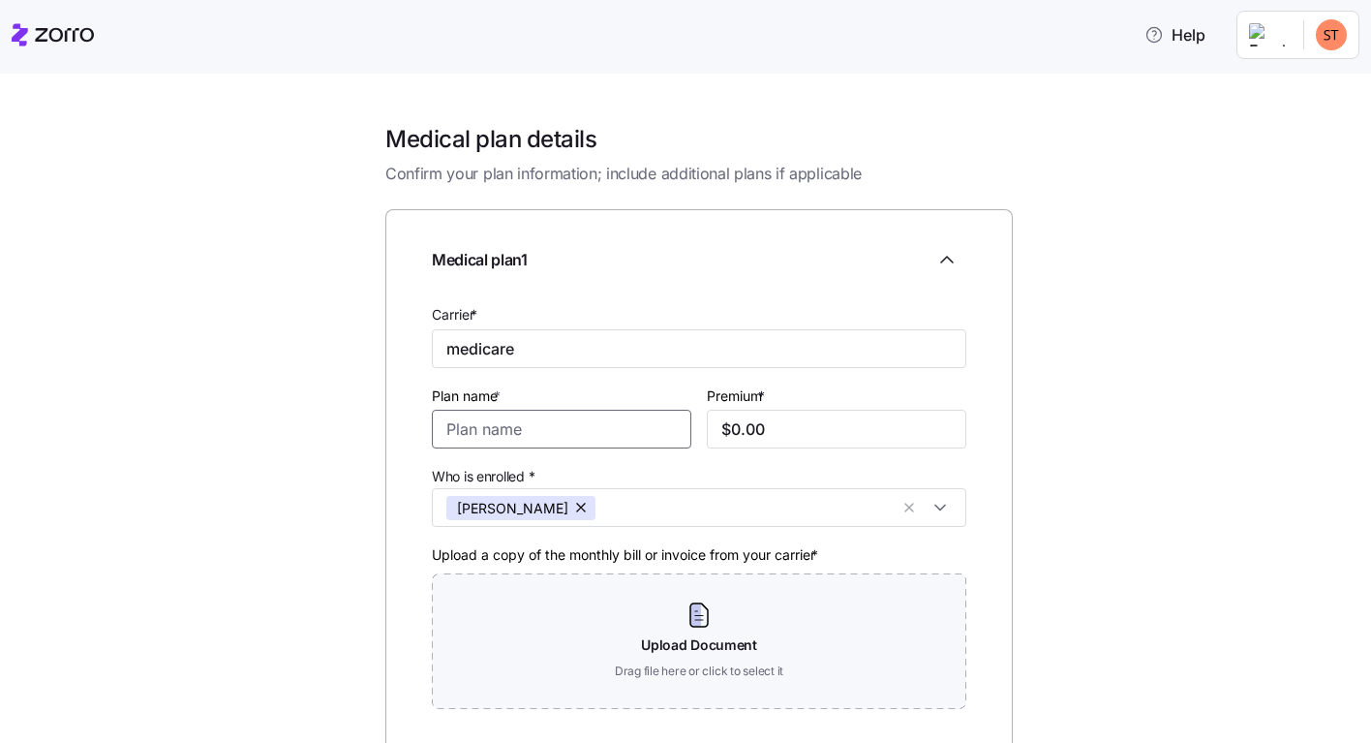
click at [437, 431] on input "Plan name *" at bounding box center [562, 429] width 260 height 39
click at [723, 430] on input "$0.00" at bounding box center [837, 429] width 260 height 39
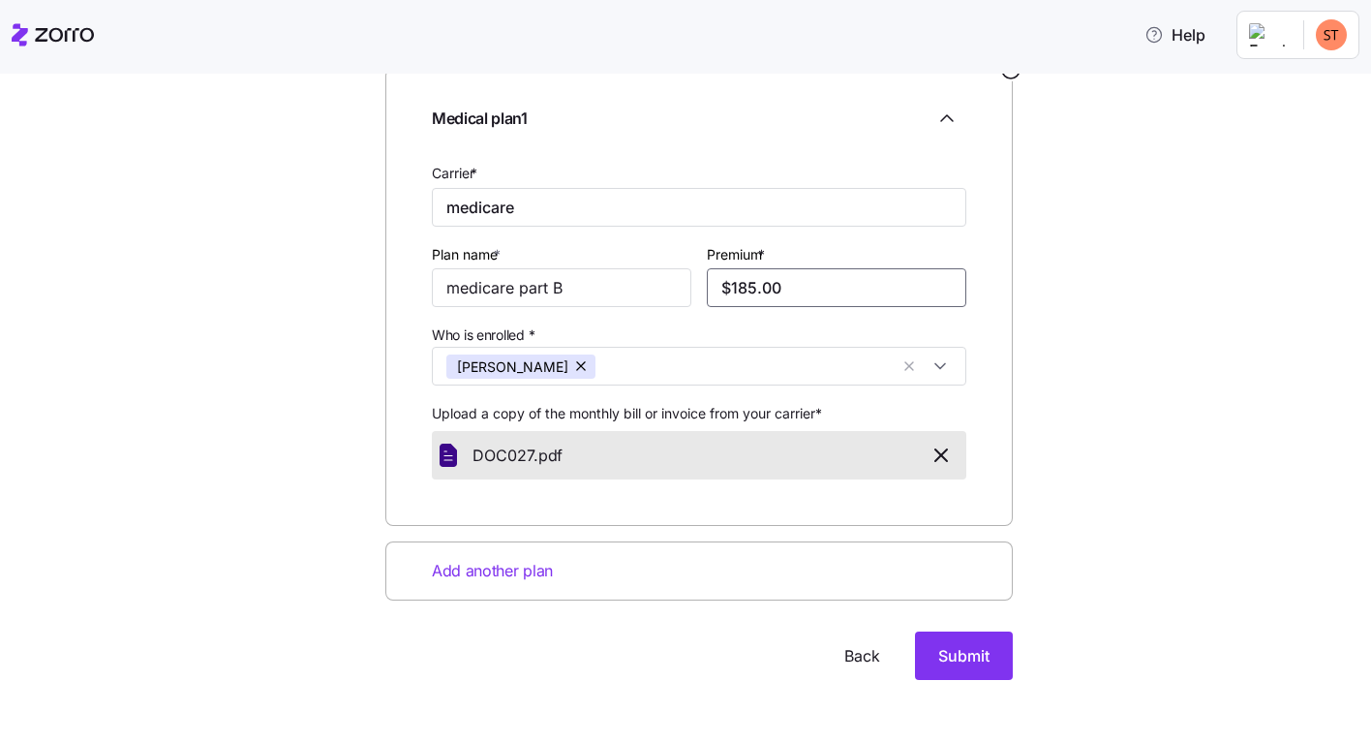
scroll to position [143, 0]
click at [432, 565] on span "Add another plan" at bounding box center [492, 569] width 121 height 24
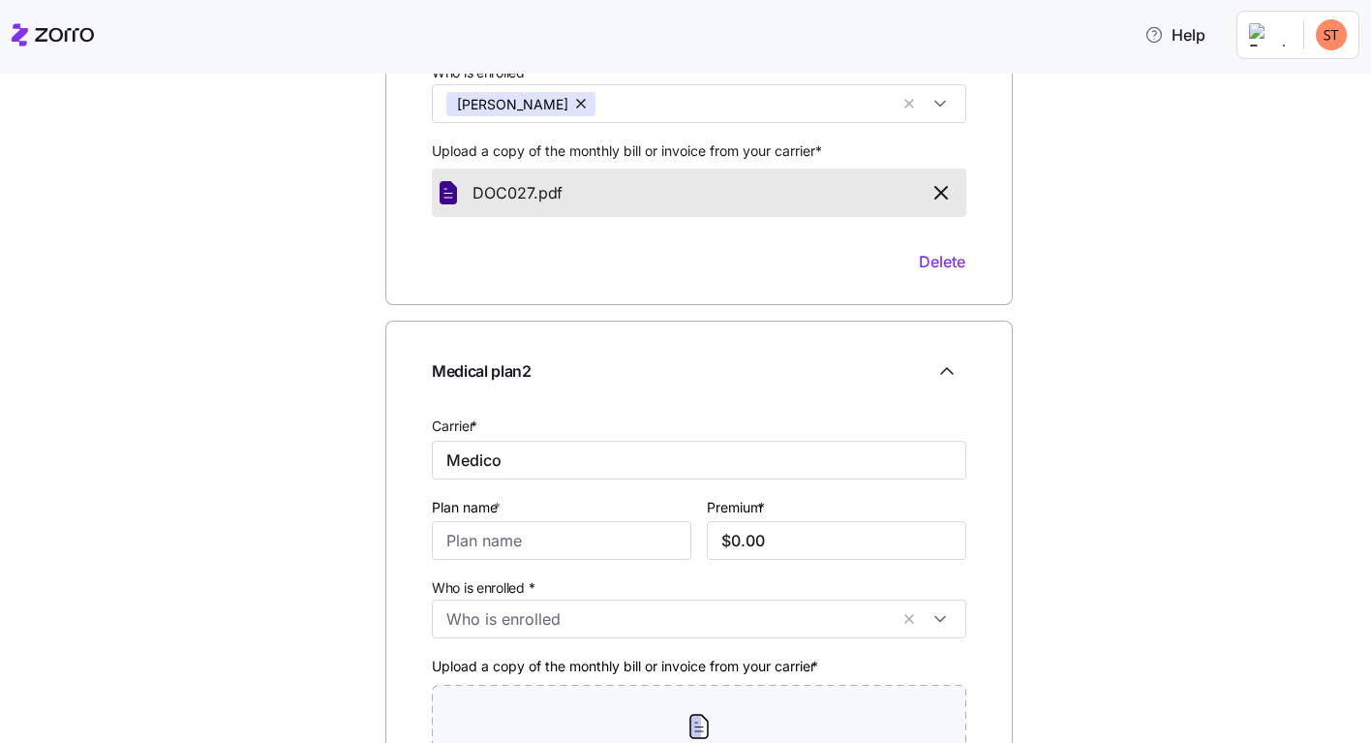
scroll to position [421, 0]
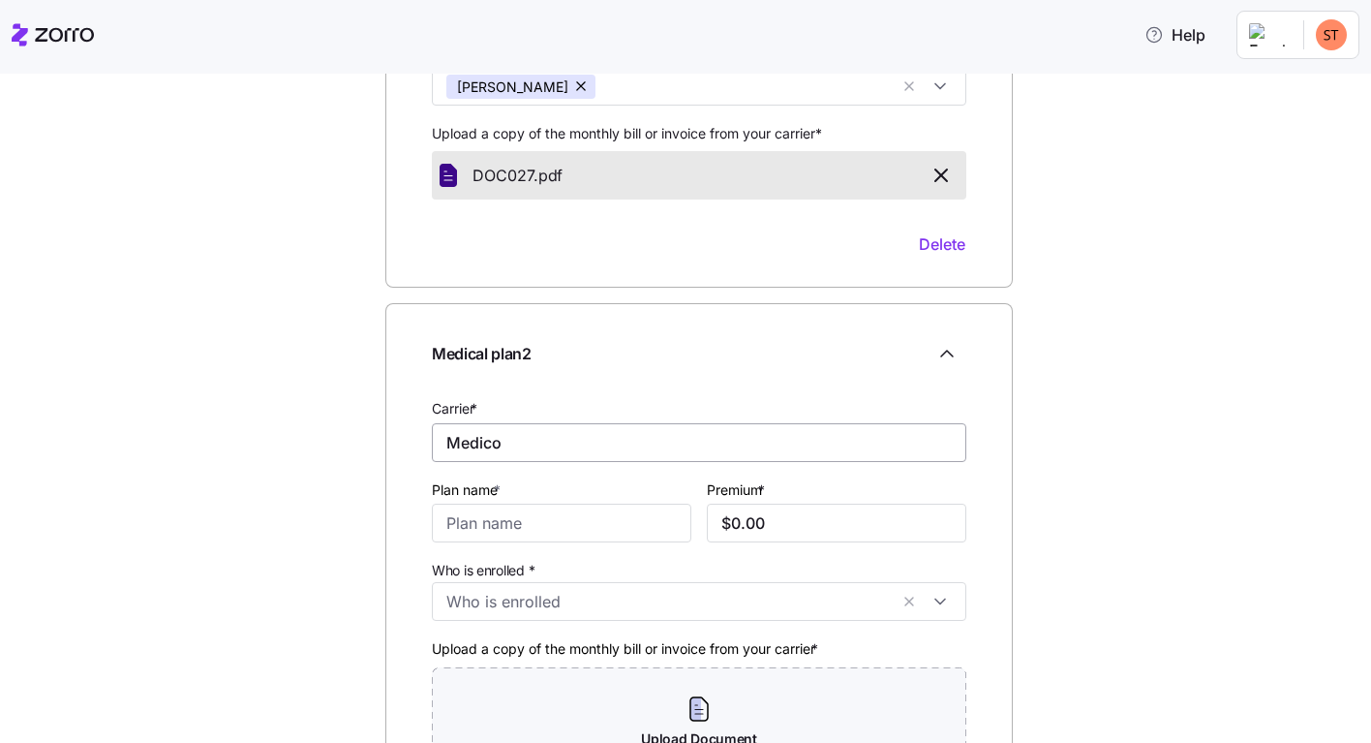
drag, startPoint x: 440, startPoint y: 441, endPoint x: 519, endPoint y: 460, distance: 81.7
click at [531, 465] on div "Carrier * Medico" at bounding box center [699, 428] width 550 height 81
drag, startPoint x: 442, startPoint y: 443, endPoint x: 503, endPoint y: 452, distance: 61.8
click at [503, 452] on input "Wellable" at bounding box center [699, 442] width 535 height 39
click at [444, 524] on input "Plan name *" at bounding box center [562, 523] width 260 height 39
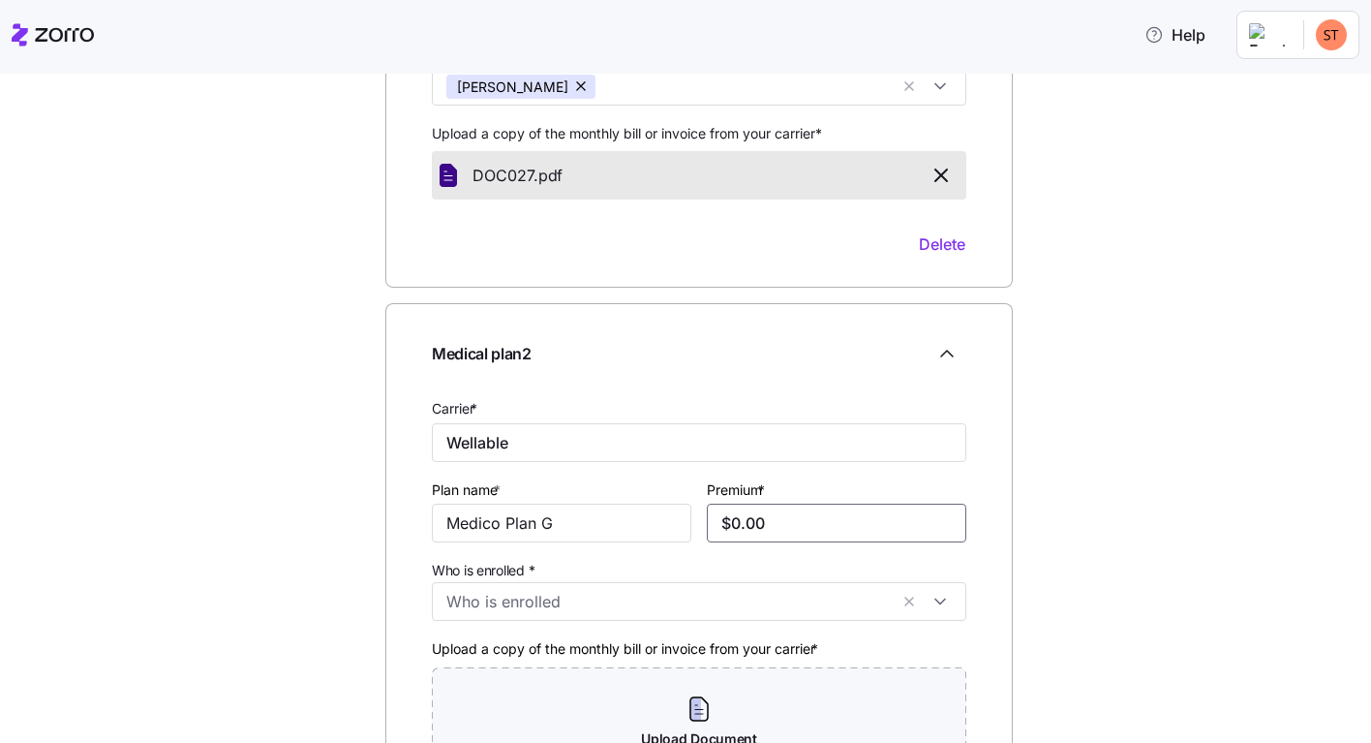
click at [728, 522] on input "$0.00" at bounding box center [837, 523] width 260 height 39
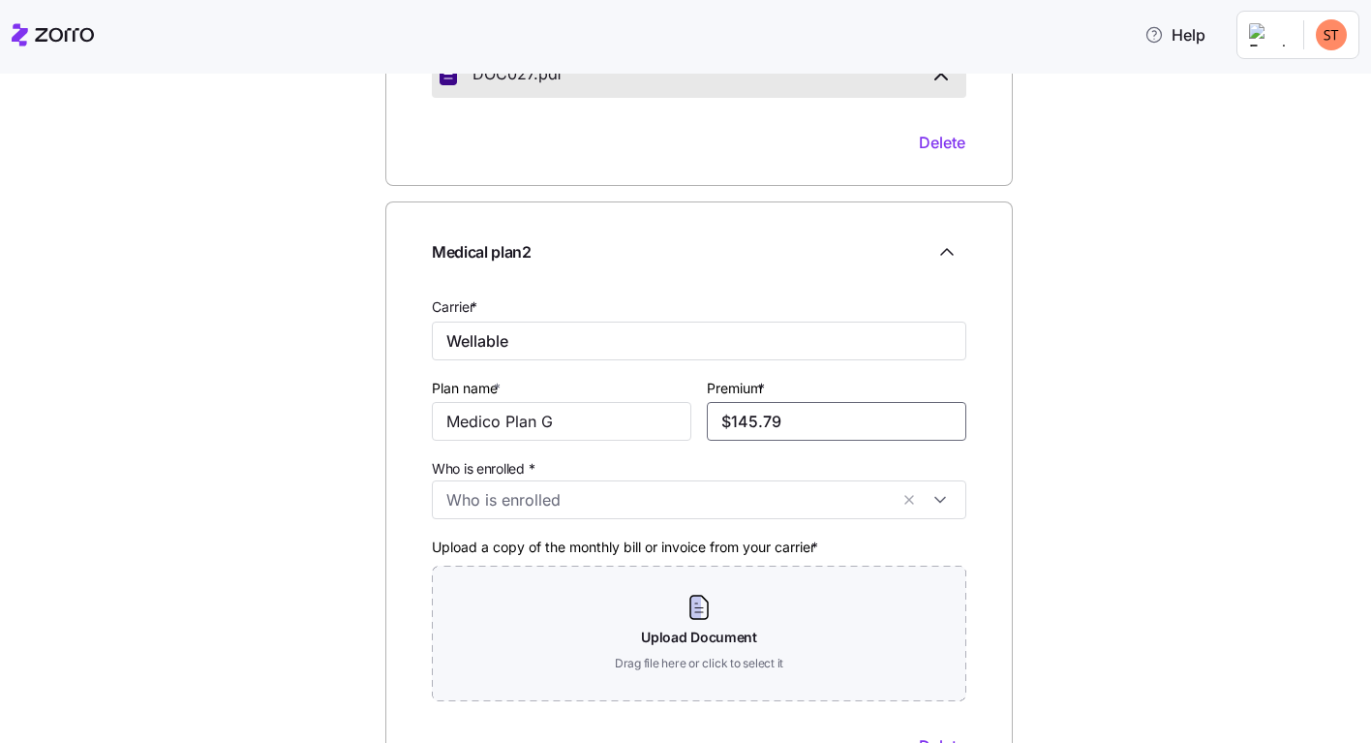
scroll to position [530, 0]
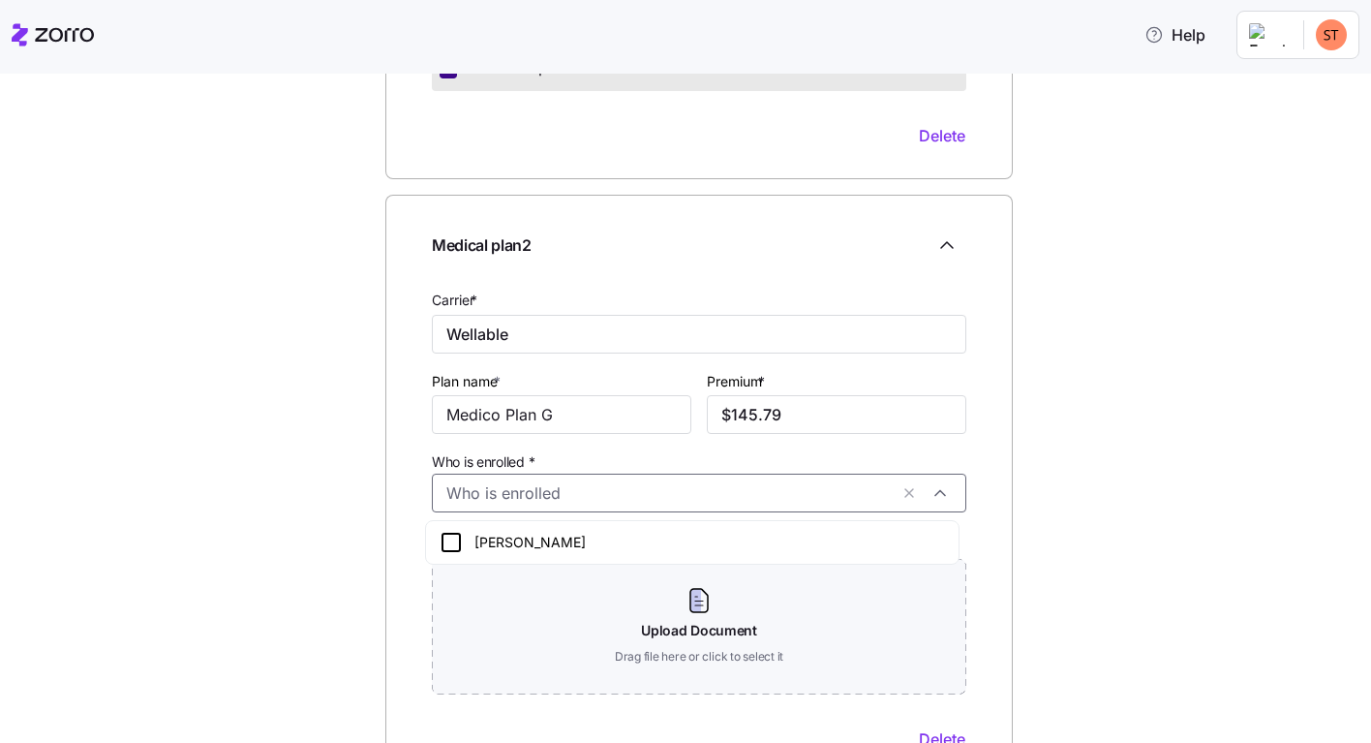
drag, startPoint x: 442, startPoint y: 490, endPoint x: 549, endPoint y: 504, distance: 108.4
click at [571, 511] on div at bounding box center [699, 493] width 535 height 39
drag, startPoint x: 441, startPoint y: 490, endPoint x: 560, endPoint y: 498, distance: 119.4
click at [560, 498] on input "Who is enrolled *" at bounding box center [667, 492] width 442 height 25
click at [448, 545] on icon at bounding box center [451, 542] width 23 height 23
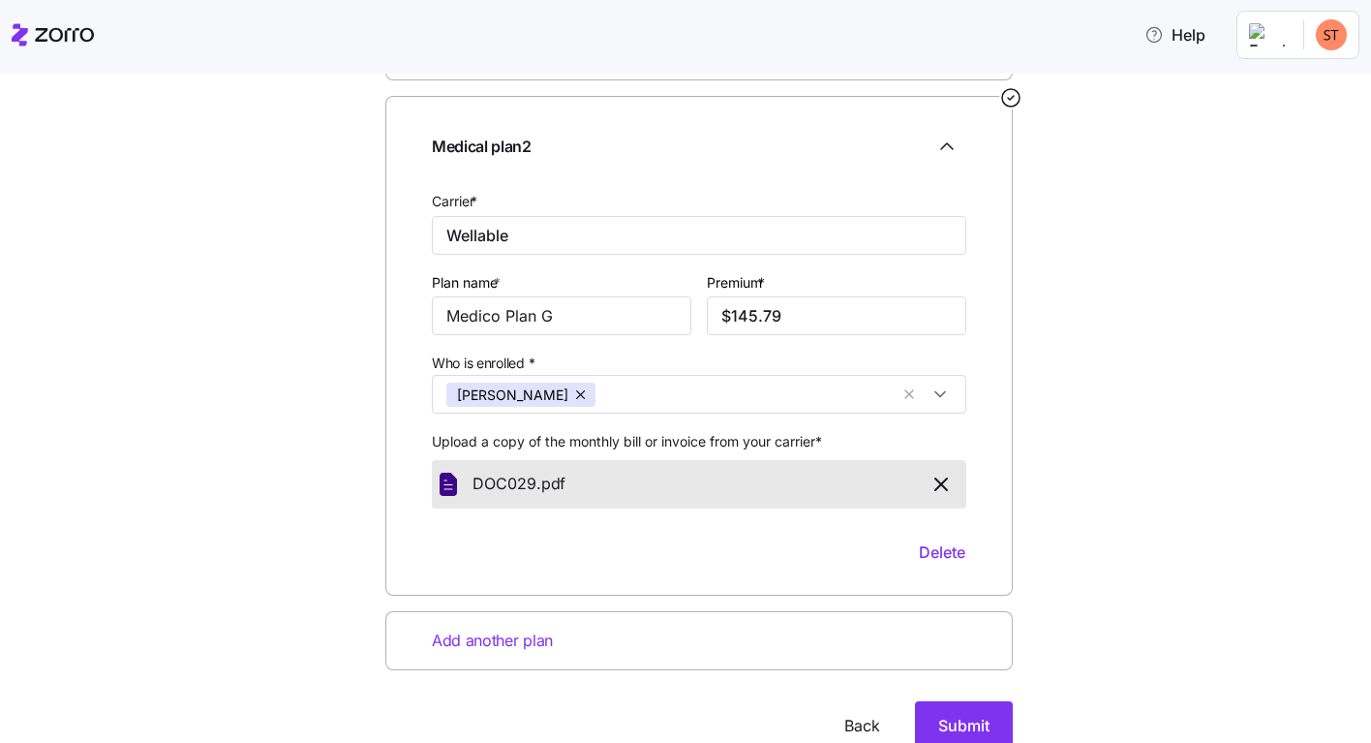
scroll to position [705, 0]
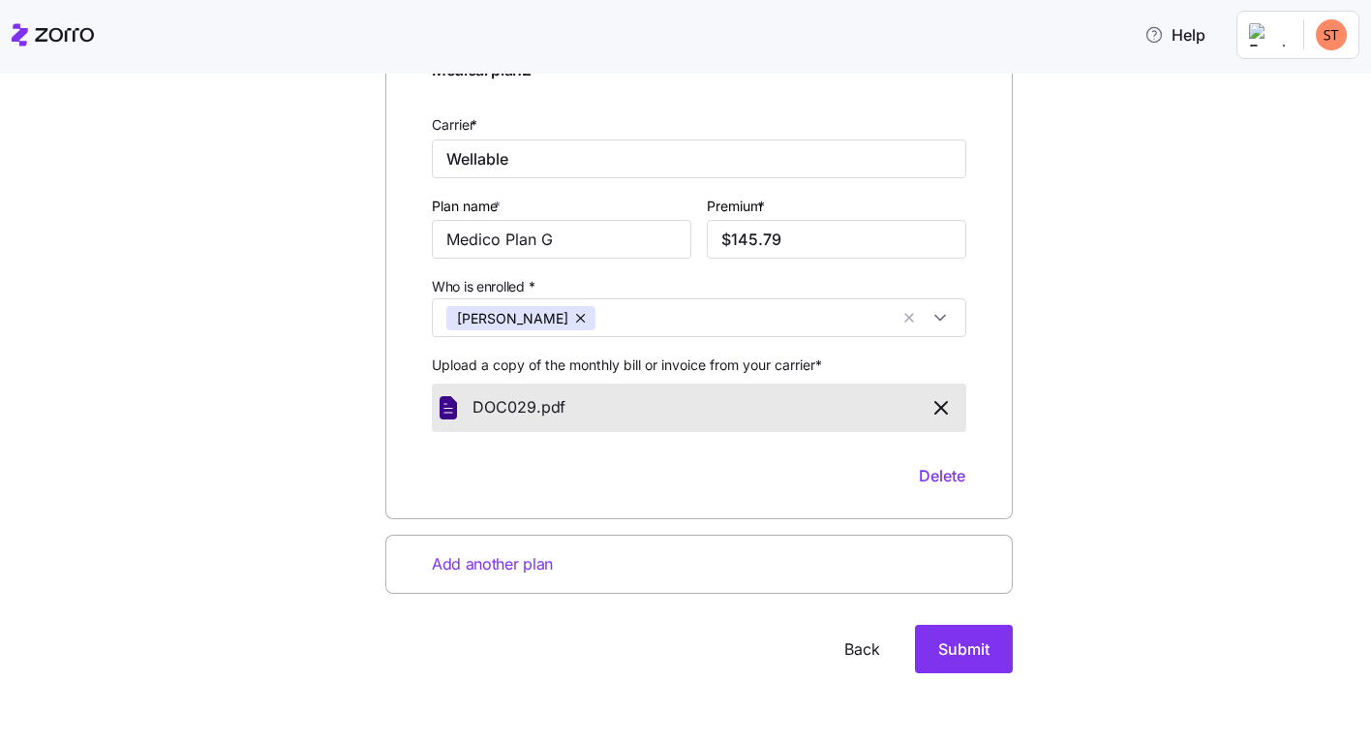
click at [417, 560] on div "Add another plan" at bounding box center [699, 564] width 628 height 59
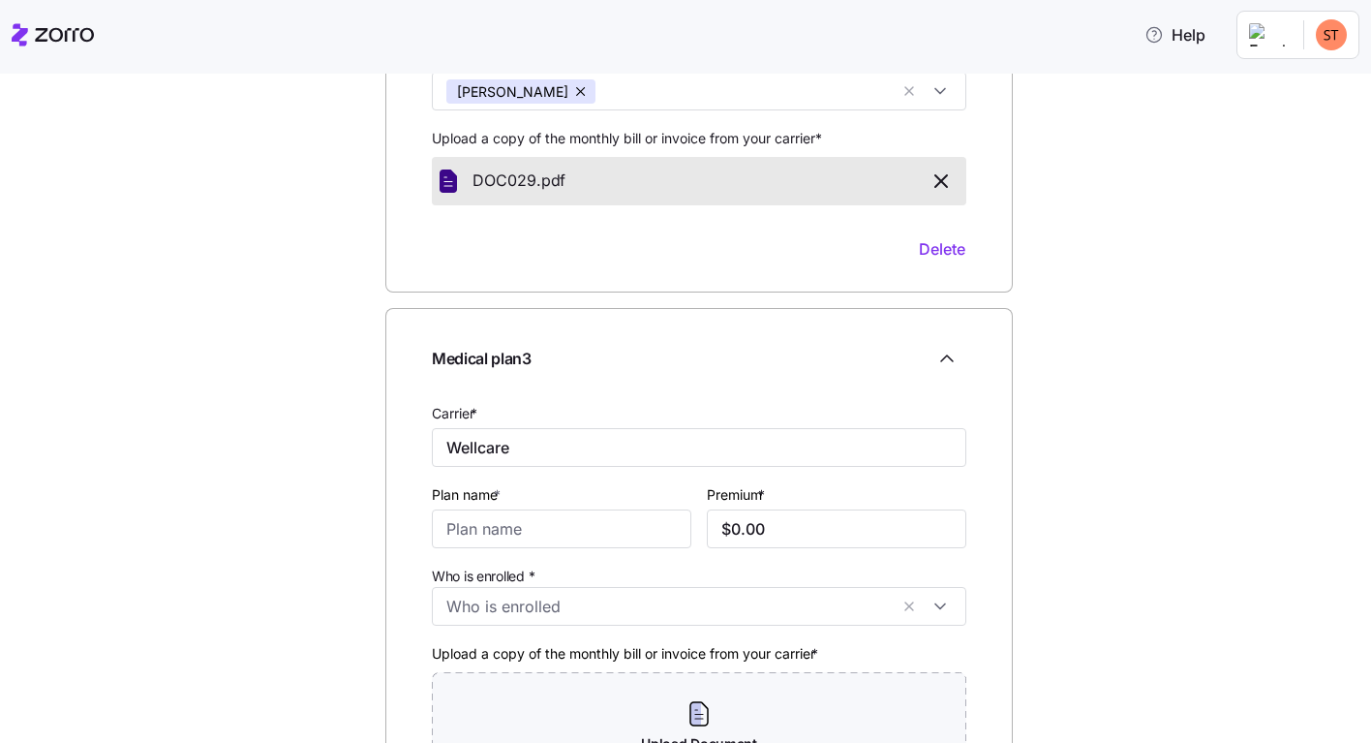
scroll to position [947, 0]
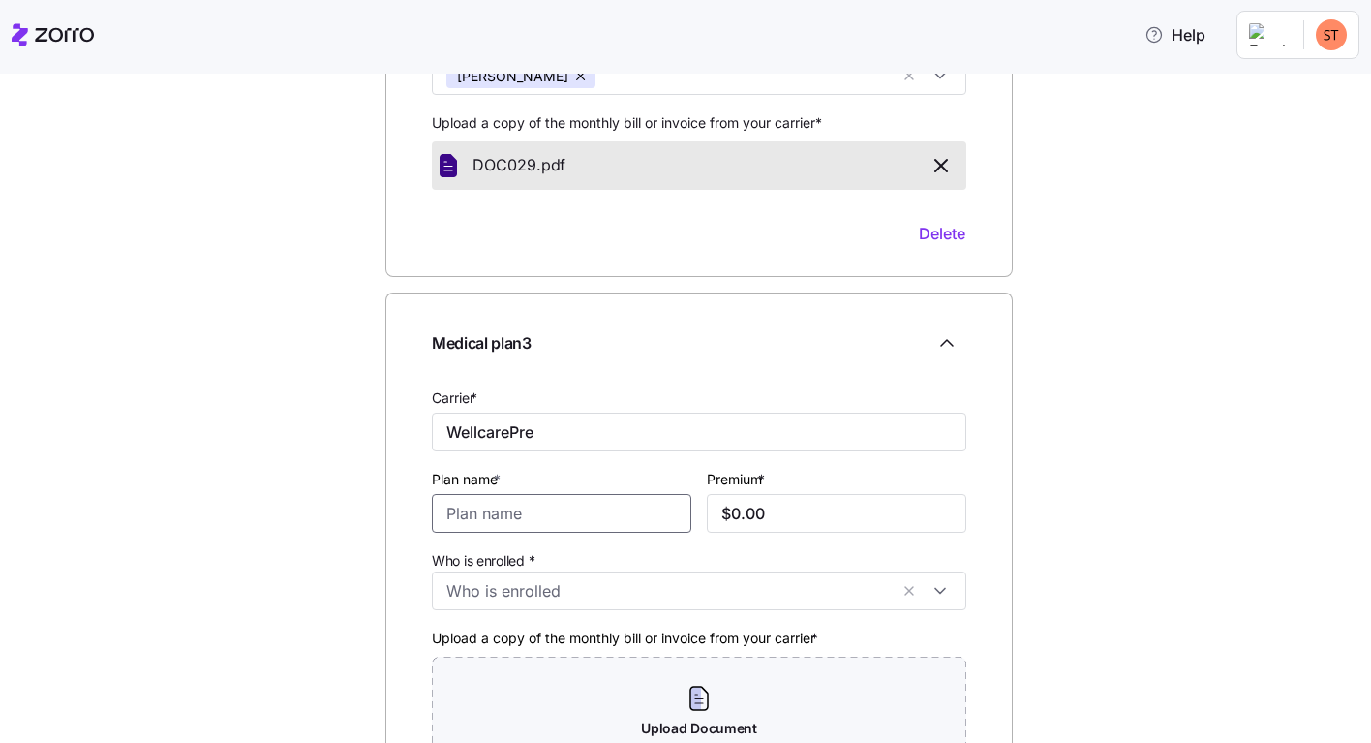
click at [439, 509] on input "Plan name *" at bounding box center [562, 513] width 260 height 39
drag, startPoint x: 504, startPoint y: 428, endPoint x: 575, endPoint y: 441, distance: 72.8
click at [575, 441] on input "WellcarePre" at bounding box center [699, 432] width 535 height 39
click at [446, 591] on input "Who is enrolled *" at bounding box center [667, 591] width 442 height 25
click at [446, 637] on icon at bounding box center [451, 640] width 23 height 23
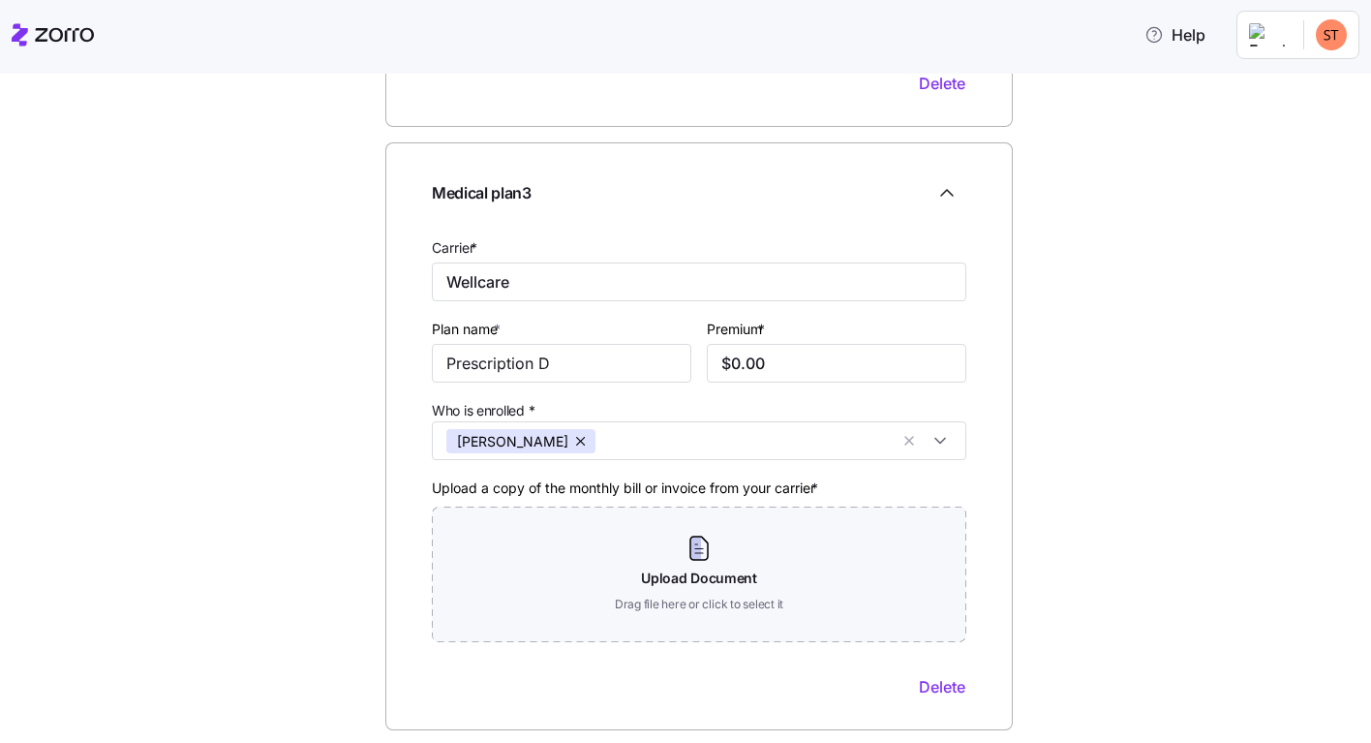
scroll to position [1216, 0]
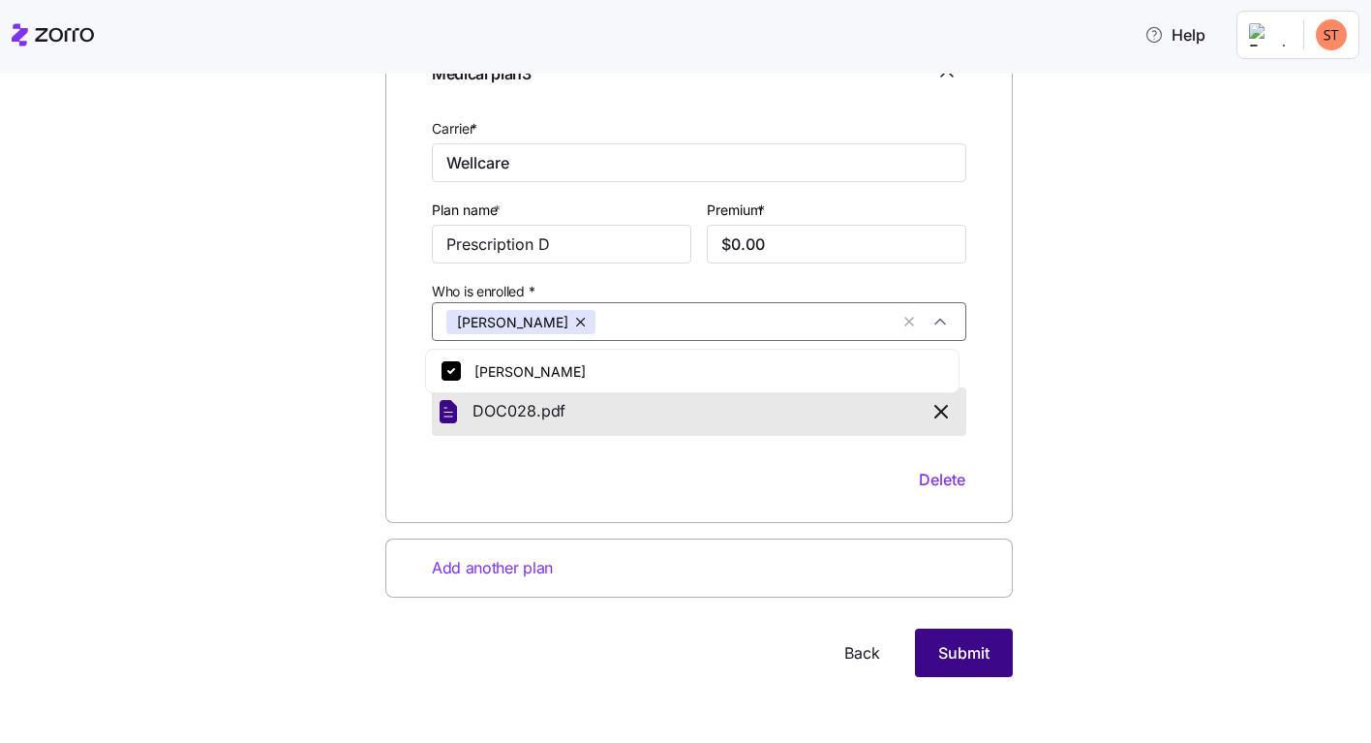
click at [955, 665] on button "Submit" at bounding box center [964, 653] width 98 height 48
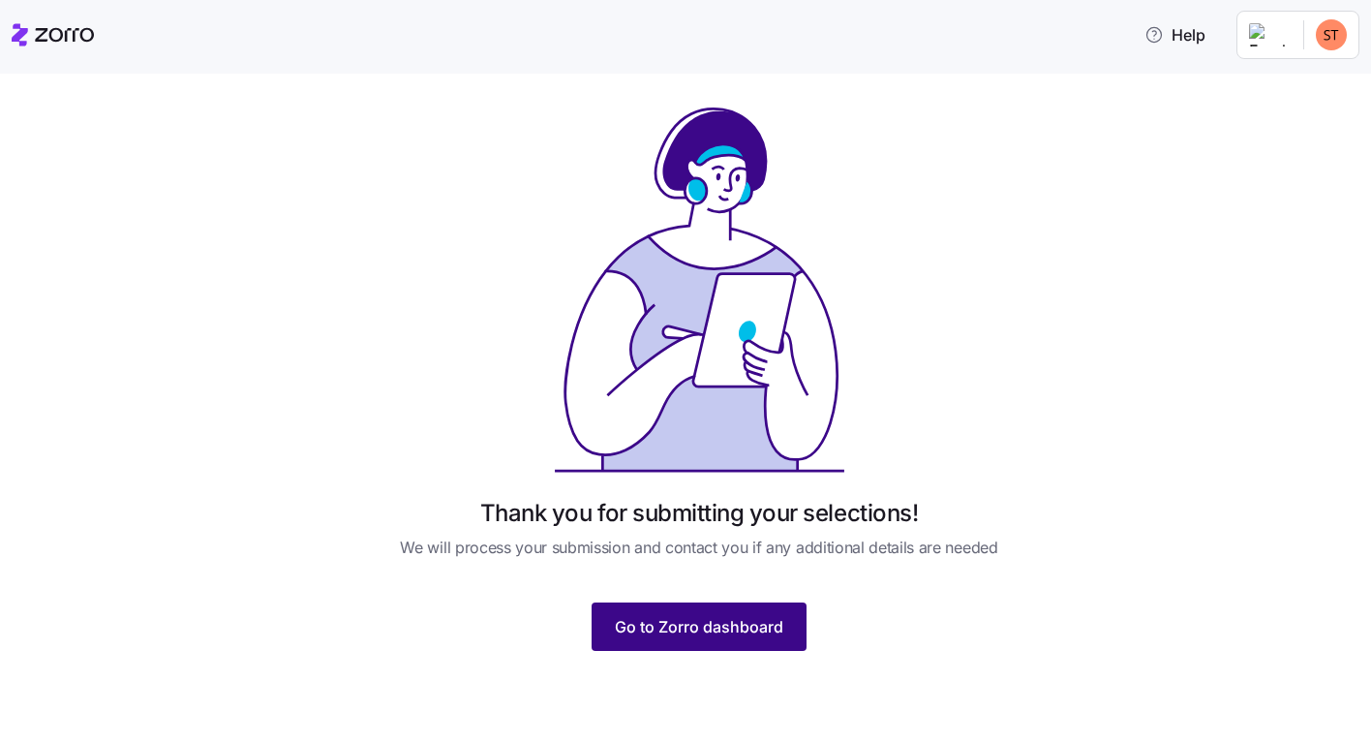
click at [691, 627] on span "Go to Zorro dashboard" at bounding box center [699, 626] width 169 height 23
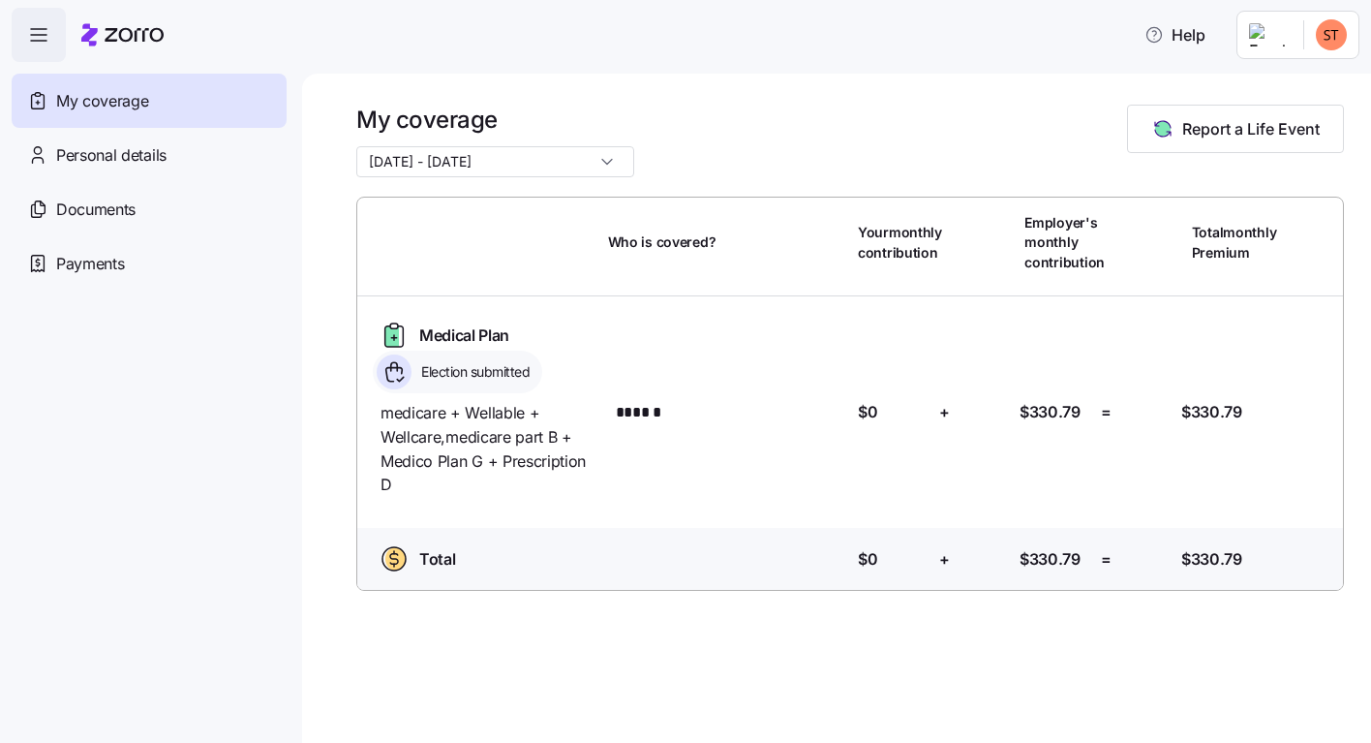
click at [1325, 36] on html "Help My coverage Personal details Documents Partners hub Payments My coverage 1…" at bounding box center [685, 365] width 1371 height 731
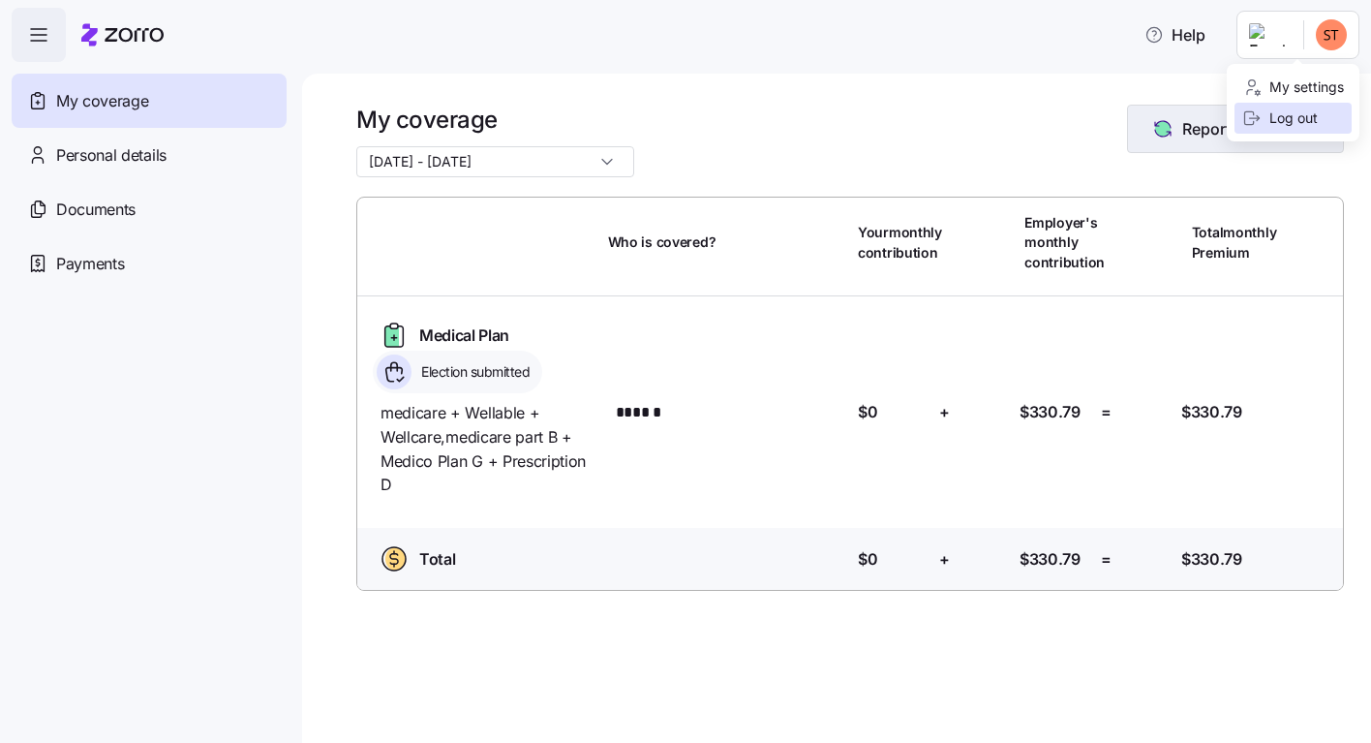
click at [1287, 115] on div "Log out" at bounding box center [1281, 117] width 76 height 21
